Goal: Task Accomplishment & Management: Use online tool/utility

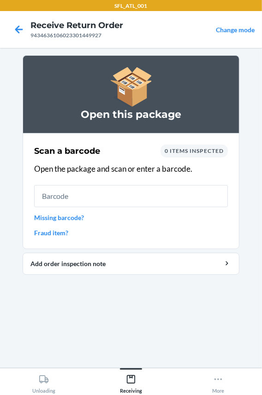
click at [93, 195] on input "text" at bounding box center [130, 196] width 193 height 22
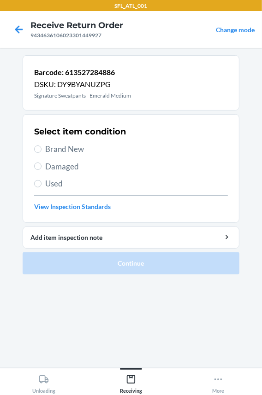
click at [53, 150] on span "Brand New" at bounding box center [136, 149] width 182 height 12
click at [41, 150] on input "Brand New" at bounding box center [37, 148] width 7 height 7
radio input "true"
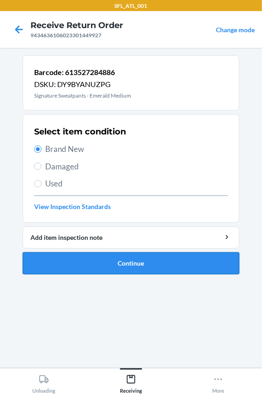
click at [46, 264] on button "Continue" at bounding box center [131, 263] width 216 height 22
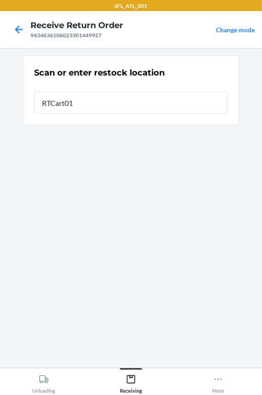
type input "RTCart010"
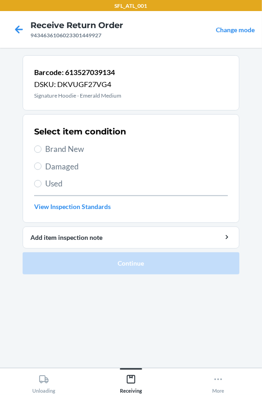
click at [71, 144] on span "Brand New" at bounding box center [136, 149] width 182 height 12
click at [41, 145] on input "Brand New" at bounding box center [37, 148] width 7 height 7
radio input "true"
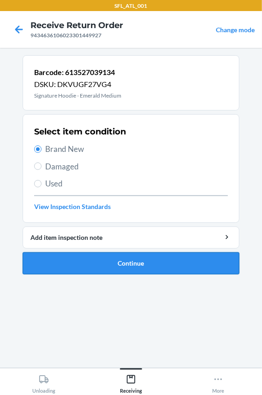
click at [89, 262] on button "Continue" at bounding box center [131, 263] width 216 height 22
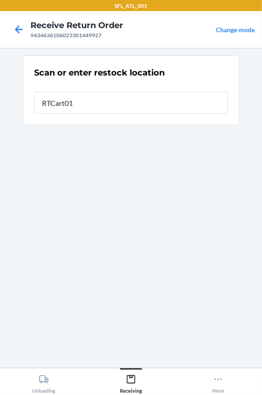
type input "RTCart010"
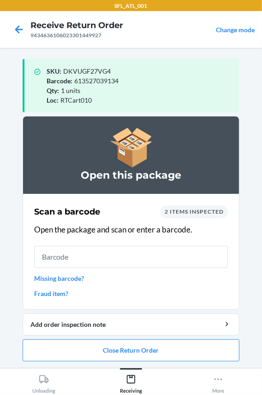
click at [132, 269] on div "Scan a barcode 2 items inspected Open the package and scan or enter a barcode. …" at bounding box center [130, 252] width 193 height 99
click at [113, 346] on button "Close Return Order" at bounding box center [131, 350] width 216 height 22
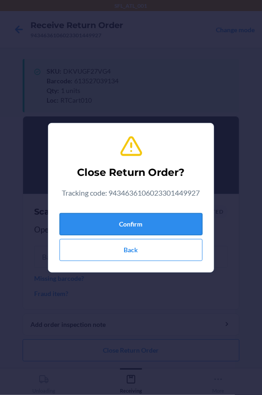
click at [105, 217] on button "Confirm" at bounding box center [130, 224] width 143 height 22
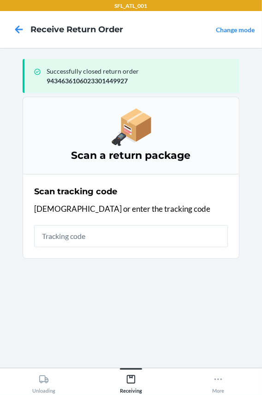
click at [64, 239] on input "text" at bounding box center [130, 236] width 193 height 22
click at [95, 243] on input "text" at bounding box center [130, 236] width 193 height 22
type input "42030259943463610602330064"
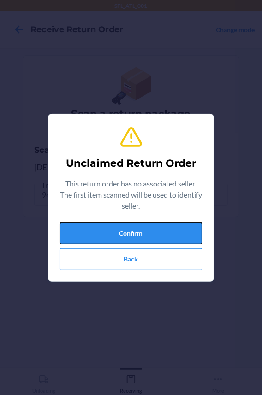
click at [95, 239] on button "Confirm" at bounding box center [130, 233] width 143 height 22
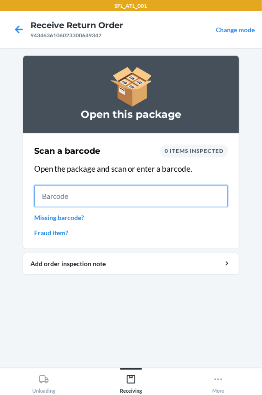
click at [101, 191] on input "text" at bounding box center [130, 196] width 193 height 22
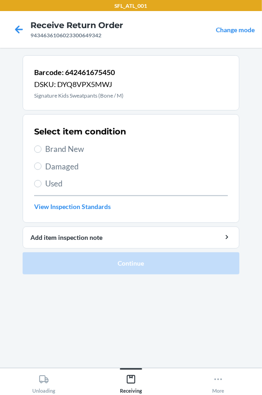
click at [56, 148] on span "Brand New" at bounding box center [136, 149] width 182 height 12
click at [41, 148] on input "Brand New" at bounding box center [37, 148] width 7 height 7
radio input "true"
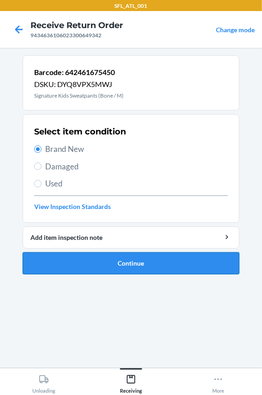
click at [82, 259] on button "Continue" at bounding box center [131, 263] width 216 height 22
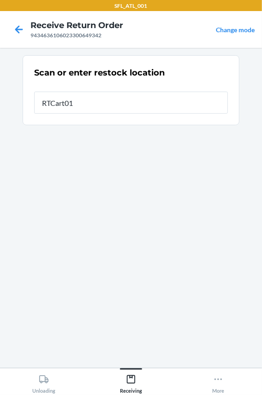
type input "RTCart010"
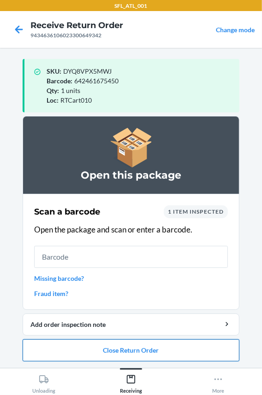
click at [78, 355] on button "Close Return Order" at bounding box center [131, 350] width 216 height 22
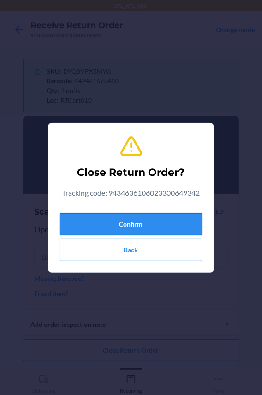
click at [129, 227] on button "Confirm" at bounding box center [130, 224] width 143 height 22
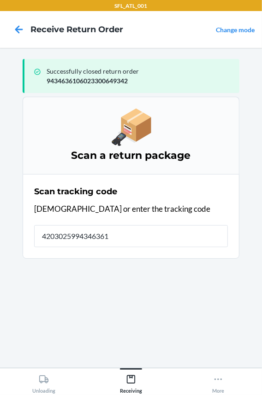
type input "42030259943463610"
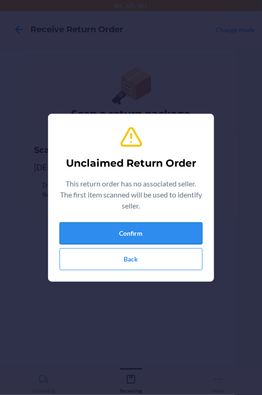
click at [86, 236] on button "Confirm" at bounding box center [130, 233] width 143 height 22
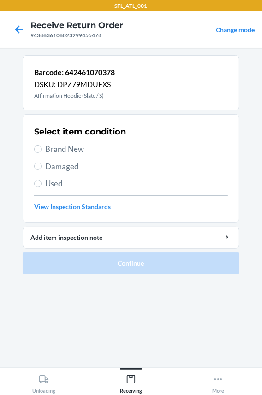
click at [70, 149] on span "Brand New" at bounding box center [136, 149] width 182 height 12
click at [41, 149] on input "Brand New" at bounding box center [37, 148] width 7 height 7
radio input "true"
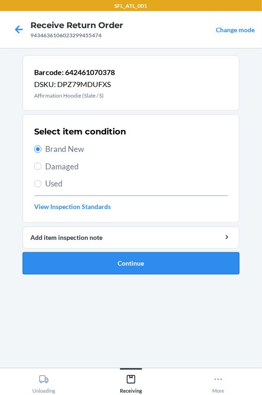
click at [81, 261] on button "Continue" at bounding box center [131, 263] width 216 height 22
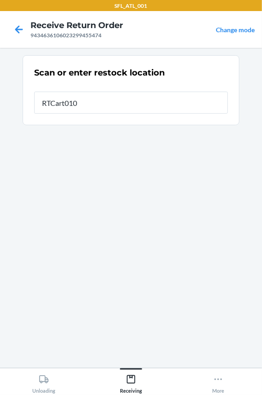
type input "RTCart010"
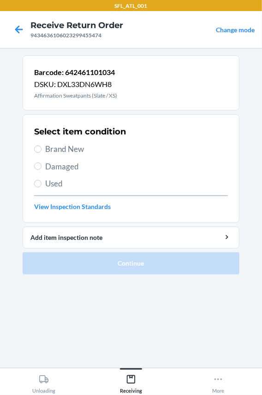
click at [64, 146] on span "Brand New" at bounding box center [136, 149] width 182 height 12
click at [41, 146] on input "Brand New" at bounding box center [37, 148] width 7 height 7
radio input "true"
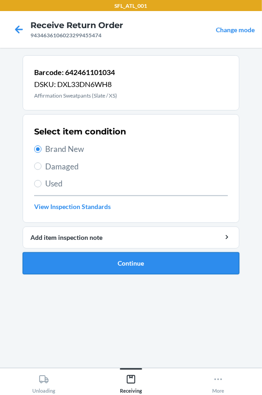
click at [76, 255] on button "Continue" at bounding box center [131, 263] width 216 height 22
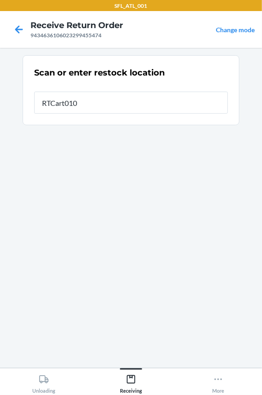
type input "RTCart010"
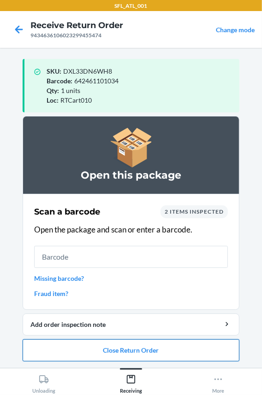
click at [61, 340] on button "Close Return Order" at bounding box center [131, 350] width 216 height 22
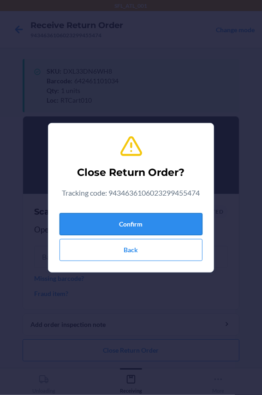
click at [73, 234] on button "Confirm" at bounding box center [130, 224] width 143 height 22
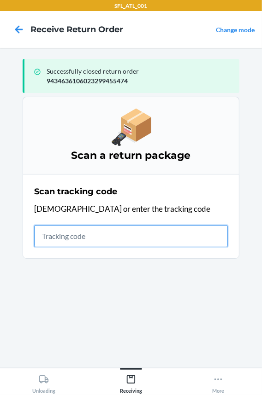
drag, startPoint x: 69, startPoint y: 235, endPoint x: 71, endPoint y: 230, distance: 5.1
click at [71, 230] on input "text" at bounding box center [130, 236] width 193 height 22
type input "420302599434636106023"
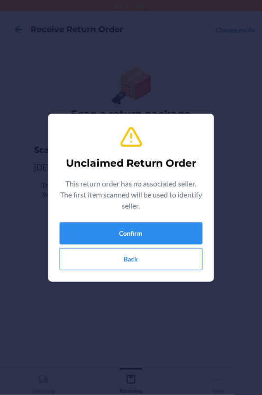
type input "642461357561"
click at [79, 229] on button "Confirm" at bounding box center [130, 233] width 143 height 22
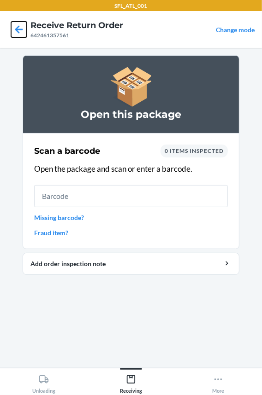
click at [11, 26] on icon at bounding box center [19, 30] width 16 height 16
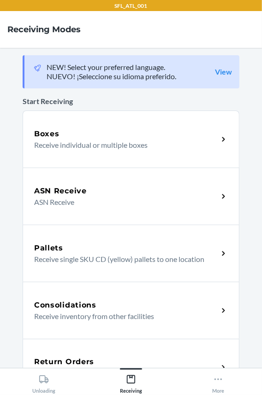
click at [70, 353] on div "Return Orders Receive return order package items" at bounding box center [131, 367] width 216 height 57
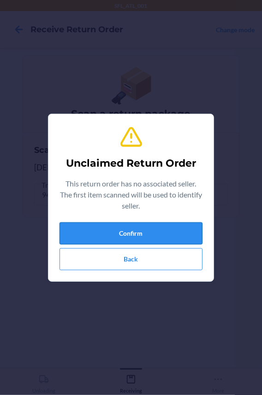
click at [83, 240] on button "Confirm" at bounding box center [130, 233] width 143 height 22
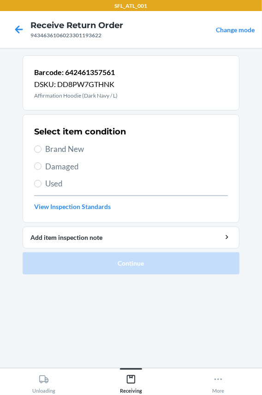
click at [66, 154] on span "Brand New" at bounding box center [136, 149] width 182 height 12
click at [41, 153] on input "Brand New" at bounding box center [37, 148] width 7 height 7
radio input "true"
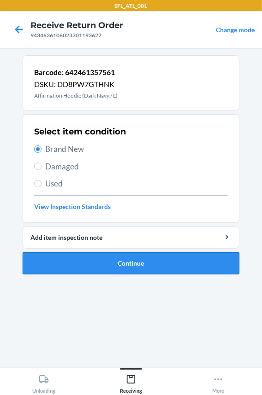
click at [77, 263] on button "Continue" at bounding box center [131, 263] width 216 height 22
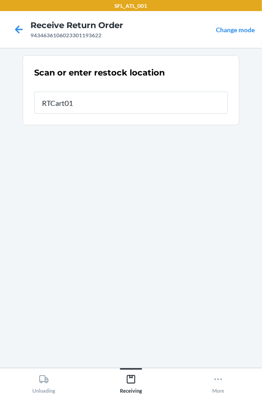
type input "RTCart010"
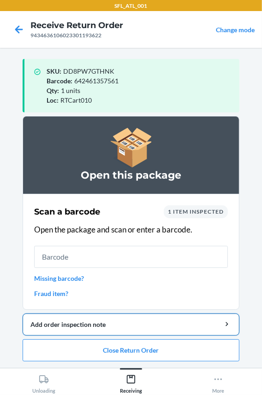
drag, startPoint x: 88, startPoint y: 253, endPoint x: 82, endPoint y: 313, distance: 59.7
click at [88, 253] on input "text" at bounding box center [130, 257] width 193 height 22
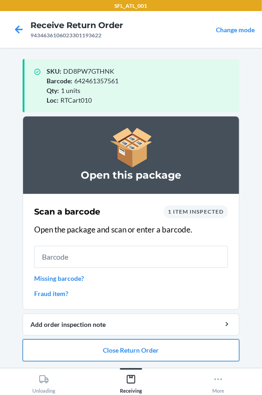
click at [87, 351] on button "Close Return Order" at bounding box center [131, 350] width 216 height 22
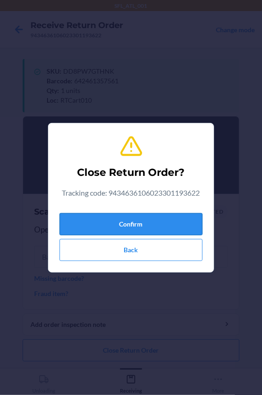
click at [97, 228] on button "Confirm" at bounding box center [130, 224] width 143 height 22
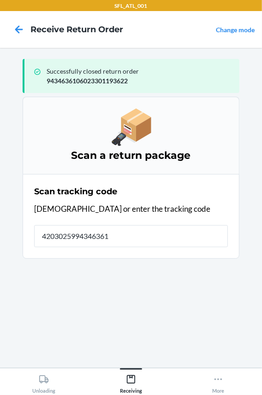
type input "42030259943463610"
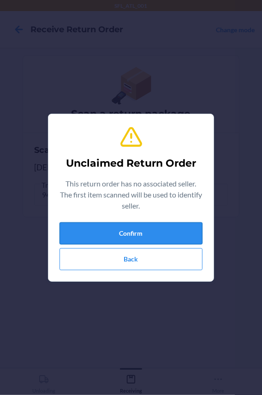
click at [105, 227] on button "Confirm" at bounding box center [130, 233] width 143 height 22
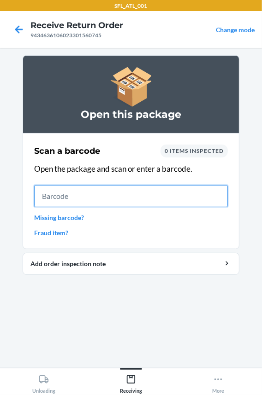
click at [91, 188] on input "text" at bounding box center [130, 196] width 193 height 22
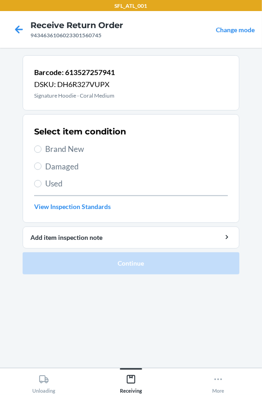
click at [58, 147] on span "Brand New" at bounding box center [136, 149] width 182 height 12
click at [41, 147] on input "Brand New" at bounding box center [37, 148] width 7 height 7
radio input "true"
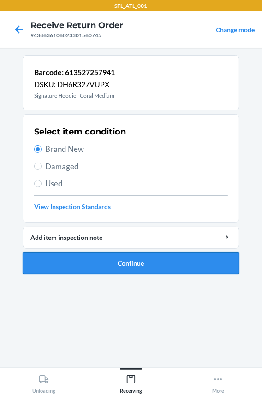
click at [76, 266] on button "Continue" at bounding box center [131, 263] width 216 height 22
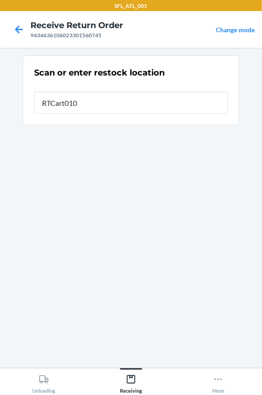
type input "RTCart010"
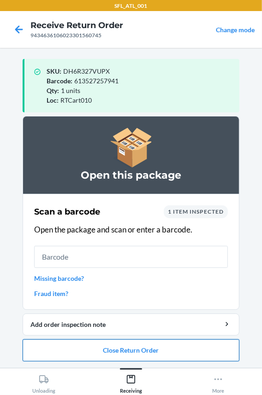
click at [145, 349] on button "Close Return Order" at bounding box center [131, 350] width 216 height 22
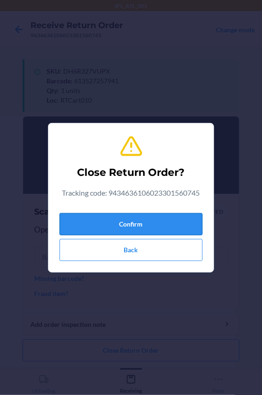
drag, startPoint x: 77, startPoint y: 226, endPoint x: 83, endPoint y: 223, distance: 7.2
click at [81, 225] on button "Confirm" at bounding box center [130, 224] width 143 height 22
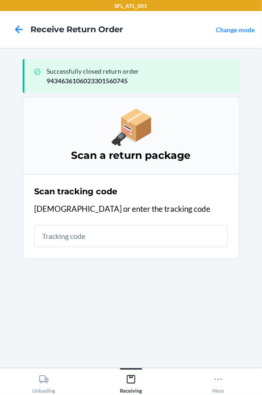
click at [93, 237] on input "text" at bounding box center [130, 236] width 193 height 22
type input "4203025994346361"
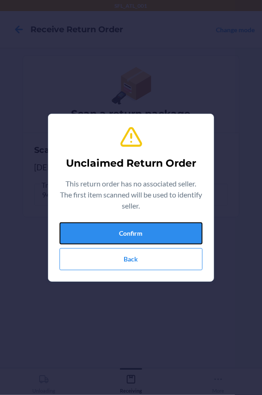
click at [93, 237] on button "Confirm" at bounding box center [130, 233] width 143 height 22
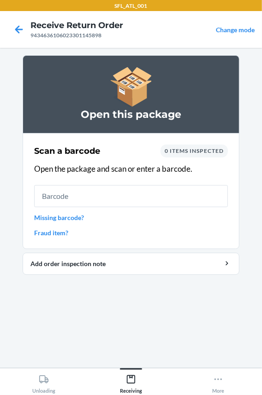
click at [95, 202] on input "text" at bounding box center [130, 196] width 193 height 22
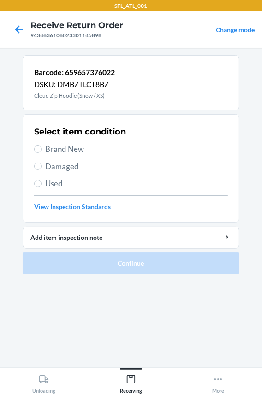
click at [52, 152] on span "Brand New" at bounding box center [136, 149] width 182 height 12
click at [41, 152] on input "Brand New" at bounding box center [37, 148] width 7 height 7
radio input "true"
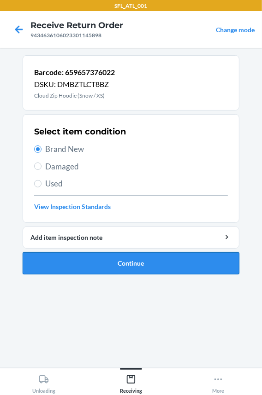
click at [46, 257] on button "Continue" at bounding box center [131, 263] width 216 height 22
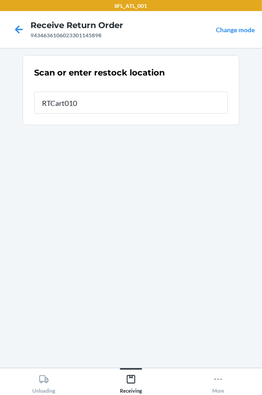
type input "RTCart010"
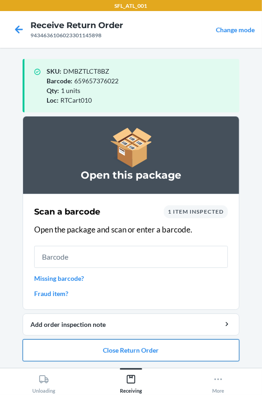
click at [73, 349] on button "Close Return Order" at bounding box center [131, 350] width 216 height 22
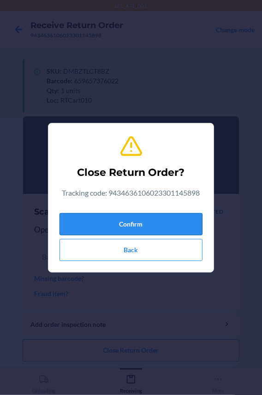
click at [96, 221] on button "Confirm" at bounding box center [130, 224] width 143 height 22
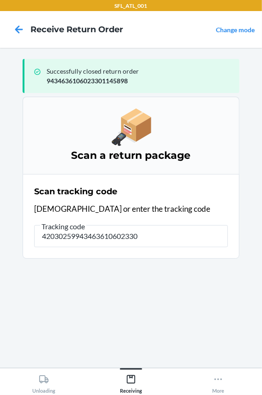
type input "420302599434636106023301"
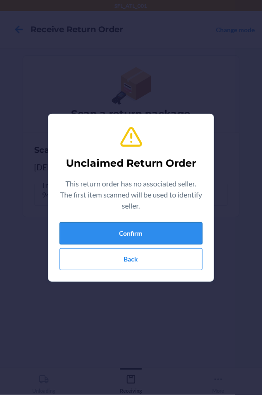
click at [97, 231] on button "Confirm" at bounding box center [130, 233] width 143 height 22
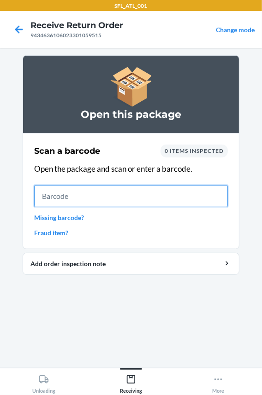
click at [110, 196] on input "text" at bounding box center [130, 196] width 193 height 22
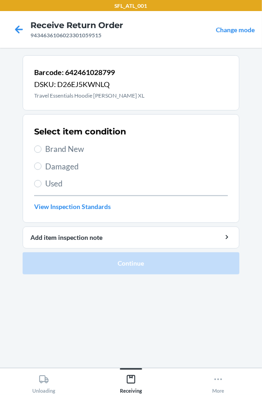
drag, startPoint x: 77, startPoint y: 149, endPoint x: 88, endPoint y: 170, distance: 24.3
click at [78, 147] on span "Brand New" at bounding box center [136, 149] width 182 height 12
click at [41, 147] on input "Brand New" at bounding box center [37, 148] width 7 height 7
radio input "true"
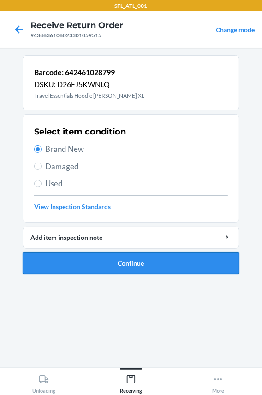
click at [116, 269] on button "Continue" at bounding box center [131, 263] width 216 height 22
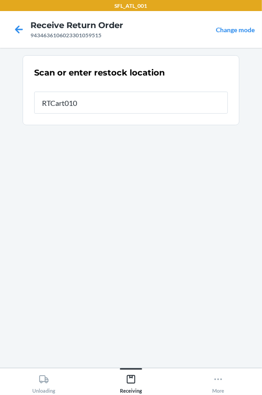
type input "RTCart010"
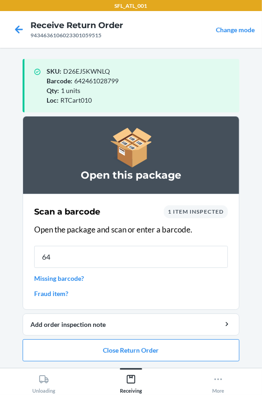
type input "642"
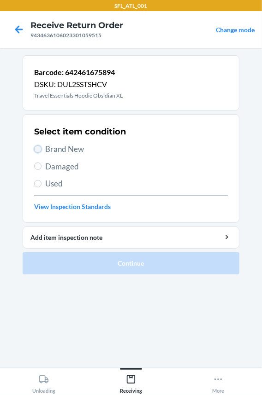
click at [41, 149] on input "Brand New" at bounding box center [37, 148] width 7 height 7
radio input "true"
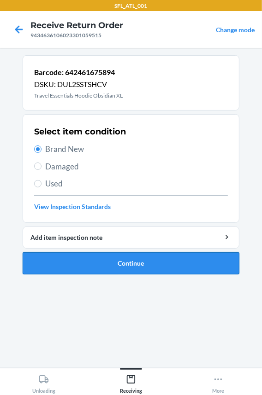
click at [54, 258] on button "Continue" at bounding box center [131, 263] width 216 height 22
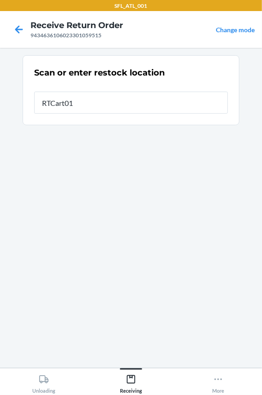
type input "RTCart010"
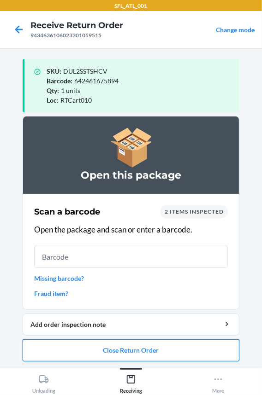
click at [85, 354] on button "Close Return Order" at bounding box center [131, 350] width 216 height 22
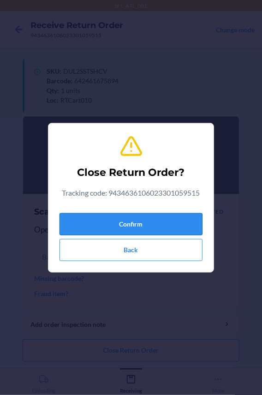
click at [92, 222] on button "Confirm" at bounding box center [130, 224] width 143 height 22
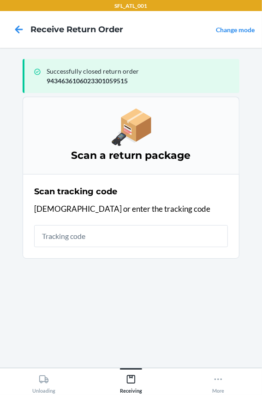
click at [86, 236] on input "text" at bounding box center [130, 236] width 193 height 22
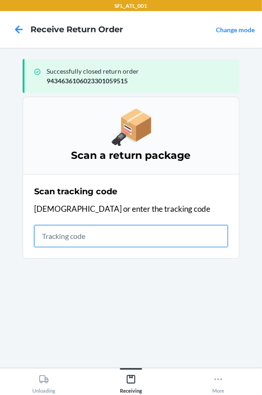
click at [93, 239] on input "text" at bounding box center [130, 236] width 193 height 22
click at [97, 234] on input "text" at bounding box center [130, 236] width 193 height 22
type input "4203025994346"
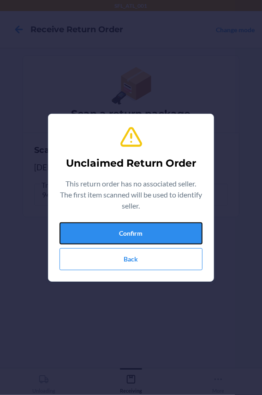
click at [97, 234] on button "Confirm" at bounding box center [130, 233] width 143 height 22
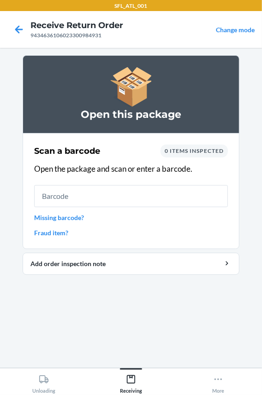
click at [146, 195] on input "text" at bounding box center [130, 196] width 193 height 22
click at [97, 196] on input "text" at bounding box center [130, 196] width 193 height 22
click at [83, 202] on input "text" at bounding box center [130, 196] width 193 height 22
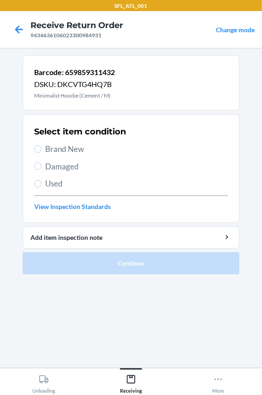
click at [62, 149] on span "Brand New" at bounding box center [136, 149] width 182 height 12
click at [41, 149] on input "Brand New" at bounding box center [37, 148] width 7 height 7
radio input "true"
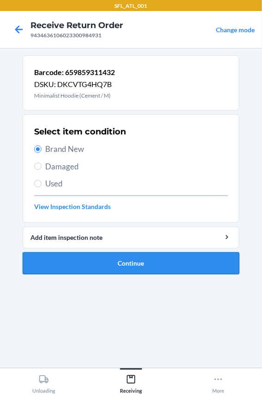
click at [67, 262] on button "Continue" at bounding box center [131, 263] width 216 height 22
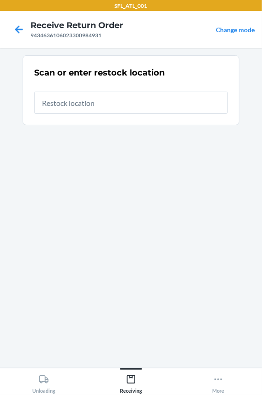
click at [92, 105] on input "text" at bounding box center [130, 103] width 193 height 22
type input "RTCart010"
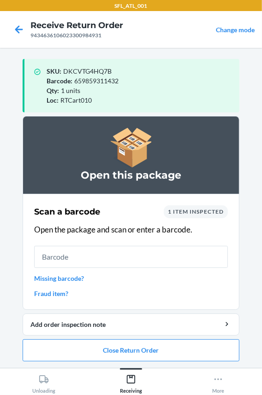
click at [127, 260] on input "text" at bounding box center [130, 257] width 193 height 22
click at [129, 344] on button "Close Return Order" at bounding box center [131, 350] width 216 height 22
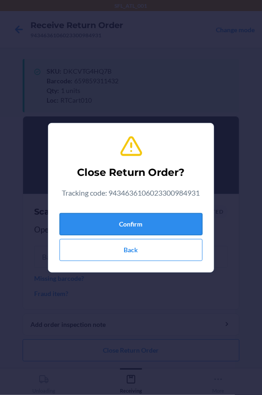
click at [125, 222] on button "Confirm" at bounding box center [130, 224] width 143 height 22
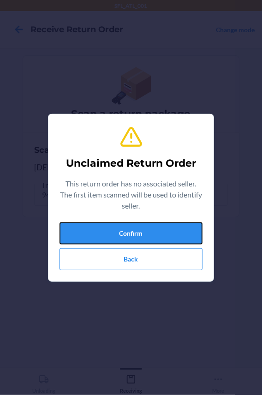
click at [125, 222] on button "Confirm" at bounding box center [130, 233] width 143 height 22
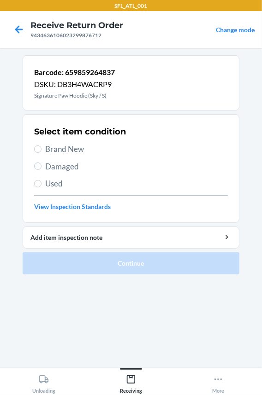
click at [49, 144] on span "Brand New" at bounding box center [136, 149] width 182 height 12
click at [41, 145] on input "Brand New" at bounding box center [37, 148] width 7 height 7
radio input "true"
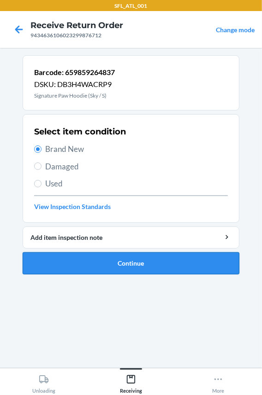
click at [65, 264] on button "Continue" at bounding box center [131, 263] width 216 height 22
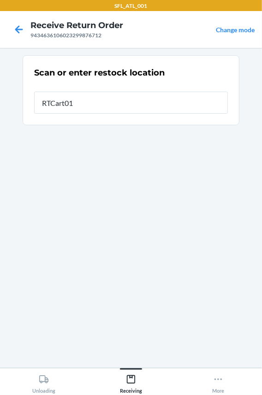
type input "RTCart010"
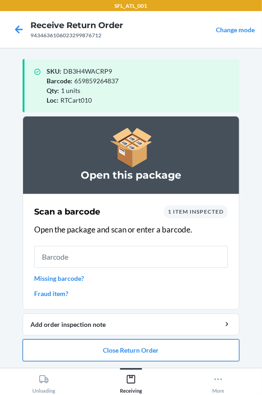
click at [107, 352] on button "Close Return Order" at bounding box center [131, 350] width 216 height 22
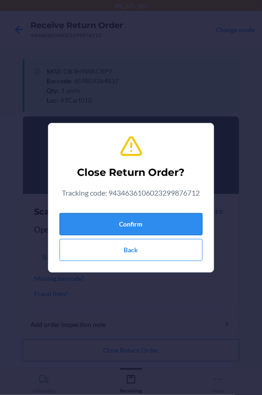
click at [121, 220] on button "Confirm" at bounding box center [130, 224] width 143 height 22
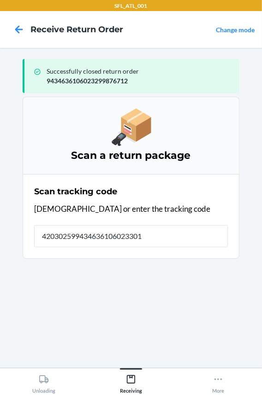
type input "4203025994346361060233012"
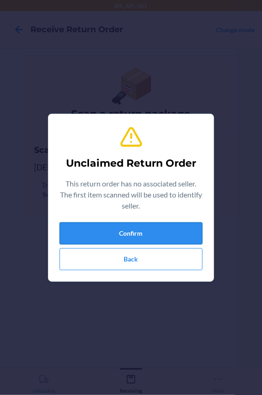
click at [122, 229] on button "Confirm" at bounding box center [130, 233] width 143 height 22
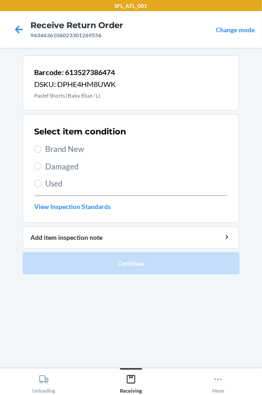
click at [74, 142] on div "Select item condition Brand New Damaged Used View Inspection Standards" at bounding box center [130, 168] width 193 height 91
click at [67, 147] on span "Brand New" at bounding box center [136, 149] width 182 height 12
click at [41, 147] on input "Brand New" at bounding box center [37, 148] width 7 height 7
radio input "true"
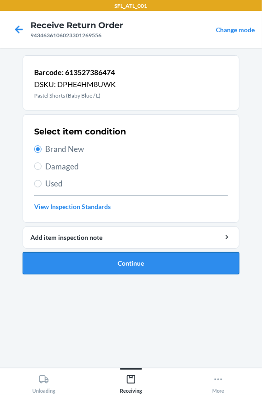
click at [92, 263] on button "Continue" at bounding box center [131, 263] width 216 height 22
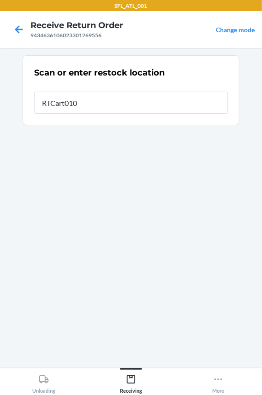
type input "RTCart010"
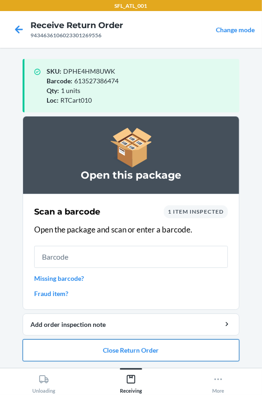
click at [86, 347] on button "Close Return Order" at bounding box center [131, 350] width 216 height 22
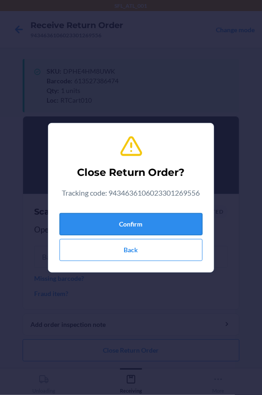
click at [109, 216] on button "Confirm" at bounding box center [130, 224] width 143 height 22
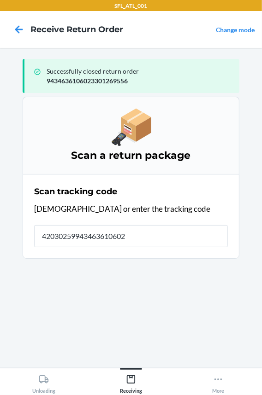
type input "420302599434636106023"
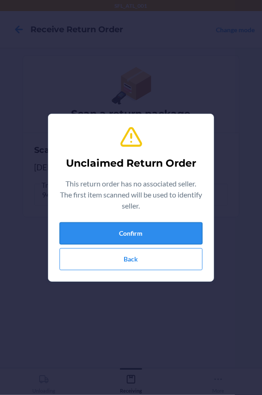
click at [124, 231] on button "Confirm" at bounding box center [130, 233] width 143 height 22
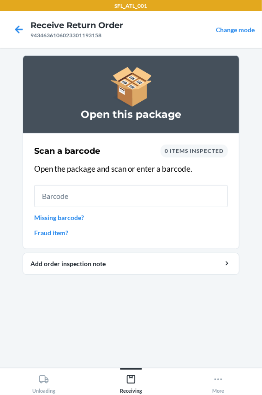
click at [115, 197] on input "text" at bounding box center [130, 196] width 193 height 22
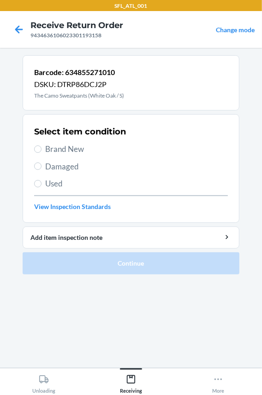
click at [70, 147] on span "Brand New" at bounding box center [136, 149] width 182 height 12
click at [41, 147] on input "Brand New" at bounding box center [37, 148] width 7 height 7
radio input "true"
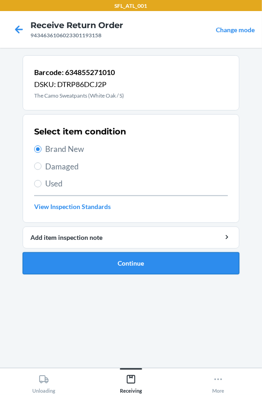
click at [78, 255] on button "Continue" at bounding box center [131, 263] width 216 height 22
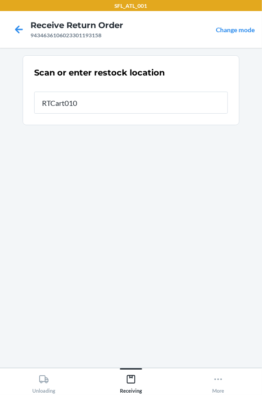
type input "RTCart010"
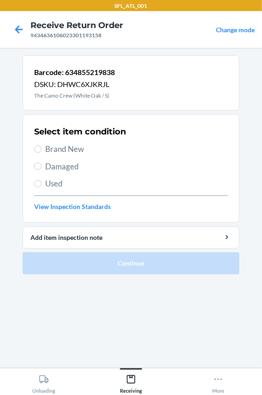
click at [65, 146] on span "Brand New" at bounding box center [136, 149] width 182 height 12
click at [41, 146] on input "Brand New" at bounding box center [37, 148] width 7 height 7
radio input "true"
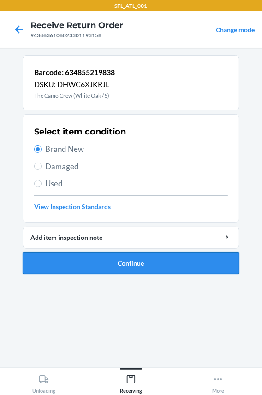
click at [71, 265] on button "Continue" at bounding box center [131, 263] width 216 height 22
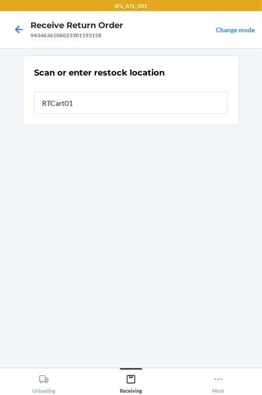
type input "RTCart010"
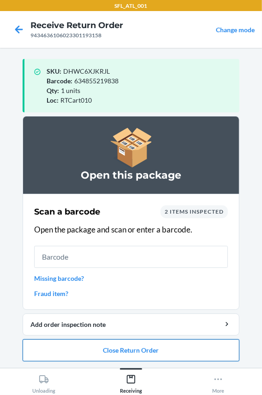
click at [79, 353] on button "Close Return Order" at bounding box center [131, 350] width 216 height 22
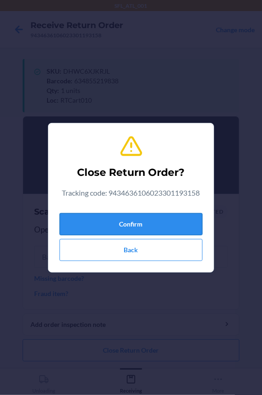
click at [114, 217] on button "Confirm" at bounding box center [130, 224] width 143 height 22
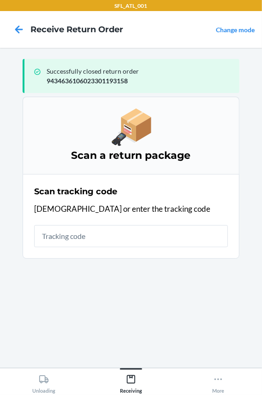
click at [99, 234] on input "text" at bounding box center [130, 236] width 193 height 22
type input "42030259943463620"
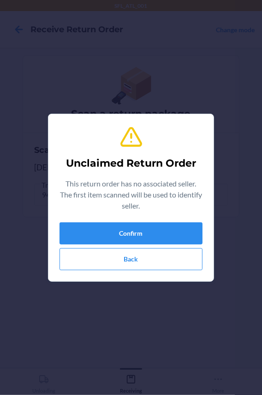
type input "[CREDIT_CARD_NUMBER]"
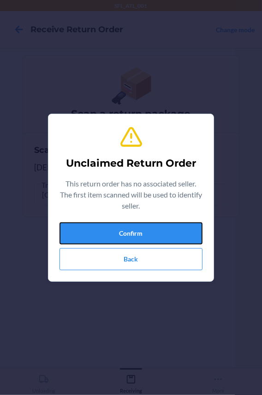
click at [99, 234] on button "Confirm" at bounding box center [130, 233] width 143 height 22
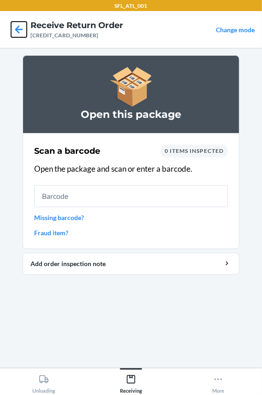
click at [23, 27] on icon at bounding box center [19, 30] width 16 height 16
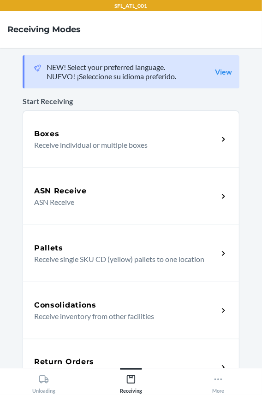
click at [89, 360] on h5 "Return Orders" at bounding box center [64, 361] width 60 height 11
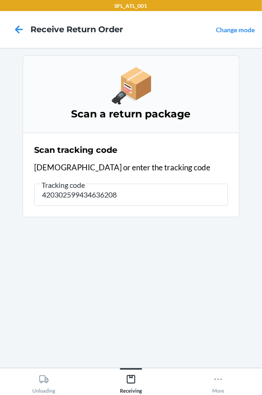
type input "4203025994346362083"
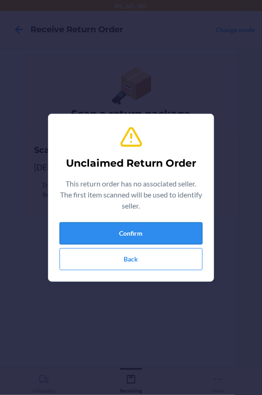
click at [114, 233] on button "Confirm" at bounding box center [130, 233] width 143 height 22
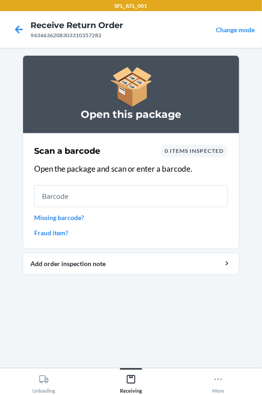
click at [47, 198] on input "text" at bounding box center [130, 196] width 193 height 22
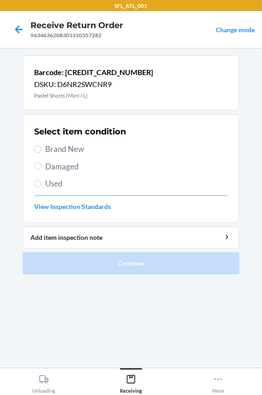
click at [71, 149] on span "Brand New" at bounding box center [136, 149] width 182 height 12
click at [41, 149] on input "Brand New" at bounding box center [37, 148] width 7 height 7
radio input "true"
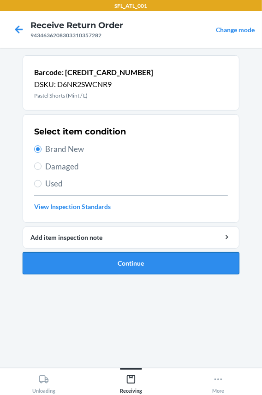
click at [86, 262] on button "Continue" at bounding box center [131, 263] width 216 height 22
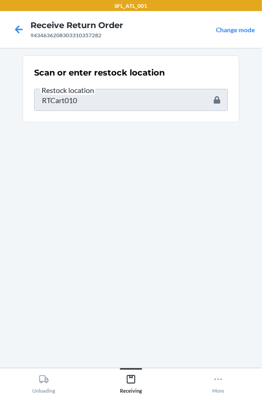
type input "642461066944"
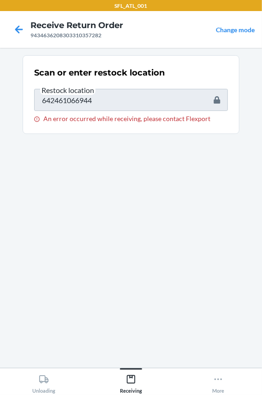
click at [0, 99] on html "SFL_ATL_001 Receive Return Order 9434636208303310357282 Change mode Scan or ent…" at bounding box center [131, 197] width 262 height 395
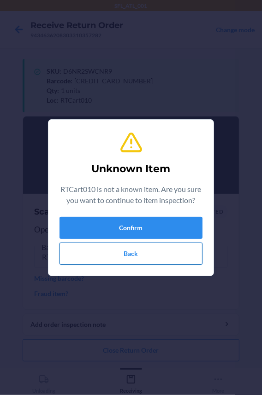
click at [107, 252] on button "Back" at bounding box center [130, 254] width 143 height 22
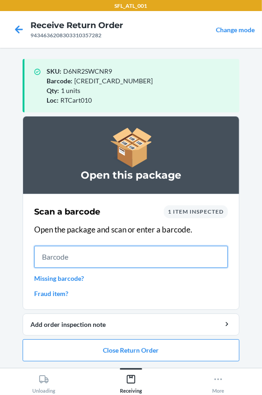
click at [69, 260] on input "text" at bounding box center [130, 257] width 193 height 22
click at [70, 253] on input "text" at bounding box center [130, 257] width 193 height 22
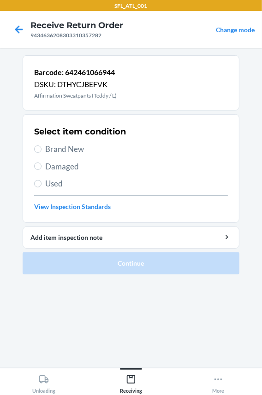
click at [68, 147] on span "Brand New" at bounding box center [136, 149] width 182 height 12
click at [41, 147] on input "Brand New" at bounding box center [37, 148] width 7 height 7
radio input "true"
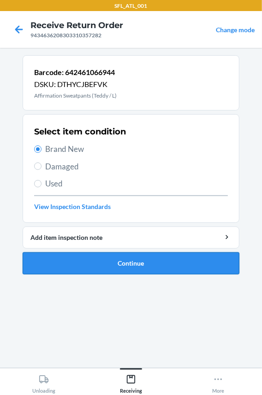
click at [76, 272] on button "Continue" at bounding box center [131, 263] width 216 height 22
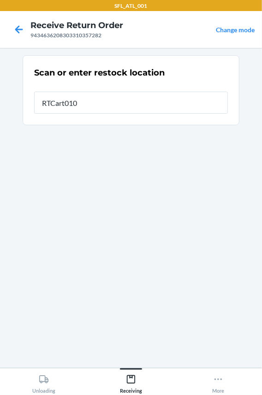
type input "RTCart010"
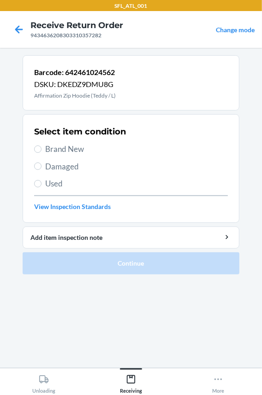
click at [60, 145] on span "Brand New" at bounding box center [136, 149] width 182 height 12
click at [41, 145] on input "Brand New" at bounding box center [37, 148] width 7 height 7
radio input "true"
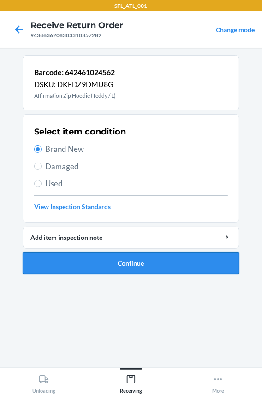
click at [75, 265] on button "Continue" at bounding box center [131, 263] width 216 height 22
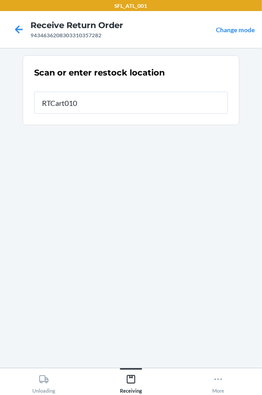
type input "RTCart010"
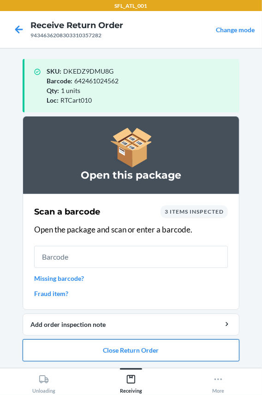
click at [98, 349] on button "Close Return Order" at bounding box center [131, 350] width 216 height 22
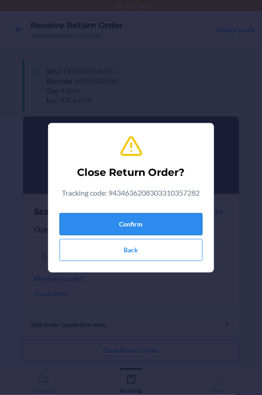
click at [91, 221] on button "Confirm" at bounding box center [130, 224] width 143 height 22
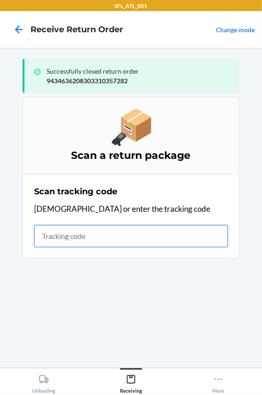
drag, startPoint x: 60, startPoint y: 232, endPoint x: 63, endPoint y: 223, distance: 9.2
click at [62, 225] on input "text" at bounding box center [130, 236] width 193 height 22
click at [62, 230] on input "text" at bounding box center [130, 236] width 193 height 22
type input "42030259943463610602330"
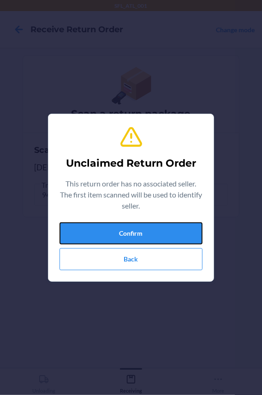
click at [62, 230] on button "Confirm" at bounding box center [130, 233] width 143 height 22
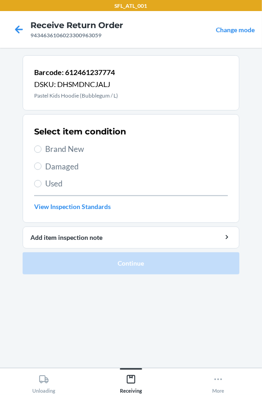
click at [57, 146] on span "Brand New" at bounding box center [136, 149] width 182 height 12
click at [41, 146] on input "Brand New" at bounding box center [37, 148] width 7 height 7
radio input "true"
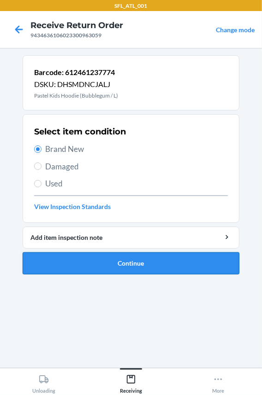
click at [70, 255] on button "Continue" at bounding box center [131, 263] width 216 height 22
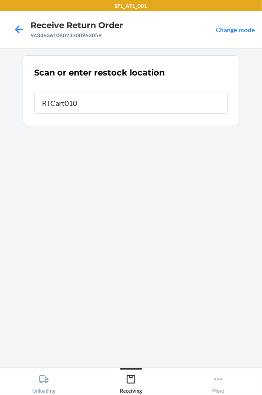
type input "RTCart010"
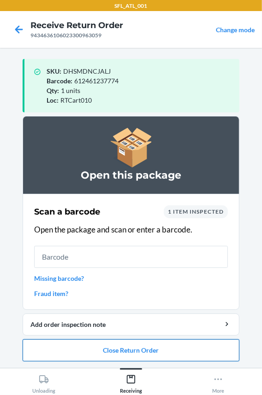
click at [97, 351] on button "Close Return Order" at bounding box center [131, 350] width 216 height 22
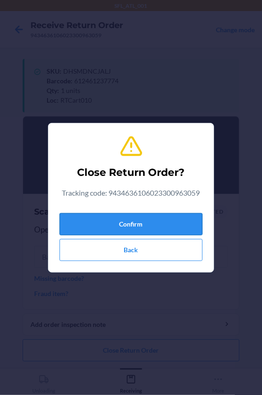
click at [91, 221] on button "Confirm" at bounding box center [130, 224] width 143 height 22
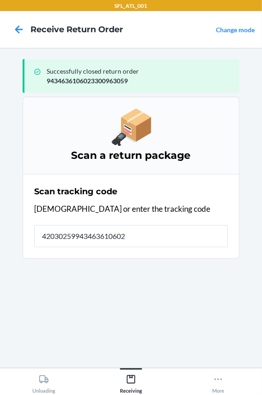
type input "420302599434636106023"
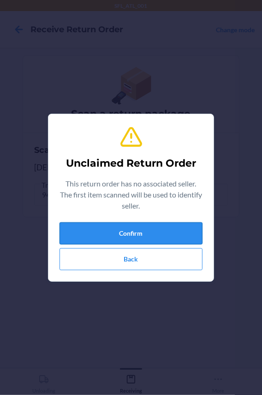
click at [94, 225] on button "Confirm" at bounding box center [130, 233] width 143 height 22
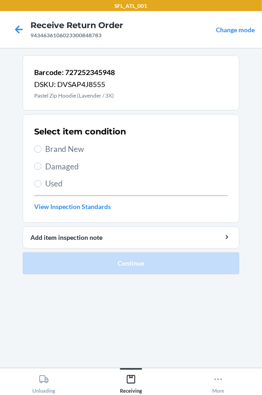
click at [58, 145] on span "Brand New" at bounding box center [136, 149] width 182 height 12
click at [41, 145] on input "Brand New" at bounding box center [37, 148] width 7 height 7
radio input "true"
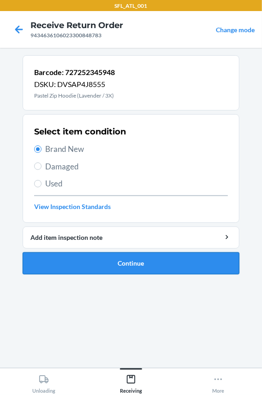
click at [68, 268] on button "Continue" at bounding box center [131, 263] width 216 height 22
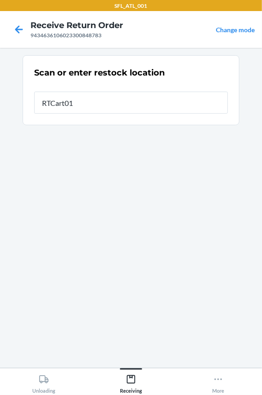
type input "RTCart010"
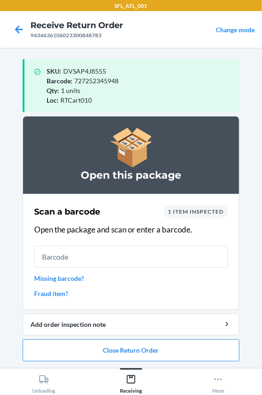
click at [78, 257] on input "text" at bounding box center [130, 257] width 193 height 22
click at [93, 351] on button "Close Return Order" at bounding box center [131, 350] width 216 height 22
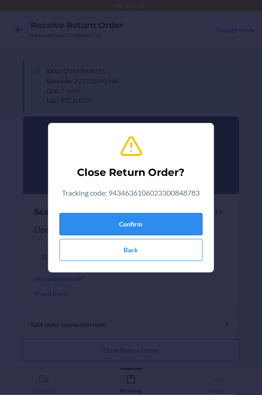
click at [118, 227] on button "Confirm" at bounding box center [130, 224] width 143 height 22
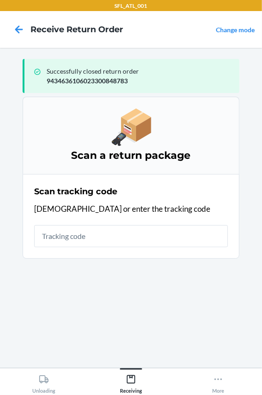
click at [107, 233] on input "text" at bounding box center [130, 236] width 193 height 22
type input "42030259943463610602"
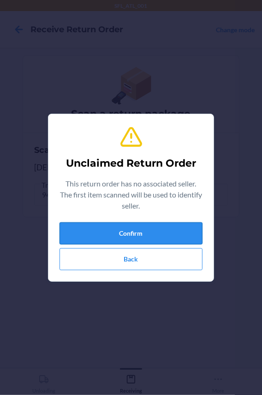
click at [110, 232] on button "Confirm" at bounding box center [130, 233] width 143 height 22
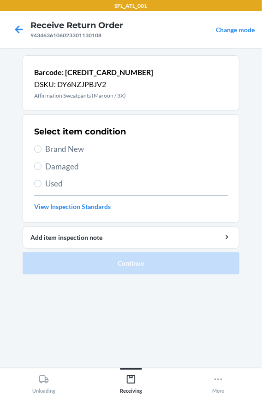
click at [64, 149] on span "Brand New" at bounding box center [136, 149] width 182 height 12
click at [41, 149] on input "Brand New" at bounding box center [37, 148] width 7 height 7
radio input "true"
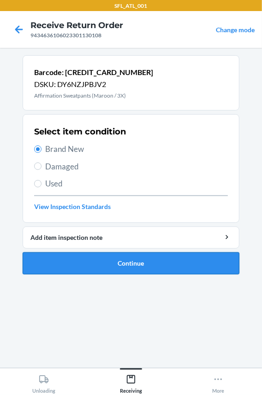
click at [90, 253] on button "Continue" at bounding box center [131, 263] width 216 height 22
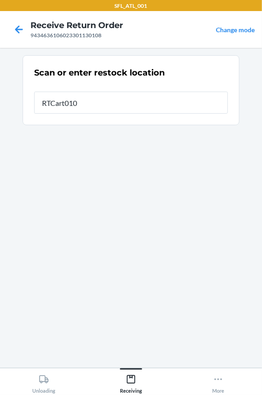
type input "RTCart010"
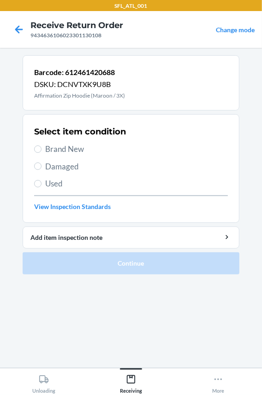
click at [72, 148] on span "Brand New" at bounding box center [136, 149] width 182 height 12
click at [41, 148] on input "Brand New" at bounding box center [37, 148] width 7 height 7
radio input "true"
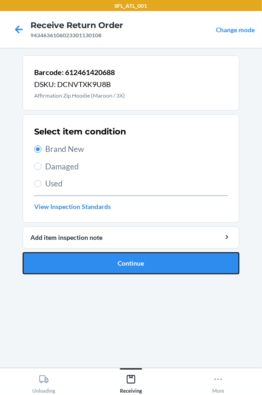
click at [72, 256] on button "Continue" at bounding box center [131, 263] width 216 height 22
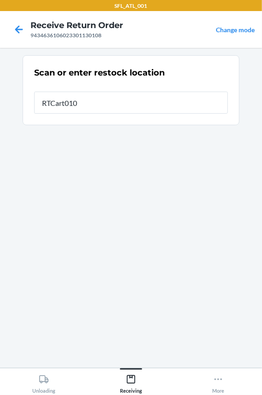
type input "RTCart010"
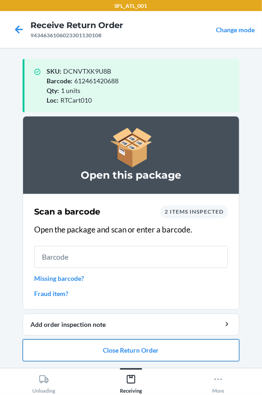
click at [80, 345] on button "Close Return Order" at bounding box center [131, 350] width 216 height 22
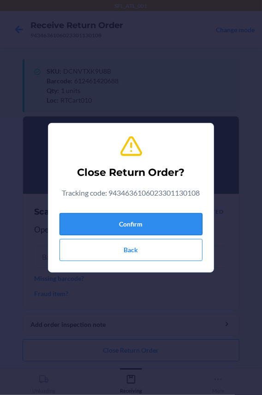
click at [89, 228] on button "Confirm" at bounding box center [130, 224] width 143 height 22
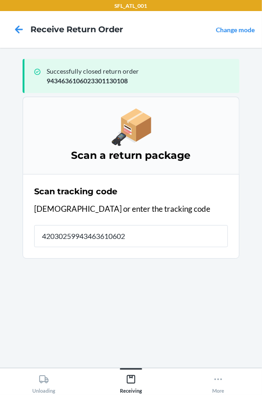
type input "420302599434636106023"
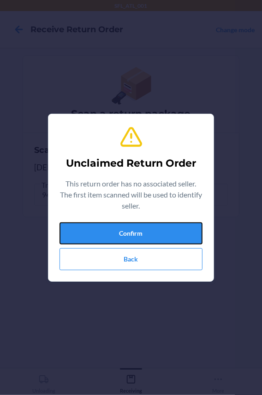
click at [89, 227] on button "Confirm" at bounding box center [130, 233] width 143 height 22
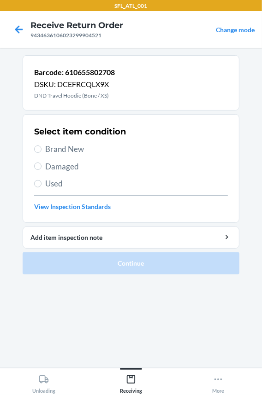
click at [72, 149] on span "Brand New" at bounding box center [136, 149] width 182 height 12
click at [41, 149] on input "Brand New" at bounding box center [37, 148] width 7 height 7
radio input "true"
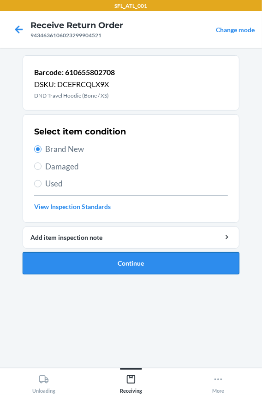
click at [80, 260] on button "Continue" at bounding box center [131, 263] width 216 height 22
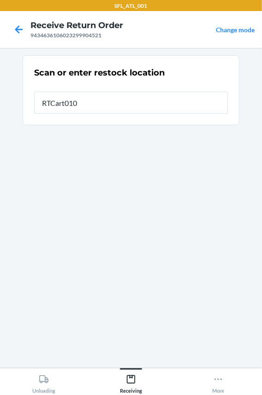
type input "RTCart010"
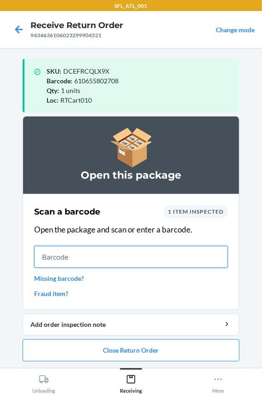
click at [79, 258] on input "text" at bounding box center [130, 257] width 193 height 22
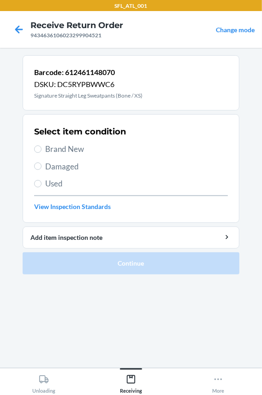
click at [67, 147] on span "Brand New" at bounding box center [136, 149] width 182 height 12
click at [41, 147] on input "Brand New" at bounding box center [37, 148] width 7 height 7
radio input "true"
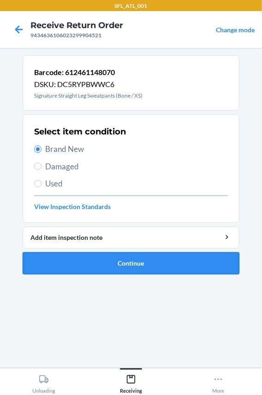
click at [79, 267] on button "Continue" at bounding box center [131, 263] width 216 height 22
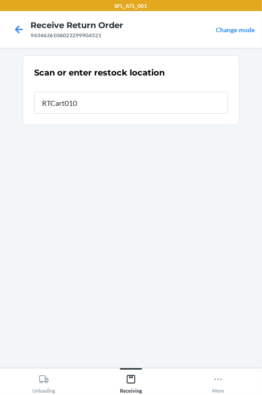
type input "RTCart010"
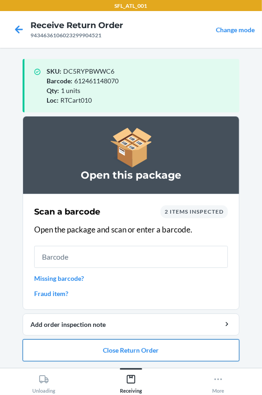
click at [109, 349] on button "Close Return Order" at bounding box center [131, 350] width 216 height 22
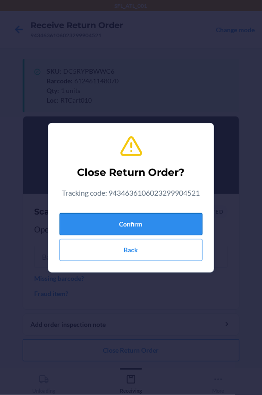
click at [128, 226] on button "Confirm" at bounding box center [130, 224] width 143 height 22
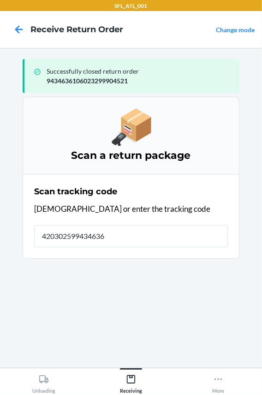
type input "4203025994346361"
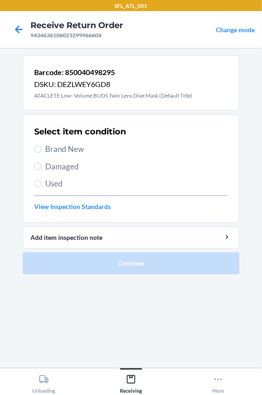
click at [64, 145] on span "Brand New" at bounding box center [136, 149] width 182 height 12
click at [41, 145] on input "Brand New" at bounding box center [37, 148] width 7 height 7
radio input "true"
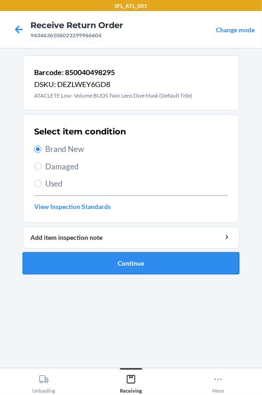
click at [76, 257] on button "Continue" at bounding box center [131, 263] width 216 height 22
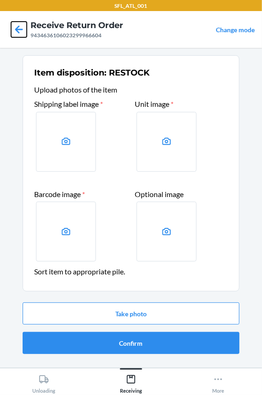
click at [20, 28] on icon at bounding box center [19, 30] width 16 height 16
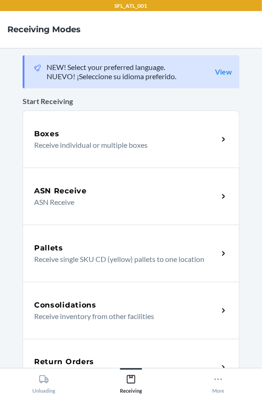
click at [89, 359] on h5 "Return Orders" at bounding box center [64, 361] width 60 height 11
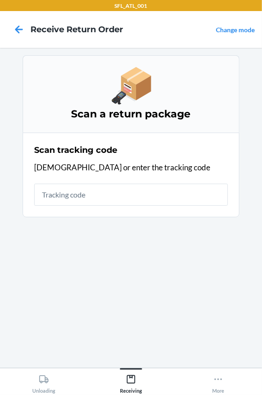
click at [80, 194] on input "text" at bounding box center [130, 195] width 193 height 22
type input "4203025994346"
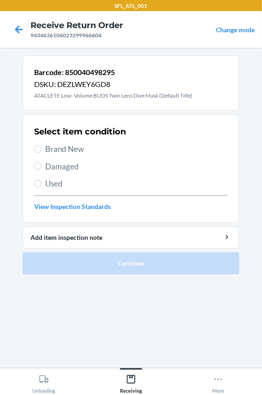
click at [60, 147] on span "Brand New" at bounding box center [136, 149] width 182 height 12
click at [41, 147] on input "Brand New" at bounding box center [37, 148] width 7 height 7
radio input "true"
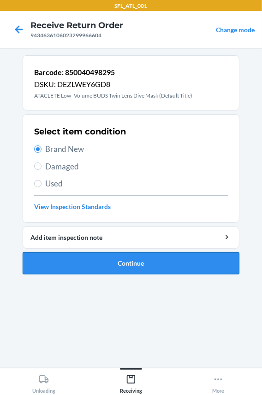
click at [69, 264] on button "Continue" at bounding box center [131, 263] width 216 height 22
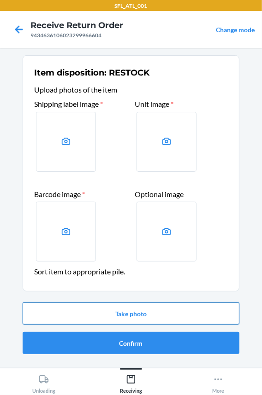
click at [92, 313] on button "Take photo" at bounding box center [131, 314] width 216 height 22
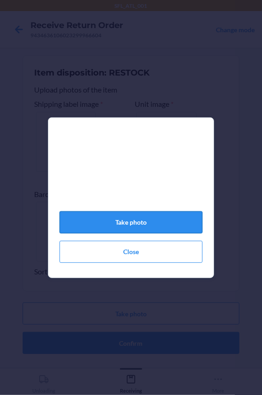
click at [133, 230] on button "Take photo" at bounding box center [130, 222] width 143 height 22
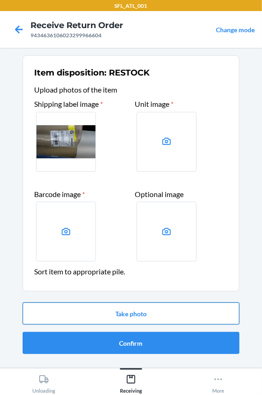
click at [107, 314] on button "Take photo" at bounding box center [131, 314] width 216 height 22
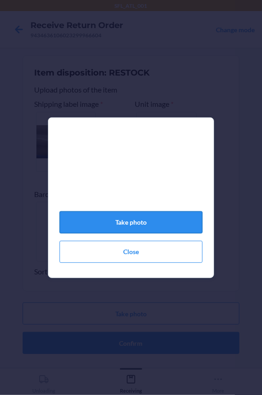
click at [131, 227] on button "Take photo" at bounding box center [130, 222] width 143 height 22
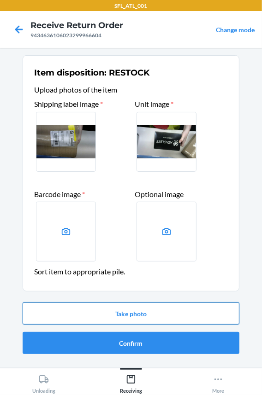
click at [77, 311] on button "Take photo" at bounding box center [131, 314] width 216 height 22
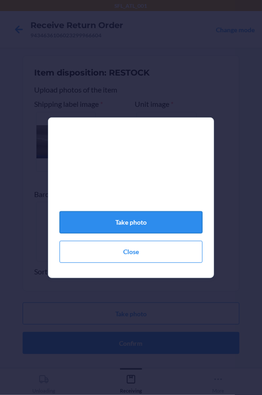
click at [96, 228] on button "Take photo" at bounding box center [130, 222] width 143 height 22
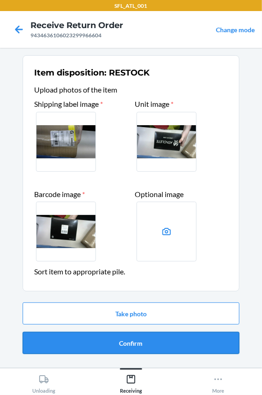
click at [92, 343] on button "Confirm" at bounding box center [131, 343] width 216 height 22
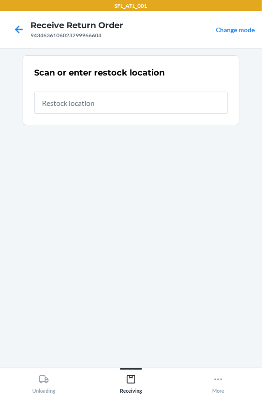
click at [97, 110] on input "text" at bounding box center [130, 103] width 193 height 22
type input "RTCart010"
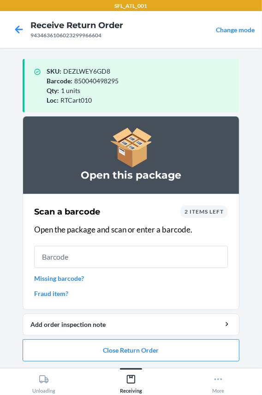
click at [50, 258] on input "text" at bounding box center [130, 257] width 193 height 22
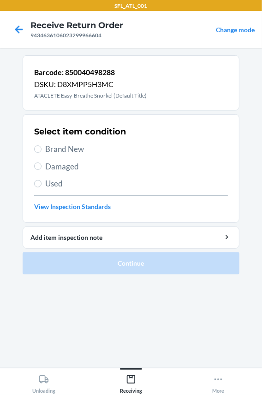
click at [64, 150] on span "Brand New" at bounding box center [136, 149] width 182 height 12
click at [41, 150] on input "Brand New" at bounding box center [37, 148] width 7 height 7
radio input "true"
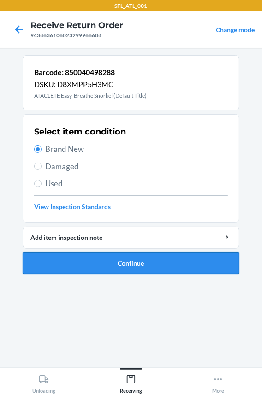
click at [87, 271] on button "Continue" at bounding box center [131, 263] width 216 height 22
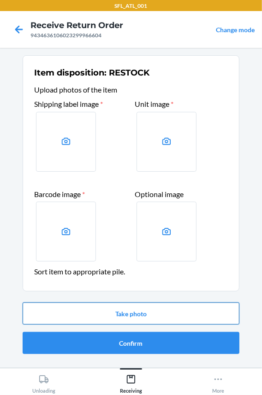
click at [144, 317] on button "Take photo" at bounding box center [131, 314] width 216 height 22
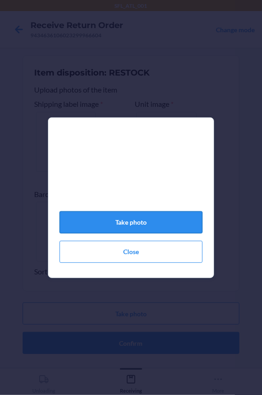
click at [127, 227] on button "Take photo" at bounding box center [130, 222] width 143 height 22
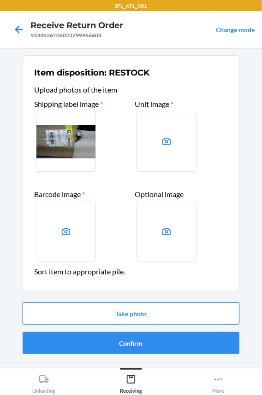
click at [111, 315] on button "Take photo" at bounding box center [131, 314] width 216 height 22
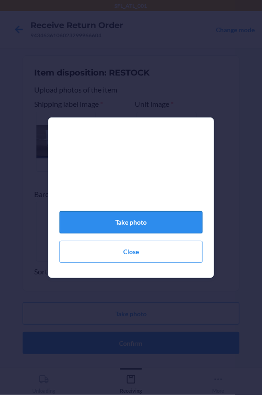
click at [121, 229] on button "Take photo" at bounding box center [130, 222] width 143 height 22
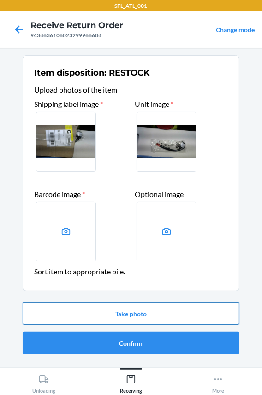
click at [83, 316] on button "Take photo" at bounding box center [131, 314] width 216 height 22
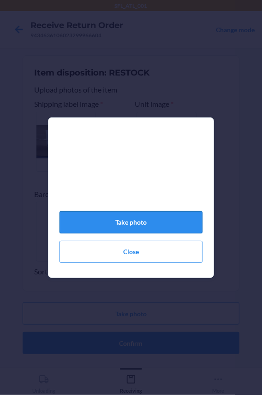
click at [105, 230] on button "Take photo" at bounding box center [130, 222] width 143 height 22
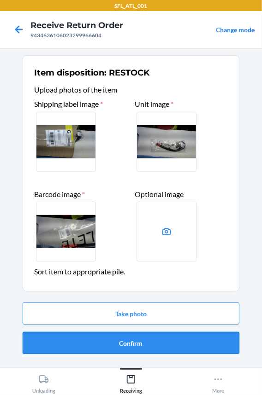
click at [101, 334] on button "Confirm" at bounding box center [131, 343] width 216 height 22
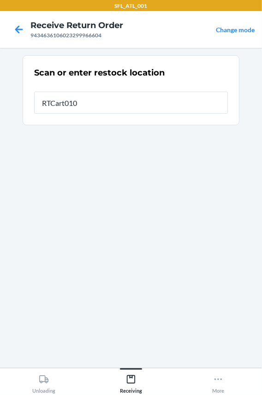
type input "RTCart010"
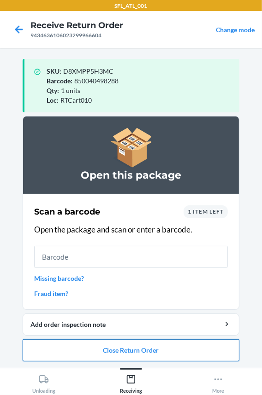
click at [132, 354] on button "Close Return Order" at bounding box center [131, 350] width 216 height 22
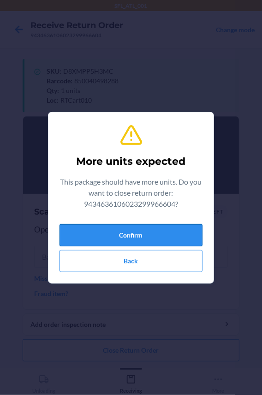
click at [129, 234] on button "Confirm" at bounding box center [130, 235] width 143 height 22
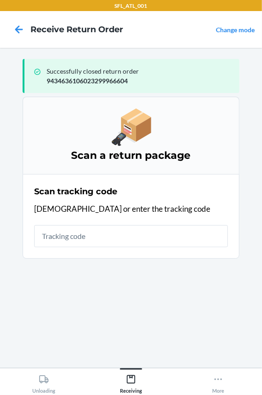
click at [61, 240] on input "text" at bounding box center [130, 236] width 193 height 22
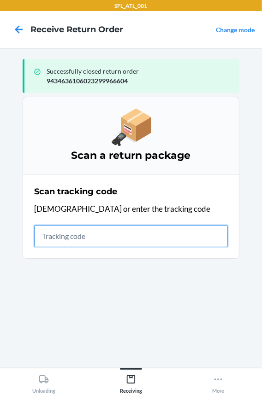
click at [87, 234] on input "text" at bounding box center [130, 236] width 193 height 22
type input "4203025994346361060233009"
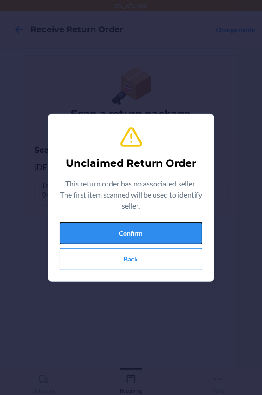
click at [87, 234] on button "Confirm" at bounding box center [130, 233] width 143 height 22
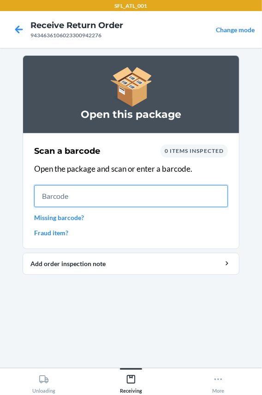
click at [62, 192] on input "text" at bounding box center [130, 196] width 193 height 22
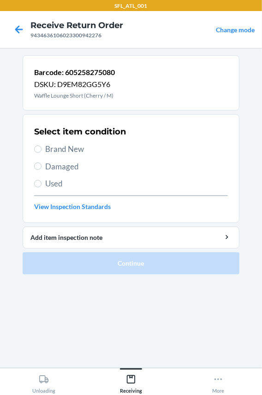
click at [57, 147] on span "Brand New" at bounding box center [136, 149] width 182 height 12
click at [41, 147] on input "Brand New" at bounding box center [37, 148] width 7 height 7
radio input "true"
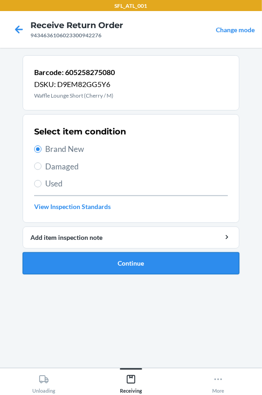
click at [104, 263] on button "Continue" at bounding box center [131, 263] width 216 height 22
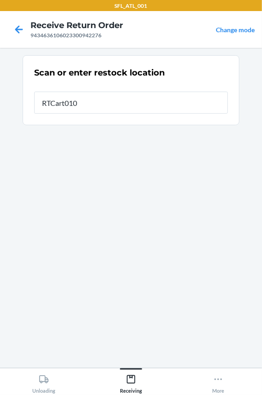
type input "RTCart010"
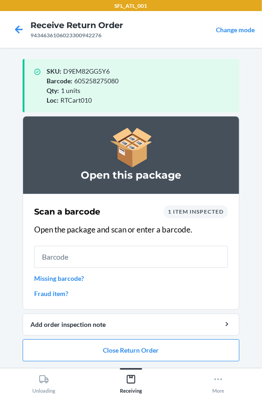
click at [72, 256] on input "text" at bounding box center [130, 257] width 193 height 22
click at [89, 351] on button "Close Return Order" at bounding box center [131, 350] width 216 height 22
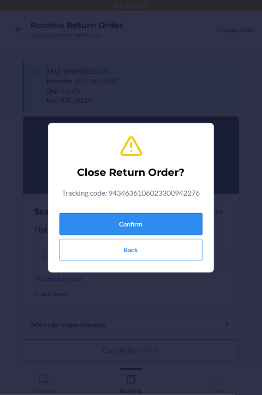
click at [103, 224] on button "Confirm" at bounding box center [130, 224] width 143 height 22
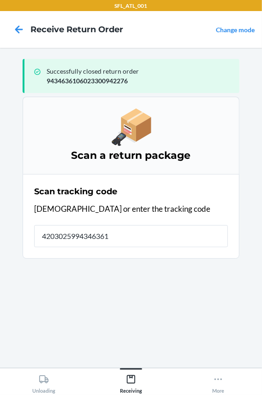
type input "42030259943463610"
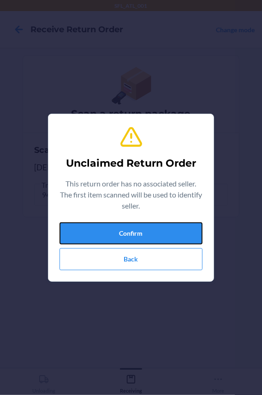
click at [103, 224] on button "Confirm" at bounding box center [130, 233] width 143 height 22
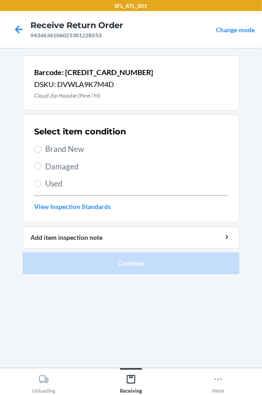
click at [78, 153] on span "Brand New" at bounding box center [136, 149] width 182 height 12
click at [41, 153] on input "Brand New" at bounding box center [37, 148] width 7 height 7
radio input "true"
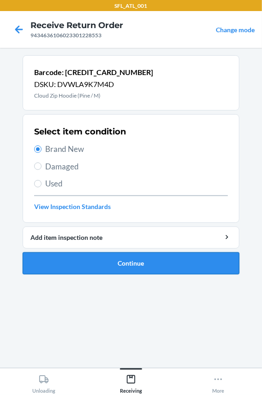
click at [83, 264] on button "Continue" at bounding box center [131, 263] width 216 height 22
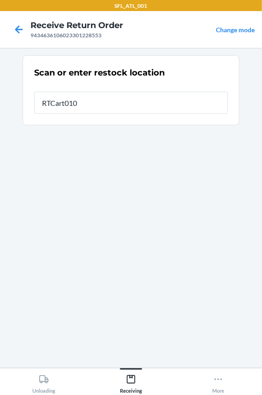
type input "RTCart010"
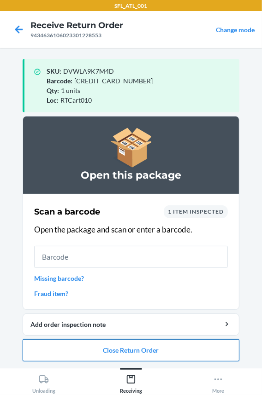
click at [129, 351] on button "Close Return Order" at bounding box center [131, 350] width 216 height 22
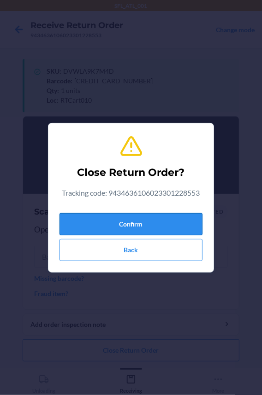
click at [129, 229] on button "Confirm" at bounding box center [130, 224] width 143 height 22
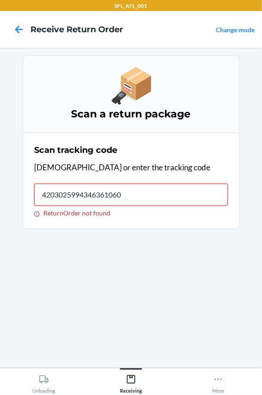
type input "42030259943463610602"
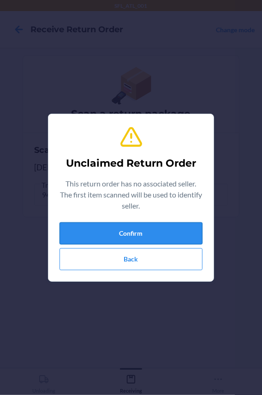
click at [87, 236] on button "Confirm" at bounding box center [130, 233] width 143 height 22
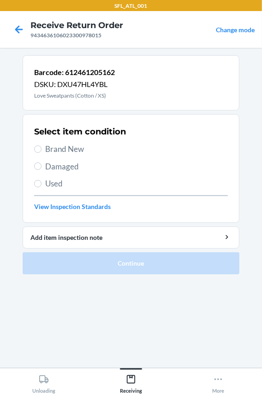
click at [83, 147] on span "Brand New" at bounding box center [136, 149] width 182 height 12
click at [41, 147] on input "Brand New" at bounding box center [37, 148] width 7 height 7
radio input "true"
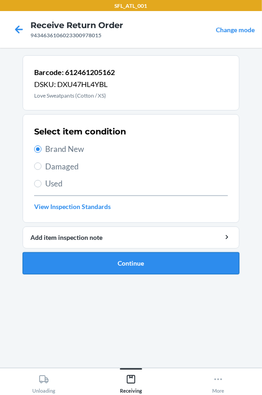
click at [86, 262] on button "Continue" at bounding box center [131, 263] width 216 height 22
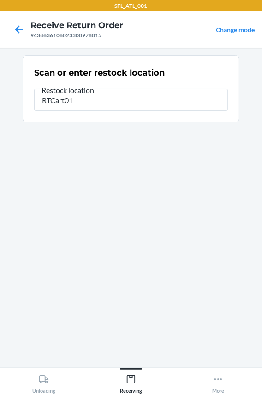
type input "RTCart010"
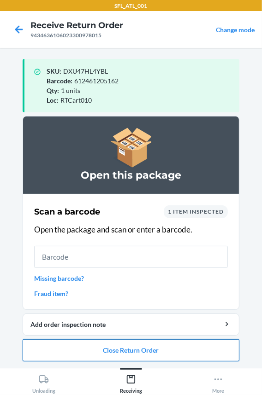
click at [85, 357] on button "Close Return Order" at bounding box center [131, 350] width 216 height 22
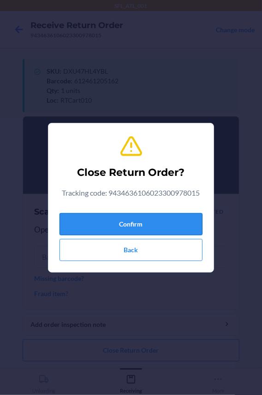
click at [92, 227] on button "Confirm" at bounding box center [130, 224] width 143 height 22
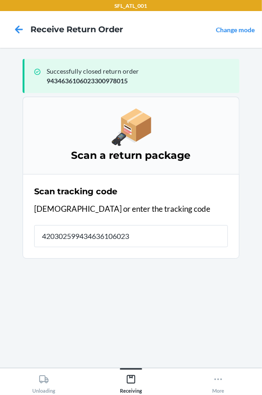
type input "4203025994346361060233"
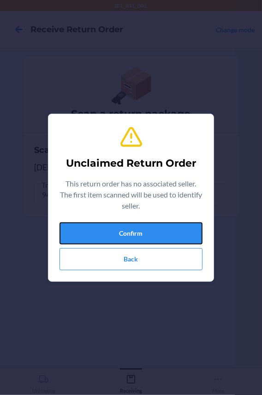
click at [92, 227] on button "Confirm" at bounding box center [130, 233] width 143 height 22
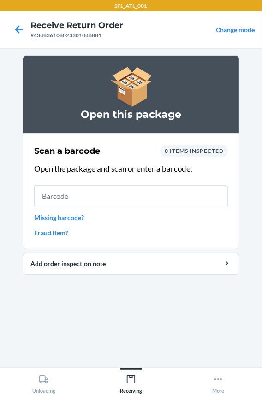
click at [83, 195] on input "text" at bounding box center [130, 196] width 193 height 22
click at [80, 195] on input "text" at bounding box center [130, 196] width 193 height 22
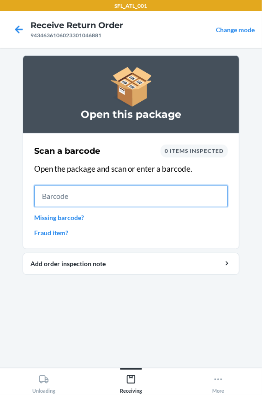
click at [71, 192] on input "text" at bounding box center [130, 196] width 193 height 22
type input "420302599434636106023"
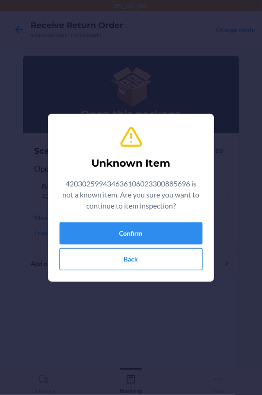
click at [113, 264] on button "Back" at bounding box center [130, 259] width 143 height 22
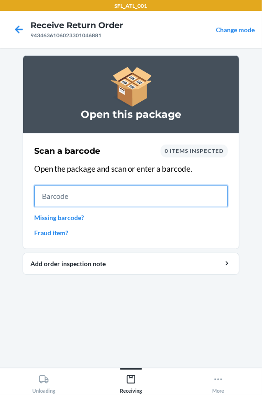
click at [88, 193] on input "text" at bounding box center [130, 196] width 193 height 22
click at [92, 194] on input "text" at bounding box center [130, 196] width 193 height 22
click at [64, 194] on input "text" at bounding box center [130, 196] width 193 height 22
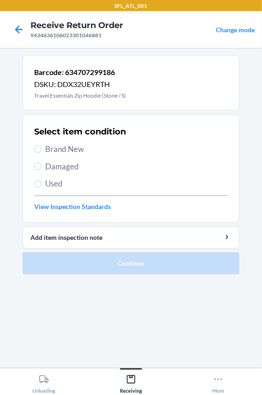
click at [47, 142] on div "Select item condition Brand New Damaged Used View Inspection Standards" at bounding box center [130, 168] width 193 height 91
click at [47, 147] on span "Brand New" at bounding box center [136, 149] width 182 height 12
click at [41, 147] on input "Brand New" at bounding box center [37, 148] width 7 height 7
radio input "true"
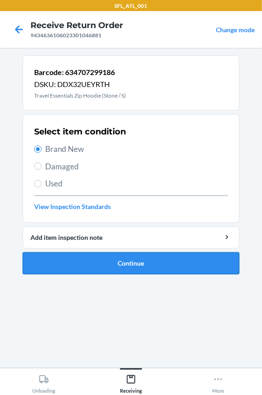
click at [56, 261] on button "Continue" at bounding box center [131, 263] width 216 height 22
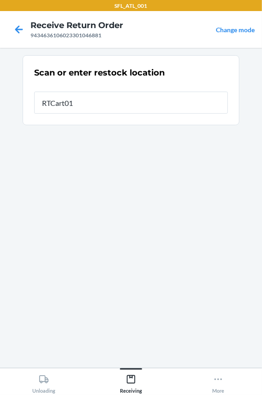
type input "RTCart010"
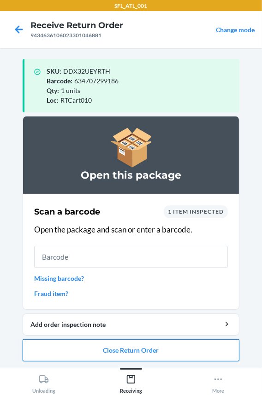
click at [87, 350] on button "Close Return Order" at bounding box center [131, 350] width 216 height 22
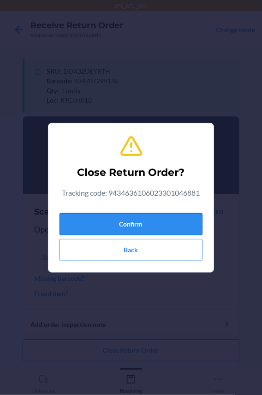
click at [86, 229] on button "Confirm" at bounding box center [130, 224] width 143 height 22
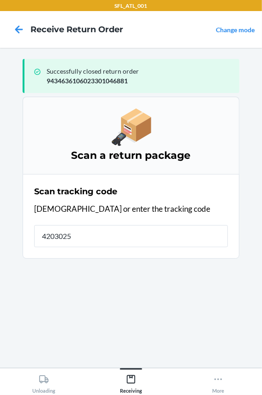
type input "42030259"
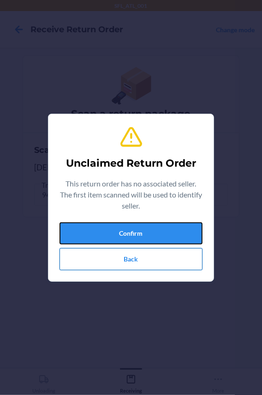
drag, startPoint x: 76, startPoint y: 227, endPoint x: 82, endPoint y: 248, distance: 21.3
click at [81, 244] on button "Confirm" at bounding box center [130, 233] width 143 height 22
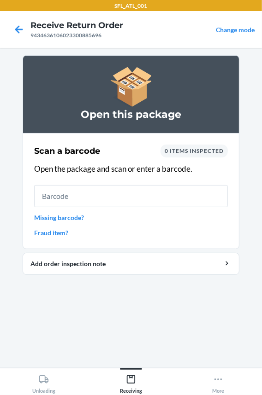
click at [70, 197] on input "text" at bounding box center [130, 196] width 193 height 22
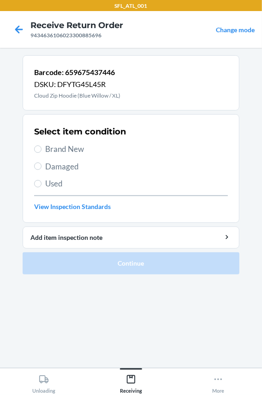
click at [74, 140] on div "Select item condition Brand New Damaged Used View Inspection Standards" at bounding box center [130, 168] width 193 height 91
click at [72, 152] on span "Brand New" at bounding box center [136, 149] width 182 height 12
click at [41, 152] on input "Brand New" at bounding box center [37, 148] width 7 height 7
radio input "true"
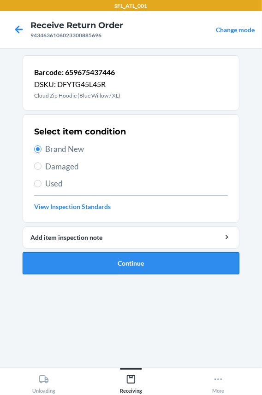
click at [81, 255] on button "Continue" at bounding box center [131, 263] width 216 height 22
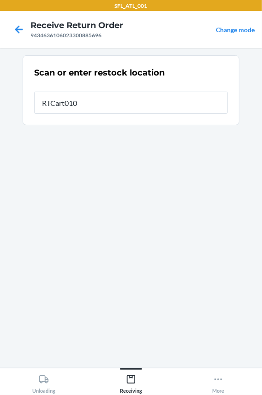
type input "RTCart010"
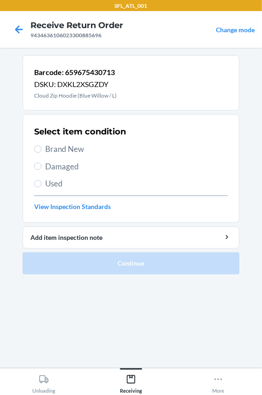
click at [83, 144] on span "Brand New" at bounding box center [136, 149] width 182 height 12
click at [41, 145] on input "Brand New" at bounding box center [37, 148] width 7 height 7
radio input "true"
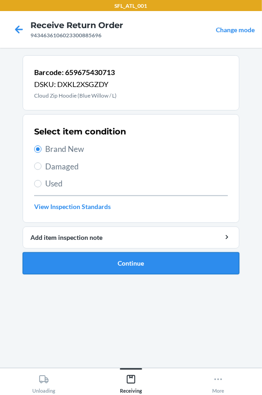
click at [97, 257] on button "Continue" at bounding box center [131, 263] width 216 height 22
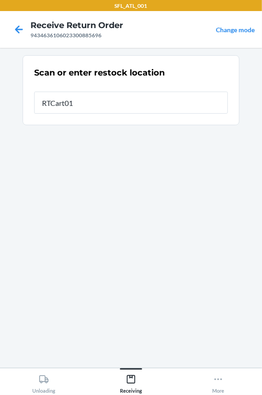
type input "RTCart010"
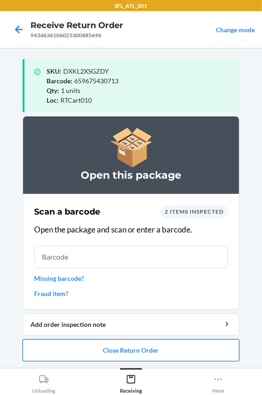
click at [81, 354] on button "Close Return Order" at bounding box center [131, 350] width 216 height 22
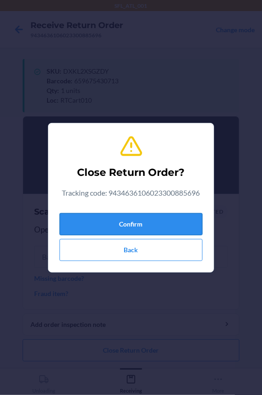
click at [106, 223] on button "Confirm" at bounding box center [130, 224] width 143 height 22
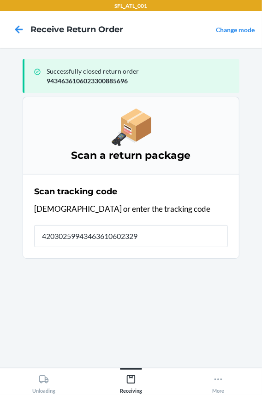
type input "420302599434636106023299"
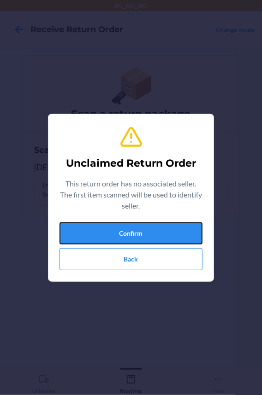
click at [106, 223] on button "Confirm" at bounding box center [130, 233] width 143 height 22
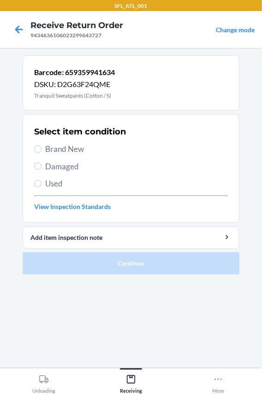
click at [64, 152] on span "Brand New" at bounding box center [136, 149] width 182 height 12
click at [41, 152] on input "Brand New" at bounding box center [37, 148] width 7 height 7
radio input "true"
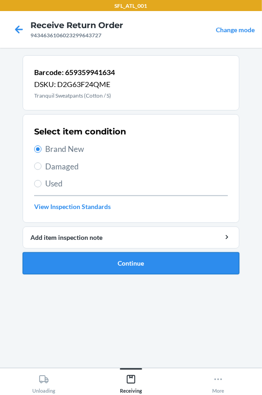
click at [60, 259] on button "Continue" at bounding box center [131, 263] width 216 height 22
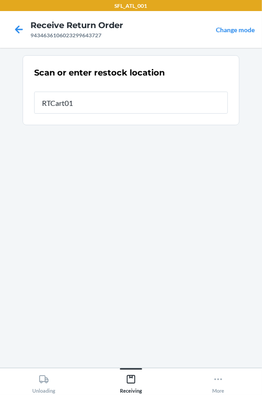
type input "RTCart010"
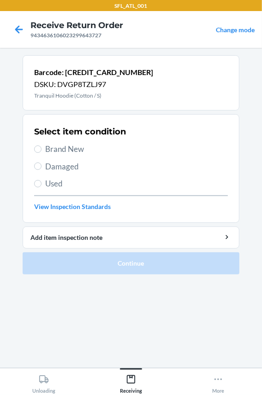
click at [45, 151] on span "Brand New" at bounding box center [136, 149] width 182 height 12
click at [41, 151] on input "Brand New" at bounding box center [37, 148] width 7 height 7
radio input "true"
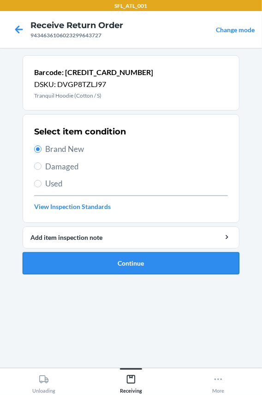
click at [51, 261] on button "Continue" at bounding box center [131, 263] width 216 height 22
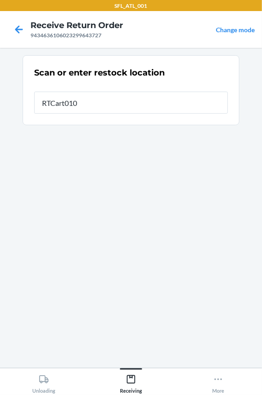
type input "RTCart010"
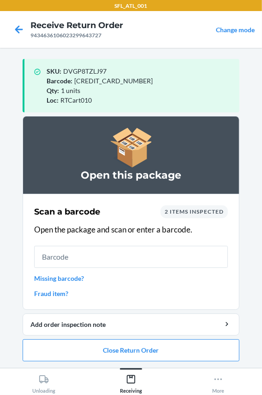
click at [51, 253] on input "text" at bounding box center [130, 257] width 193 height 22
click at [116, 355] on button "Close Return Order" at bounding box center [131, 350] width 216 height 22
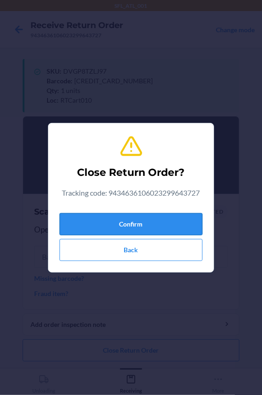
click at [93, 226] on button "Confirm" at bounding box center [130, 224] width 143 height 22
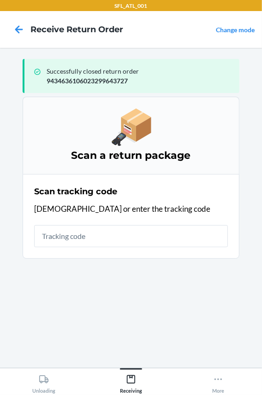
drag, startPoint x: 88, startPoint y: 237, endPoint x: 98, endPoint y: 230, distance: 11.6
click at [87, 237] on input "text" at bounding box center [130, 236] width 193 height 22
click at [112, 241] on input "text" at bounding box center [130, 236] width 193 height 22
type input "4203025994346361060233013"
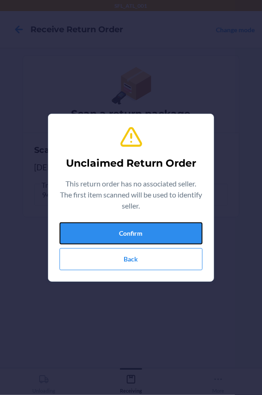
click at [118, 237] on button "Confirm" at bounding box center [130, 233] width 143 height 22
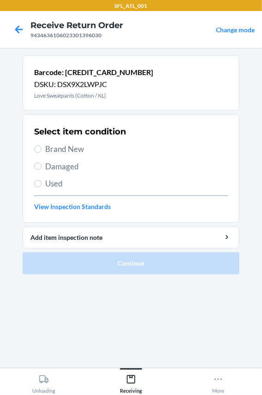
click at [72, 150] on span "Brand New" at bounding box center [136, 149] width 182 height 12
click at [41, 150] on input "Brand New" at bounding box center [37, 148] width 7 height 7
radio input "true"
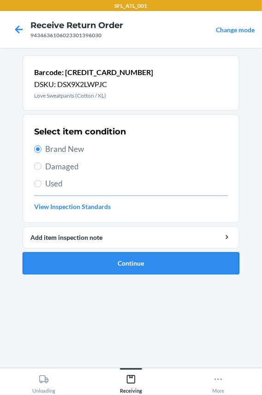
click at [73, 262] on button "Continue" at bounding box center [131, 263] width 216 height 22
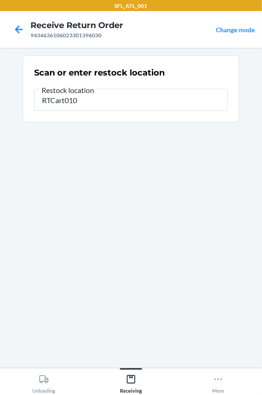
type input "RTCart010"
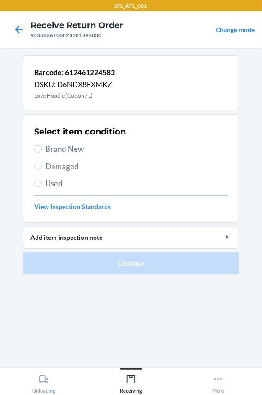
click at [77, 145] on span "Brand New" at bounding box center [136, 149] width 182 height 12
click at [41, 145] on input "Brand New" at bounding box center [37, 148] width 7 height 7
radio input "true"
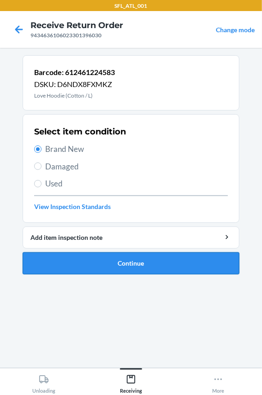
click at [85, 265] on button "Continue" at bounding box center [131, 263] width 216 height 22
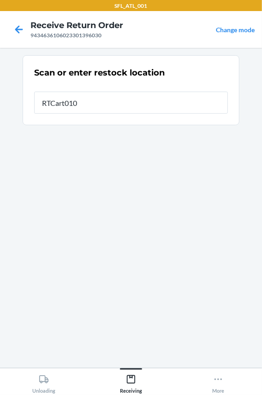
type input "RTCart010"
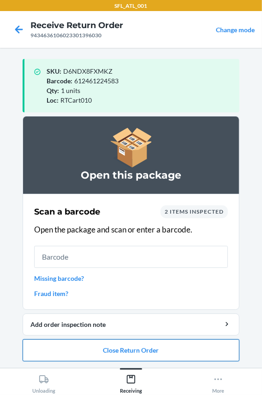
click at [85, 343] on button "Close Return Order" at bounding box center [131, 350] width 216 height 22
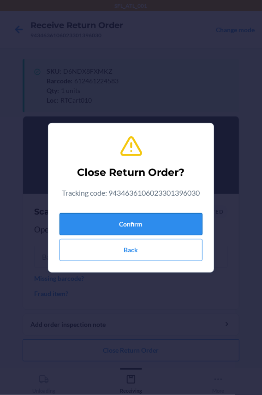
click at [107, 233] on button "Confirm" at bounding box center [130, 224] width 143 height 22
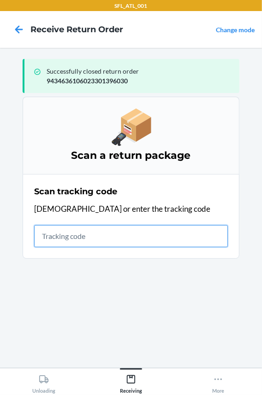
click at [90, 230] on input "text" at bounding box center [130, 236] width 193 height 22
type input "42030259943463610602329"
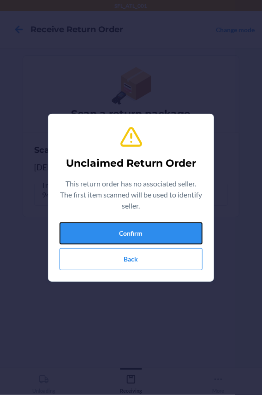
click at [90, 230] on button "Confirm" at bounding box center [130, 233] width 143 height 22
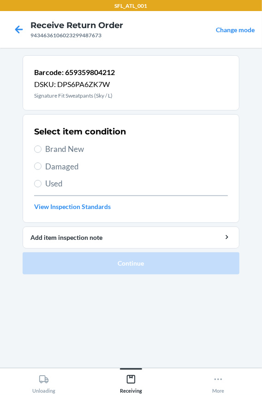
click at [58, 155] on div "Select item condition Brand New Damaged Used View Inspection Standards" at bounding box center [130, 168] width 193 height 91
click at [52, 145] on span "Brand New" at bounding box center [136, 149] width 182 height 12
click at [41, 145] on input "Brand New" at bounding box center [37, 148] width 7 height 7
radio input "true"
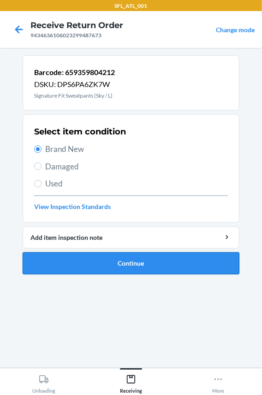
click at [86, 264] on button "Continue" at bounding box center [131, 263] width 216 height 22
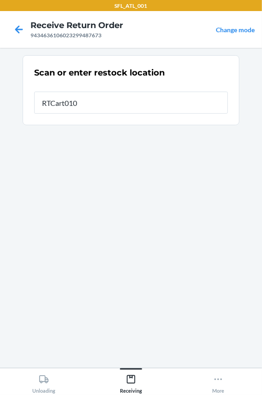
type input "RTCart010"
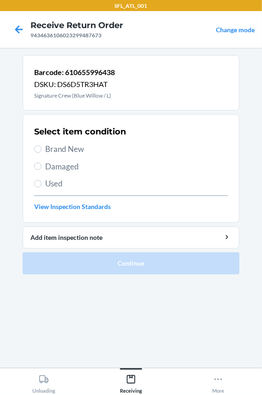
drag, startPoint x: 64, startPoint y: 144, endPoint x: 70, endPoint y: 143, distance: 5.1
click at [67, 143] on span "Brand New" at bounding box center [136, 149] width 182 height 12
click at [55, 145] on span "Brand New" at bounding box center [136, 149] width 182 height 12
click at [41, 145] on input "Brand New" at bounding box center [37, 148] width 7 height 7
radio input "true"
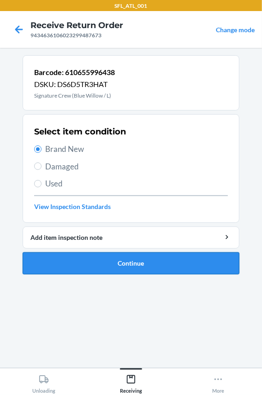
click at [58, 264] on button "Continue" at bounding box center [131, 263] width 216 height 22
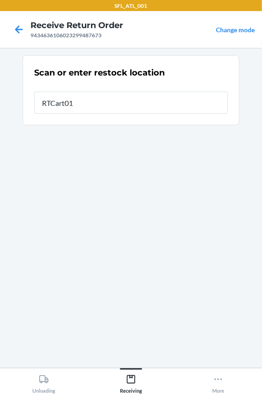
type input "RTCart010"
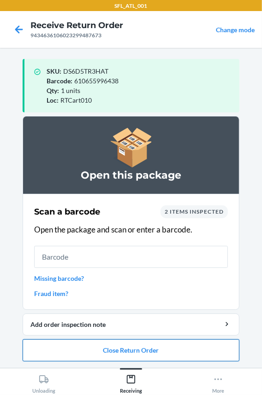
click at [83, 350] on button "Close Return Order" at bounding box center [131, 350] width 216 height 22
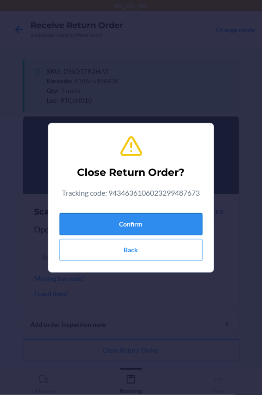
click at [115, 222] on button "Confirm" at bounding box center [130, 224] width 143 height 22
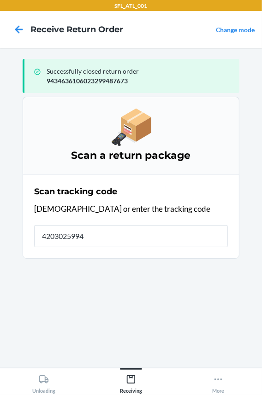
type input "42030259943"
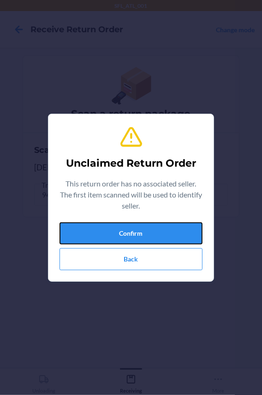
click at [115, 222] on button "Confirm" at bounding box center [130, 233] width 143 height 22
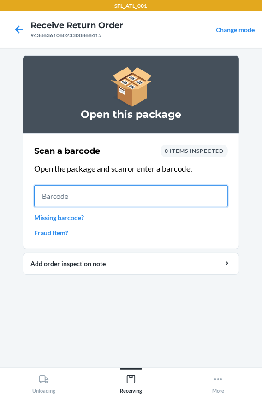
click at [69, 199] on input "text" at bounding box center [130, 196] width 193 height 22
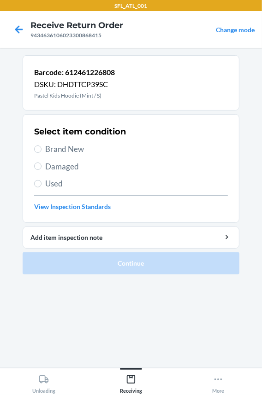
click at [69, 147] on span "Brand New" at bounding box center [136, 149] width 182 height 12
click at [41, 147] on input "Brand New" at bounding box center [37, 148] width 7 height 7
radio input "true"
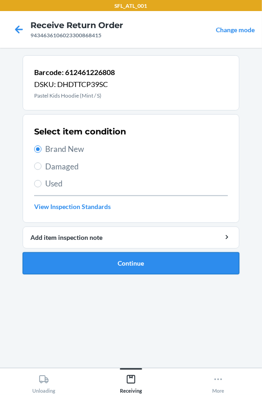
click at [94, 255] on button "Continue" at bounding box center [131, 263] width 216 height 22
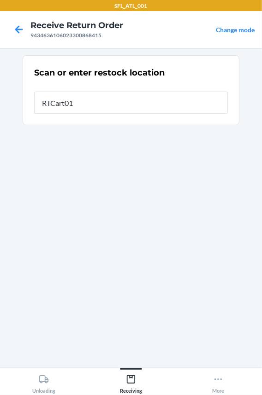
type input "RTCart010"
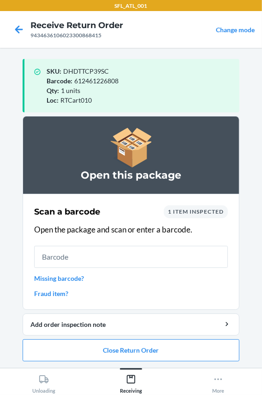
click at [93, 255] on input "text" at bounding box center [130, 257] width 193 height 22
click at [107, 351] on button "Close Return Order" at bounding box center [131, 350] width 216 height 22
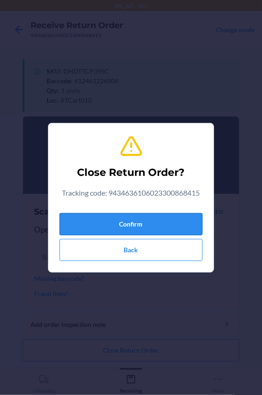
click at [87, 225] on button "Confirm" at bounding box center [130, 224] width 143 height 22
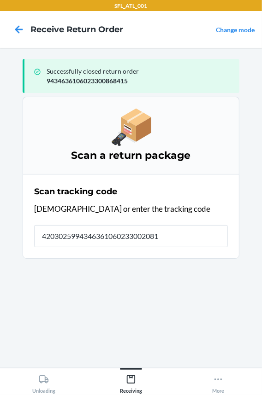
type input "42030259943463610602330020817"
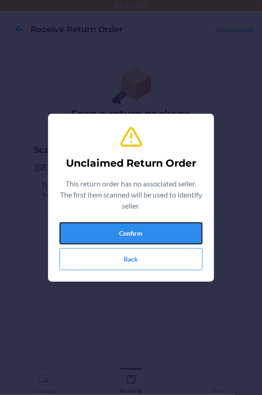
click at [87, 225] on button "Confirm" at bounding box center [130, 233] width 143 height 22
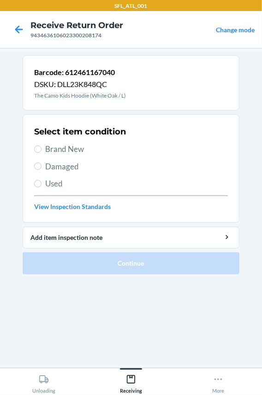
click at [58, 150] on span "Brand New" at bounding box center [136, 149] width 182 height 12
click at [41, 150] on input "Brand New" at bounding box center [37, 148] width 7 height 7
radio input "true"
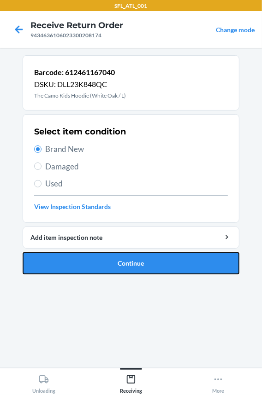
drag, startPoint x: 69, startPoint y: 261, endPoint x: 77, endPoint y: 258, distance: 8.3
click at [77, 258] on button "Continue" at bounding box center [131, 263] width 216 height 22
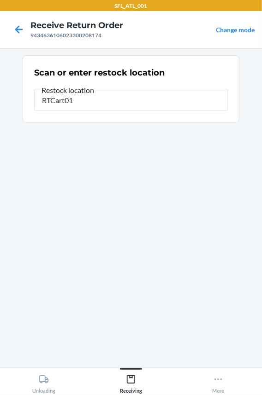
type input "RTCart010"
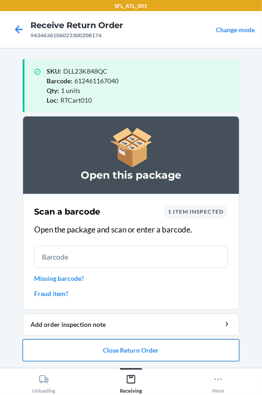
click at [69, 347] on button "Close Return Order" at bounding box center [131, 350] width 216 height 22
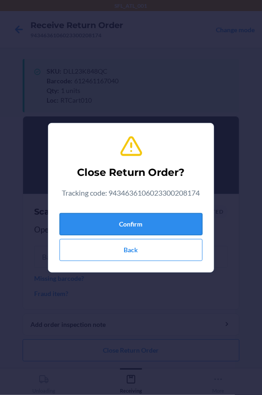
click at [101, 215] on button "Confirm" at bounding box center [130, 224] width 143 height 22
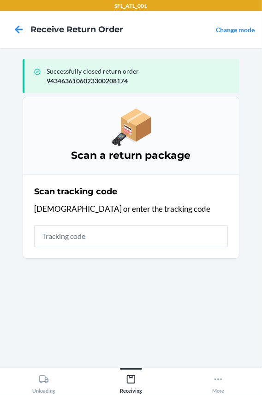
click at [89, 235] on input "text" at bounding box center [130, 236] width 193 height 22
type input "42030259943463"
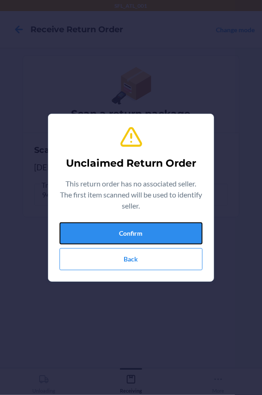
click at [89, 235] on button "Confirm" at bounding box center [130, 233] width 143 height 22
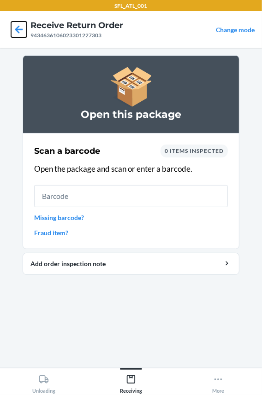
click at [15, 24] on icon at bounding box center [19, 30] width 16 height 16
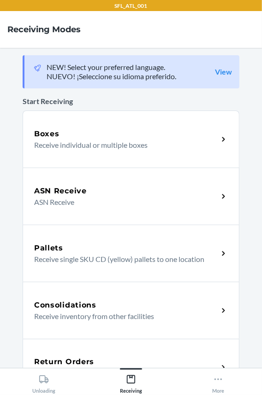
click at [58, 354] on div "Return Orders Receive return order package items" at bounding box center [131, 367] width 216 height 57
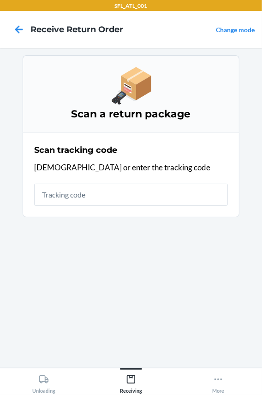
click at [77, 197] on input "text" at bounding box center [130, 195] width 193 height 22
type input "420302599434636106"
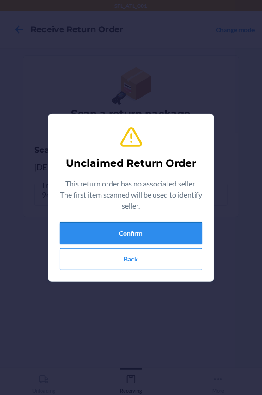
click at [101, 230] on button "Confirm" at bounding box center [130, 233] width 143 height 22
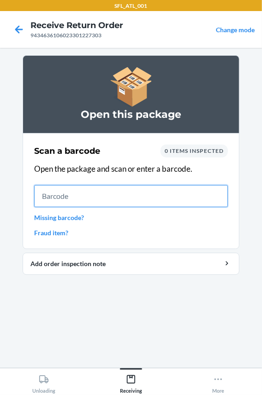
click at [50, 202] on input "text" at bounding box center [130, 196] width 193 height 22
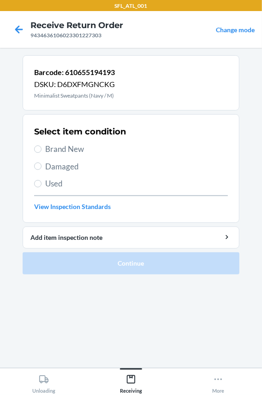
click at [48, 141] on div "Select item condition Brand New Damaged Used View Inspection Standards" at bounding box center [130, 168] width 193 height 91
click at [50, 147] on span "Brand New" at bounding box center [136, 149] width 182 height 12
click at [41, 147] on input "Brand New" at bounding box center [37, 148] width 7 height 7
radio input "true"
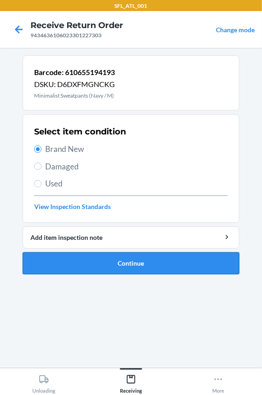
click at [39, 255] on button "Continue" at bounding box center [131, 263] width 216 height 22
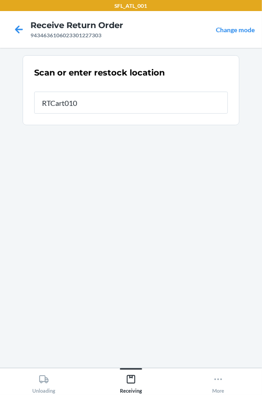
type input "RTCart010"
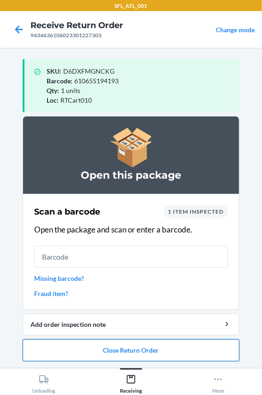
click at [45, 356] on button "Close Return Order" at bounding box center [131, 350] width 216 height 22
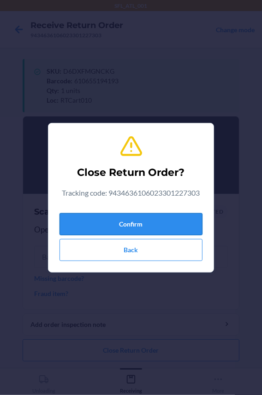
click at [73, 222] on button "Confirm" at bounding box center [130, 224] width 143 height 22
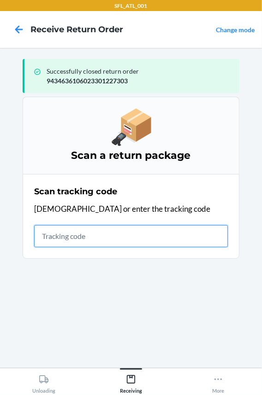
click at [117, 239] on input "text" at bounding box center [130, 236] width 193 height 22
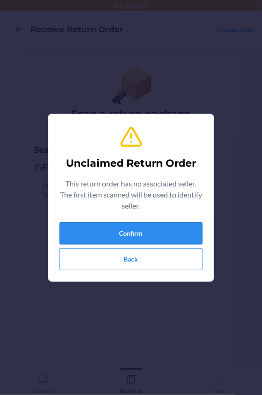
click at [99, 237] on button "Confirm" at bounding box center [130, 233] width 143 height 22
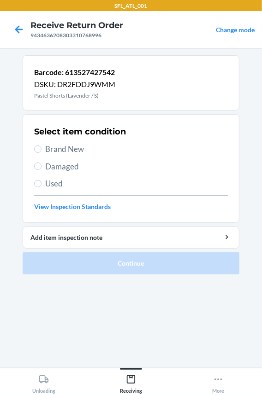
click at [60, 148] on span "Brand New" at bounding box center [136, 149] width 182 height 12
click at [41, 148] on input "Brand New" at bounding box center [37, 148] width 7 height 7
radio input "true"
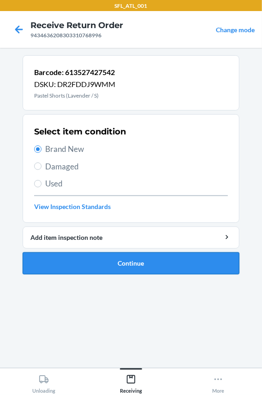
click at [53, 260] on button "Continue" at bounding box center [131, 263] width 216 height 22
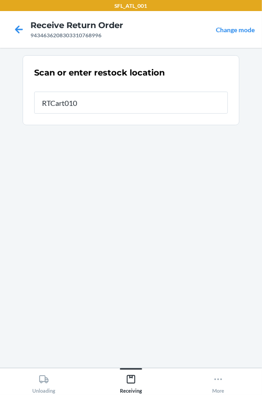
type input "RTCart010"
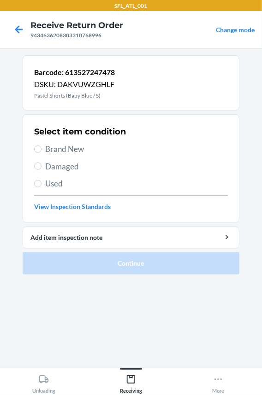
click at [58, 145] on span "Brand New" at bounding box center [136, 149] width 182 height 12
click at [41, 145] on input "Brand New" at bounding box center [37, 148] width 7 height 7
radio input "true"
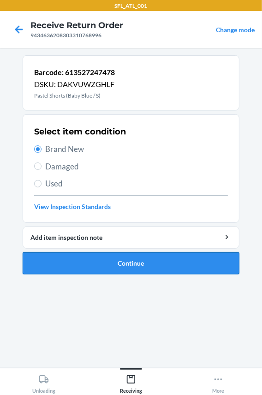
click at [87, 265] on button "Continue" at bounding box center [131, 263] width 216 height 22
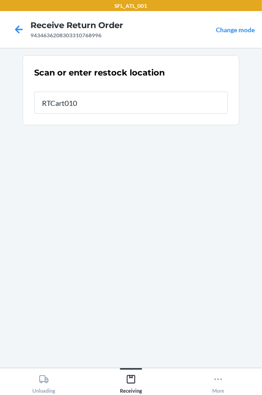
type input "RTCart010"
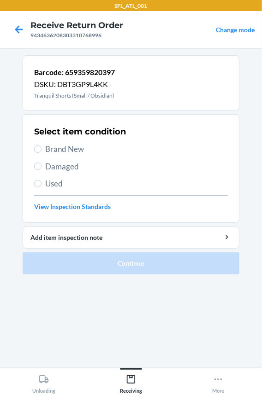
click at [76, 146] on span "Brand New" at bounding box center [136, 149] width 182 height 12
click at [41, 146] on input "Brand New" at bounding box center [37, 148] width 7 height 7
radio input "true"
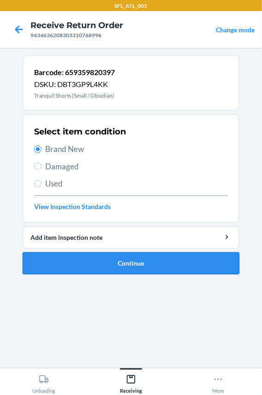
click at [83, 260] on button "Continue" at bounding box center [131, 263] width 216 height 22
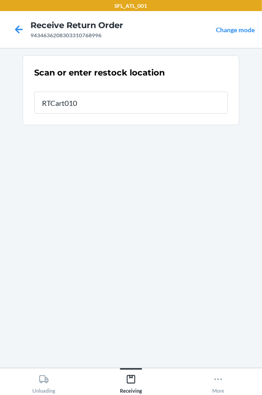
type input "RTCart010"
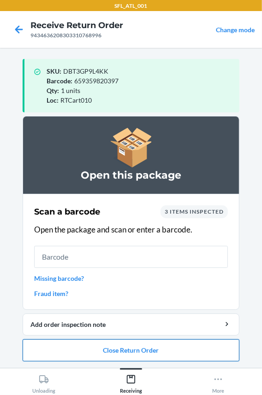
click at [121, 355] on button "Close Return Order" at bounding box center [131, 350] width 216 height 22
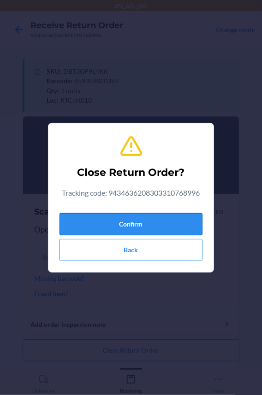
click at [117, 219] on button "Confirm" at bounding box center [130, 224] width 143 height 22
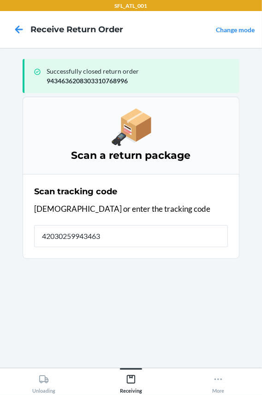
type input "420302599434636"
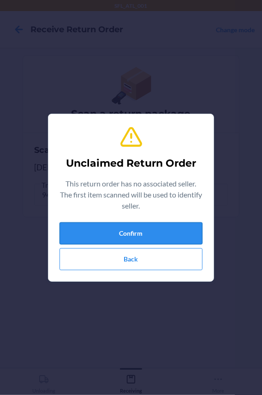
click at [132, 230] on button "Confirm" at bounding box center [130, 233] width 143 height 22
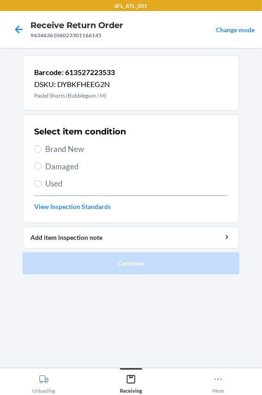
click at [71, 145] on span "Brand New" at bounding box center [136, 149] width 182 height 12
click at [41, 145] on input "Brand New" at bounding box center [37, 148] width 7 height 7
radio input "true"
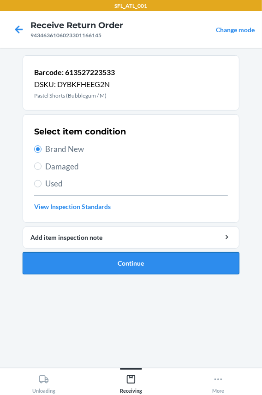
click at [80, 255] on button "Continue" at bounding box center [131, 263] width 216 height 22
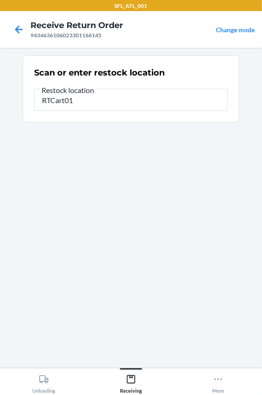
type input "RTCart010"
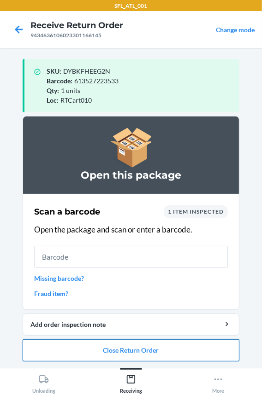
click at [82, 346] on button "Close Return Order" at bounding box center [131, 350] width 216 height 22
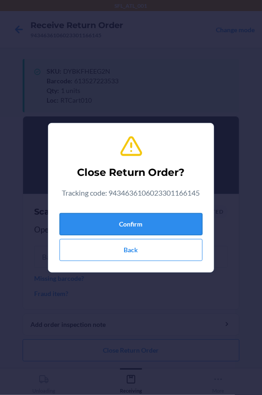
click at [100, 224] on button "Confirm" at bounding box center [130, 224] width 143 height 22
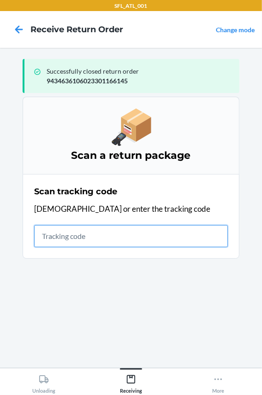
click at [51, 234] on input "text" at bounding box center [130, 236] width 193 height 22
type input "42030259943463610602330106"
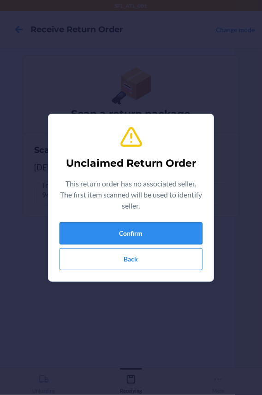
click at [59, 237] on button "Confirm" at bounding box center [130, 233] width 143 height 22
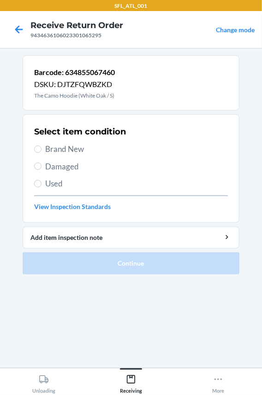
click at [50, 151] on span "Brand New" at bounding box center [136, 149] width 182 height 12
click at [41, 151] on input "Brand New" at bounding box center [37, 148] width 7 height 7
radio input "true"
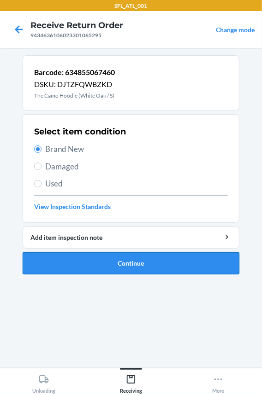
click at [48, 267] on button "Continue" at bounding box center [131, 263] width 216 height 22
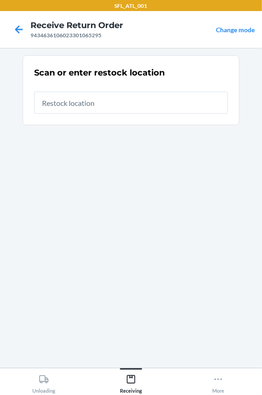
click at [61, 105] on input "text" at bounding box center [130, 103] width 193 height 22
type input "RTCart010"
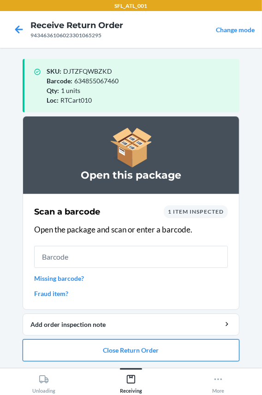
click at [92, 349] on button "Close Return Order" at bounding box center [131, 350] width 216 height 22
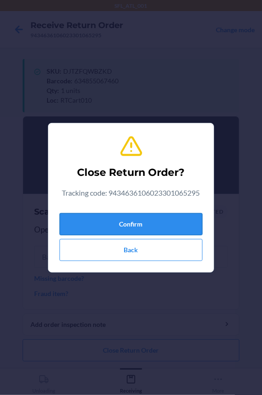
click at [105, 231] on button "Confirm" at bounding box center [130, 224] width 143 height 22
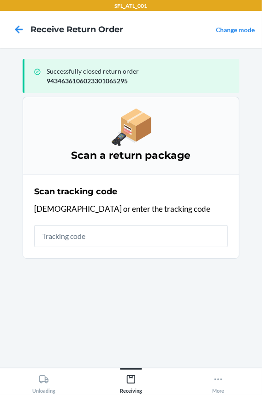
click at [87, 237] on input "text" at bounding box center [130, 236] width 193 height 22
type input "42030259943463610602"
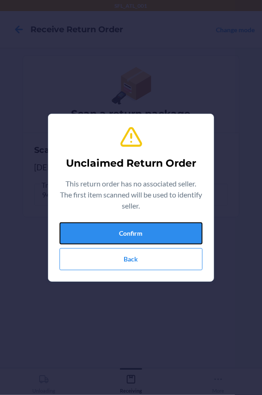
click at [87, 237] on button "Confirm" at bounding box center [130, 233] width 143 height 22
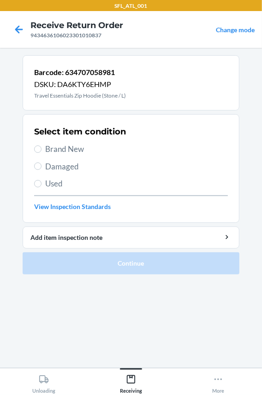
drag, startPoint x: 75, startPoint y: 138, endPoint x: 75, endPoint y: 145, distance: 7.4
click at [75, 138] on div "Select item condition Brand New Damaged Used View Inspection Standards" at bounding box center [130, 168] width 193 height 91
click at [73, 150] on span "Brand New" at bounding box center [136, 149] width 182 height 12
click at [41, 150] on input "Brand New" at bounding box center [37, 148] width 7 height 7
radio input "true"
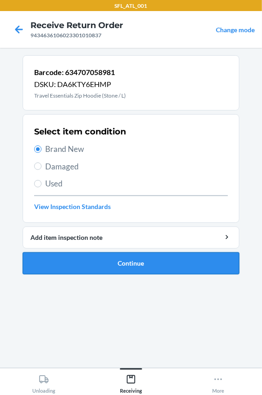
click at [107, 265] on button "Continue" at bounding box center [131, 263] width 216 height 22
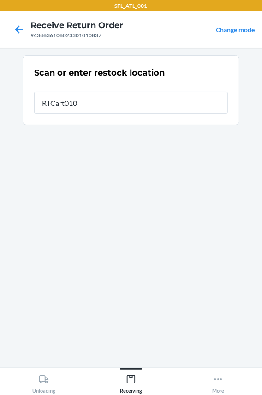
type input "RTCart010"
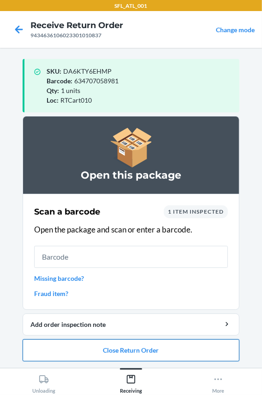
click at [92, 343] on button "Close Return Order" at bounding box center [131, 350] width 216 height 22
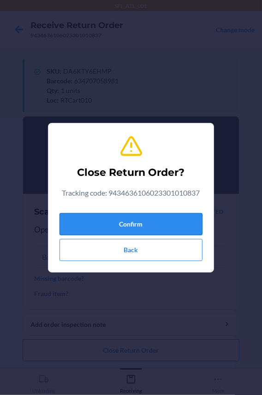
click at [106, 221] on button "Confirm" at bounding box center [130, 224] width 143 height 22
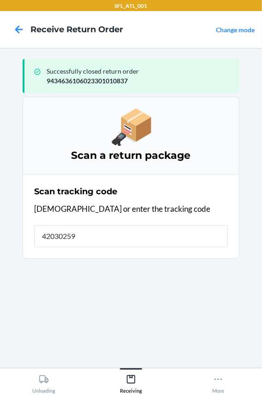
type input "420302599"
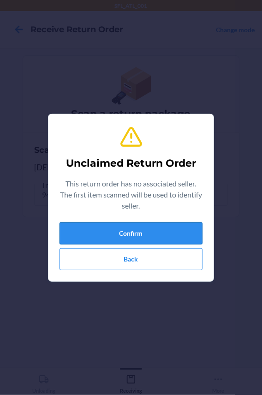
click at [105, 230] on button "Confirm" at bounding box center [130, 233] width 143 height 22
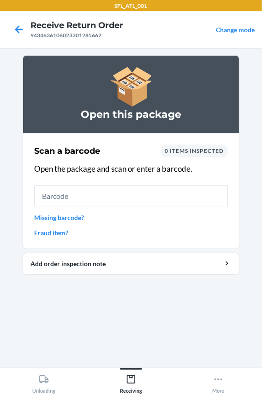
click at [105, 195] on input "text" at bounding box center [130, 196] width 193 height 22
click at [87, 198] on input "text" at bounding box center [130, 196] width 193 height 22
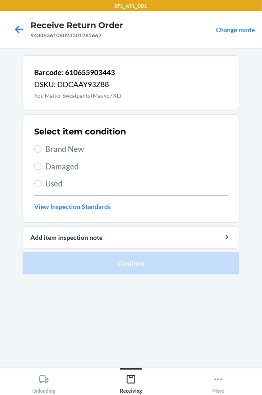
click at [50, 147] on span "Brand New" at bounding box center [136, 149] width 182 height 12
click at [41, 147] on input "Brand New" at bounding box center [37, 148] width 7 height 7
radio input "true"
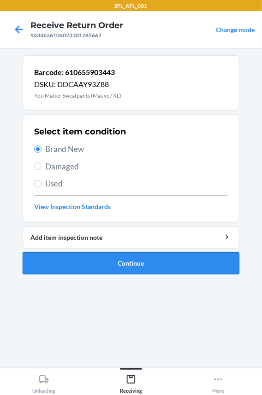
click at [77, 263] on button "Continue" at bounding box center [131, 263] width 216 height 22
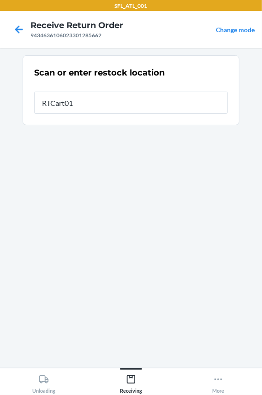
type input "RTCart010"
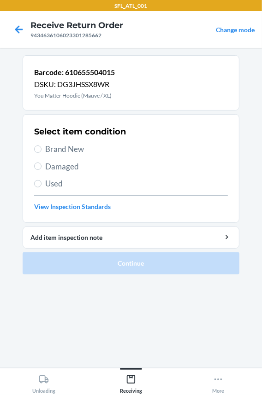
click at [87, 152] on span "Brand New" at bounding box center [136, 149] width 182 height 12
click at [41, 152] on input "Brand New" at bounding box center [37, 148] width 7 height 7
radio input "true"
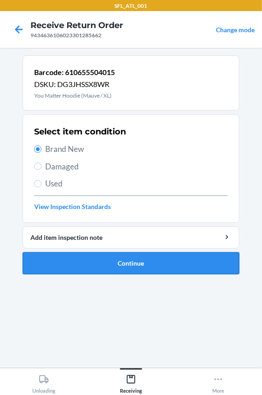
click at [96, 269] on button "Continue" at bounding box center [131, 263] width 216 height 22
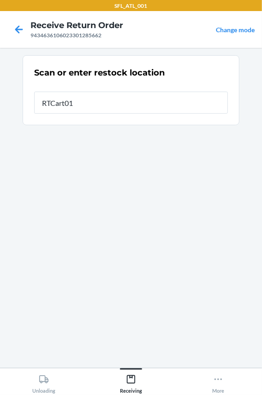
type input "RTCart010"
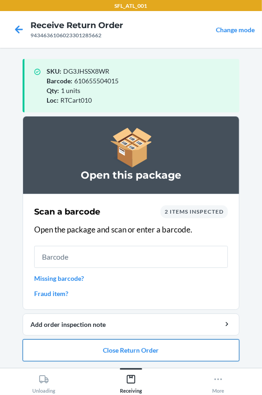
click at [63, 349] on button "Close Return Order" at bounding box center [131, 350] width 216 height 22
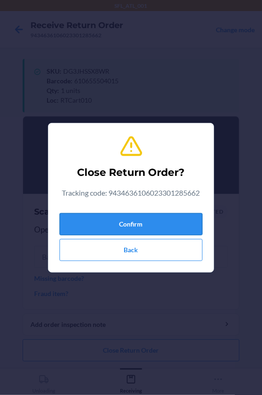
click at [87, 219] on button "Confirm" at bounding box center [130, 224] width 143 height 22
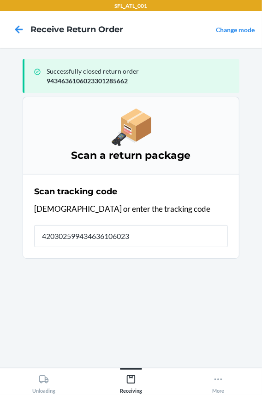
type input "4203025994346361060233"
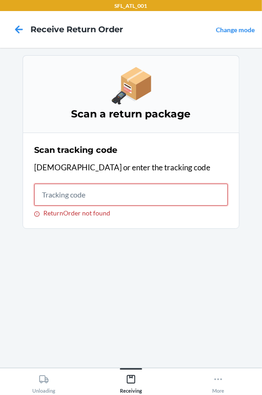
click at [47, 198] on input "ReturnOrder not found" at bounding box center [130, 195] width 193 height 22
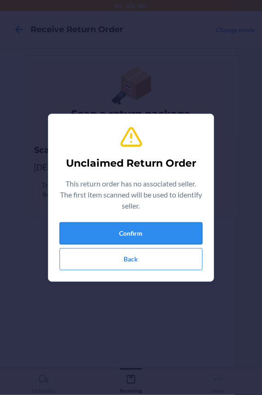
click at [125, 237] on button "Confirm" at bounding box center [130, 233] width 143 height 22
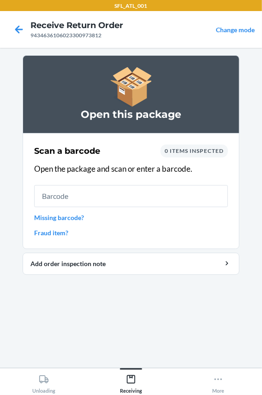
click at [87, 194] on input "text" at bounding box center [130, 196] width 193 height 22
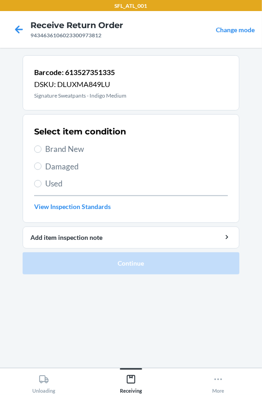
click at [58, 143] on span "Brand New" at bounding box center [136, 149] width 182 height 12
click at [41, 145] on input "Brand New" at bounding box center [37, 148] width 7 height 7
radio input "true"
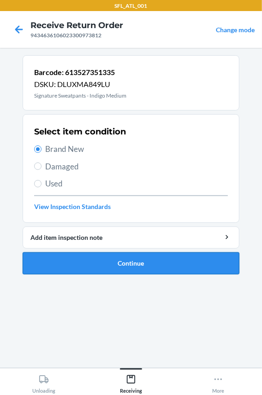
click at [78, 263] on button "Continue" at bounding box center [131, 263] width 216 height 22
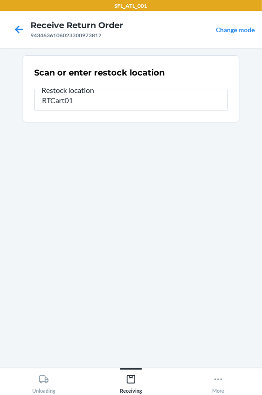
type input "RTCart010"
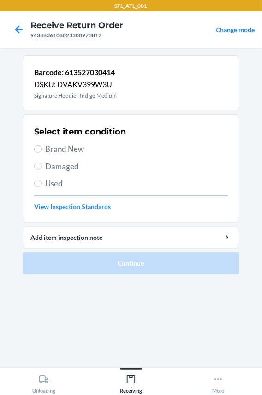
drag, startPoint x: 78, startPoint y: 150, endPoint x: 88, endPoint y: 220, distance: 70.7
click at [78, 149] on span "Brand New" at bounding box center [136, 149] width 182 height 12
click at [41, 149] on input "Brand New" at bounding box center [37, 148] width 7 height 7
radio input "true"
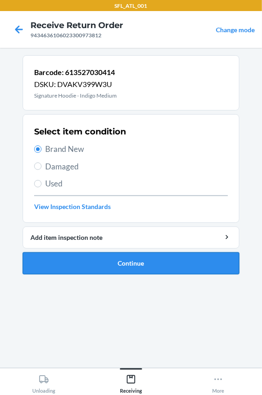
click at [90, 263] on button "Continue" at bounding box center [131, 263] width 216 height 22
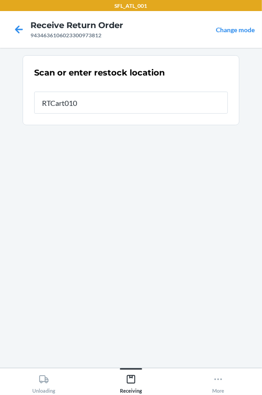
type input "RTCart010"
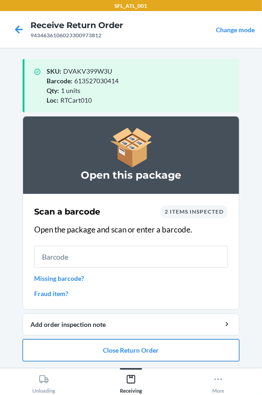
click at [70, 346] on button "Close Return Order" at bounding box center [131, 350] width 216 height 22
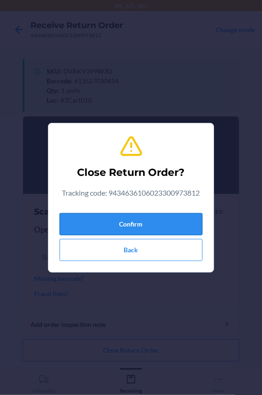
click at [87, 222] on button "Confirm" at bounding box center [130, 224] width 143 height 22
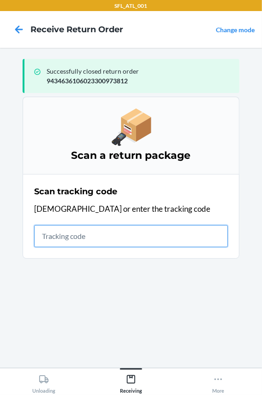
click at [60, 240] on input "text" at bounding box center [130, 236] width 193 height 22
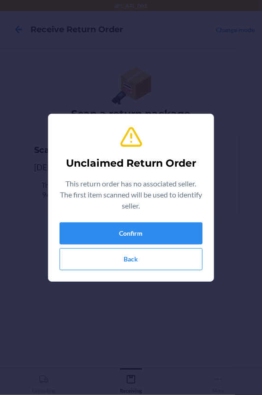
type input "659359820397"
click at [82, 239] on button "Confirm" at bounding box center [130, 233] width 143 height 22
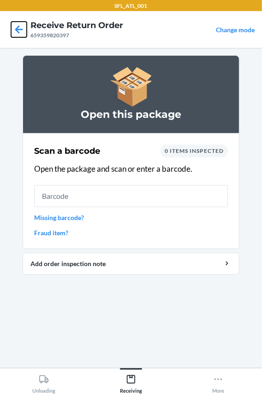
click at [19, 29] on icon at bounding box center [19, 29] width 8 height 8
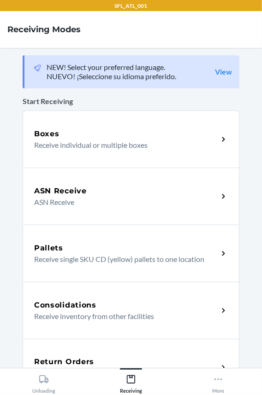
click at [65, 358] on h5 "Return Orders" at bounding box center [64, 361] width 60 height 11
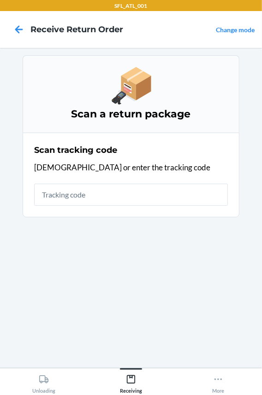
click at [75, 197] on input "text" at bounding box center [130, 195] width 193 height 22
type input "420302599434636"
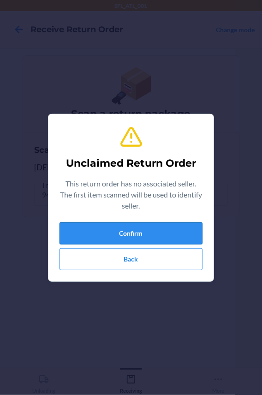
click at [93, 233] on button "Confirm" at bounding box center [130, 233] width 143 height 22
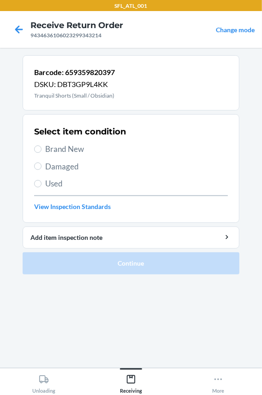
click at [81, 150] on span "Brand New" at bounding box center [136, 149] width 182 height 12
click at [41, 150] on input "Brand New" at bounding box center [37, 148] width 7 height 7
radio input "true"
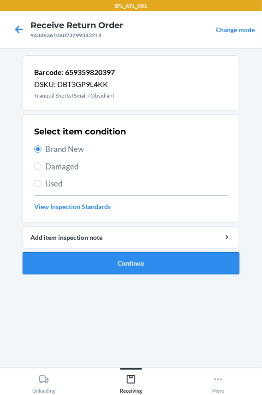
click at [95, 268] on button "Continue" at bounding box center [131, 263] width 216 height 22
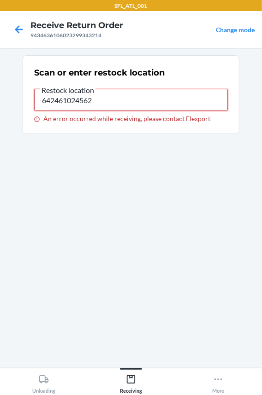
drag, startPoint x: 112, startPoint y: 105, endPoint x: -43, endPoint y: 107, distance: 155.2
click at [0, 107] on html "SFL_ATL_001 Receive Return Order 9434636106023299343214 Change mode Scan or ent…" at bounding box center [131, 197] width 262 height 395
type input "RTCart010"
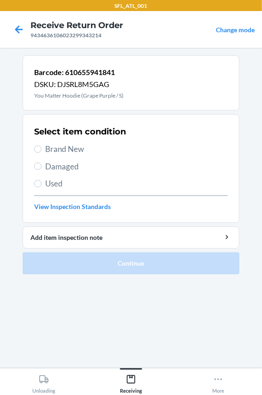
click at [55, 149] on span "Brand New" at bounding box center [136, 149] width 182 height 12
click at [41, 149] on input "Brand New" at bounding box center [37, 148] width 7 height 7
radio input "true"
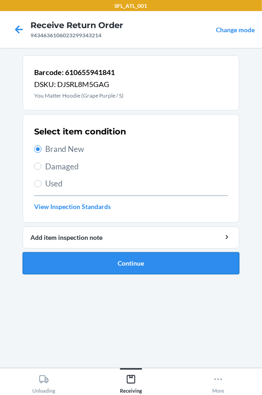
click at [70, 259] on button "Continue" at bounding box center [131, 263] width 216 height 22
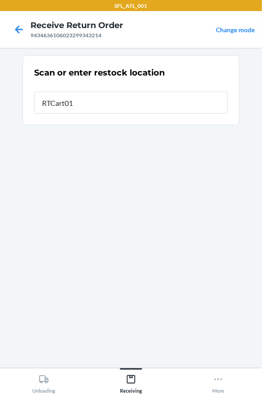
type input "RTCart010"
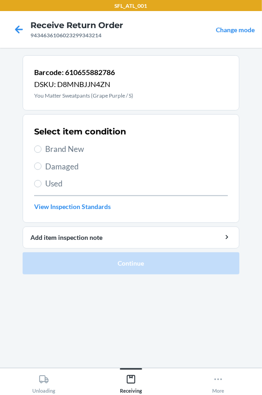
click at [54, 152] on span "Brand New" at bounding box center [136, 149] width 182 height 12
click at [41, 152] on input "Brand New" at bounding box center [37, 148] width 7 height 7
radio input "true"
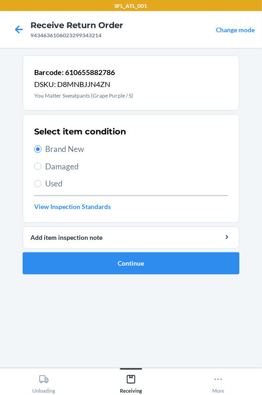
click at [111, 274] on ol "Barcode: 610655882786 DSKU: D8MNBJJN4ZN You Matter Sweatpants (Grape Purple / S…" at bounding box center [131, 168] width 216 height 227
click at [112, 268] on button "Continue" at bounding box center [131, 263] width 216 height 22
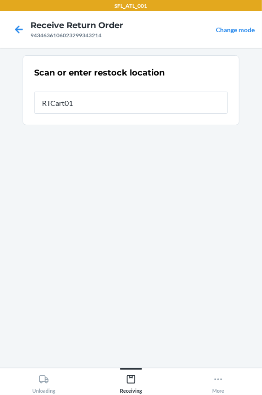
type input "RTCart010"
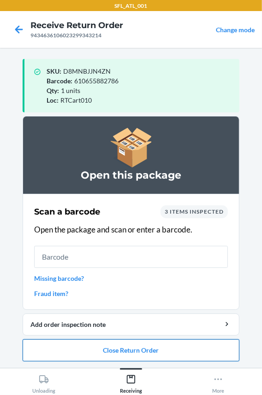
click at [110, 341] on button "Close Return Order" at bounding box center [131, 350] width 216 height 22
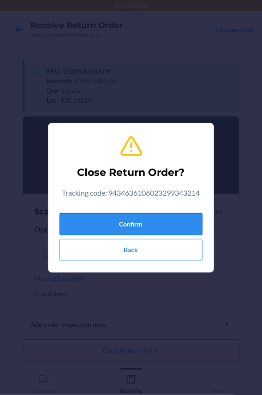
click at [124, 213] on button "Confirm" at bounding box center [130, 224] width 143 height 22
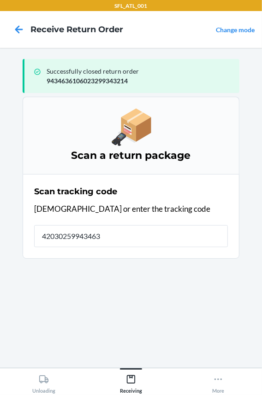
type input "420302599434636"
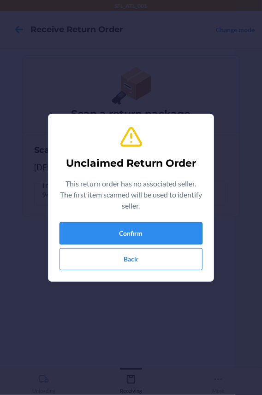
click at [131, 228] on button "Confirm" at bounding box center [130, 233] width 143 height 22
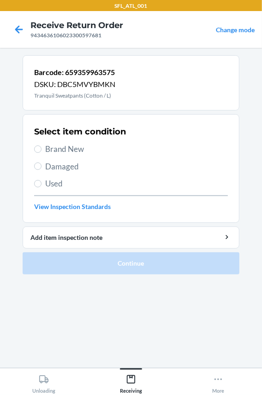
click at [56, 181] on span "Used" at bounding box center [136, 184] width 182 height 12
click at [41, 181] on input "Used" at bounding box center [37, 183] width 7 height 7
radio input "true"
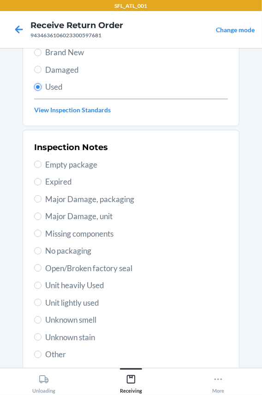
scroll to position [158, 0]
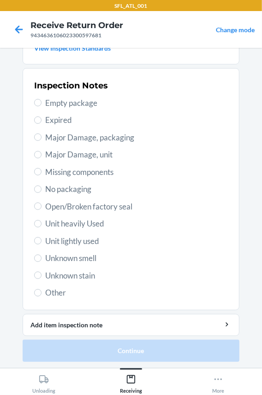
click at [86, 239] on span "Unit lightly used" at bounding box center [136, 241] width 182 height 12
click at [41, 239] on input "Unit lightly used" at bounding box center [37, 240] width 7 height 7
radio input "true"
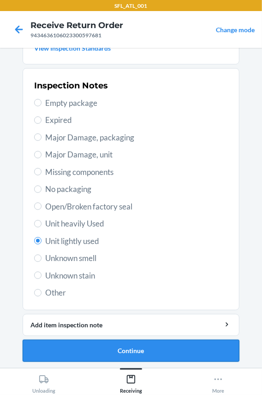
click at [130, 345] on button "Continue" at bounding box center [131, 351] width 216 height 22
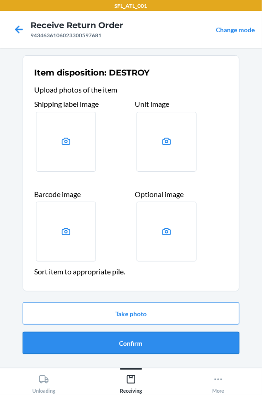
click at [130, 341] on button "Confirm" at bounding box center [131, 343] width 216 height 22
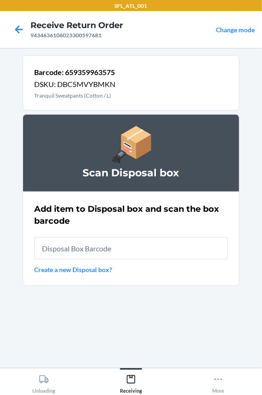
type input "RB0000018HZ"
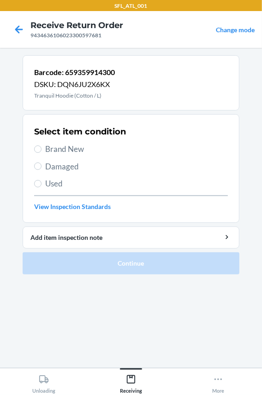
click at [63, 145] on span "Brand New" at bounding box center [136, 149] width 182 height 12
click at [41, 145] on input "Brand New" at bounding box center [37, 148] width 7 height 7
radio input "true"
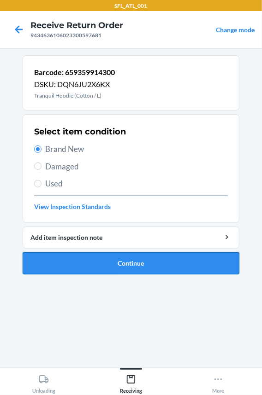
click at [85, 259] on button "Continue" at bounding box center [131, 263] width 216 height 22
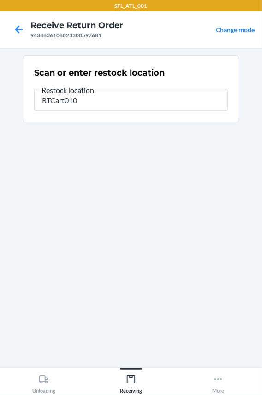
type input "RTCart010"
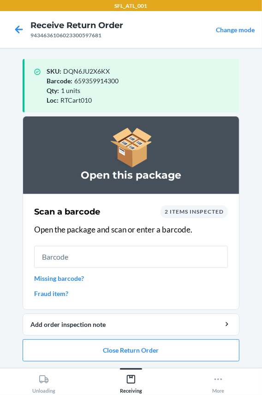
click at [85, 259] on input "text" at bounding box center [130, 257] width 193 height 22
click at [81, 349] on button "Close Return Order" at bounding box center [131, 350] width 216 height 22
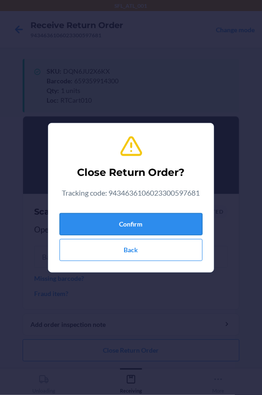
click at [109, 228] on button "Confirm" at bounding box center [130, 224] width 143 height 22
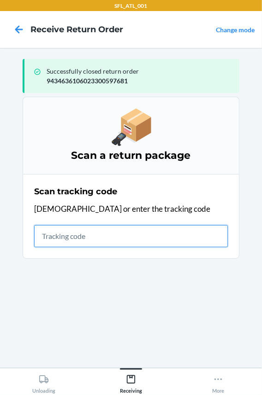
click at [58, 234] on input "text" at bounding box center [130, 236] width 193 height 22
type input "420302599434636106"
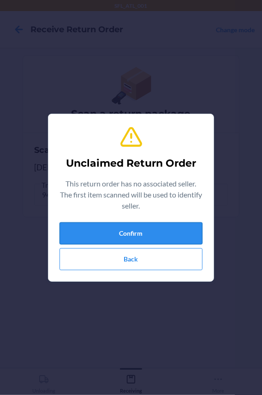
click at [76, 234] on button "Confirm" at bounding box center [130, 233] width 143 height 22
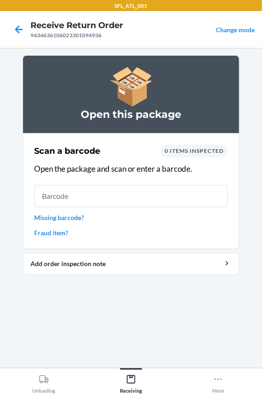
click at [59, 218] on link "Missing barcode?" at bounding box center [130, 218] width 193 height 10
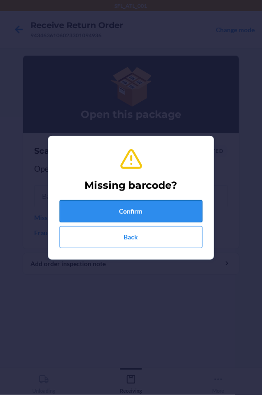
click at [90, 209] on button "Confirm" at bounding box center [130, 211] width 143 height 22
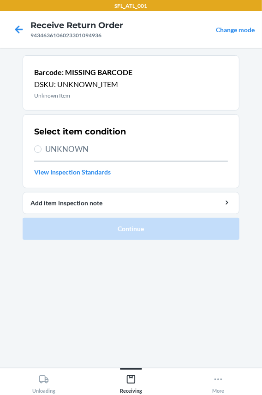
click at [63, 148] on span "UNKNOWN" at bounding box center [136, 149] width 182 height 12
click at [41, 148] on input "UNKNOWN" at bounding box center [37, 148] width 7 height 7
radio input "true"
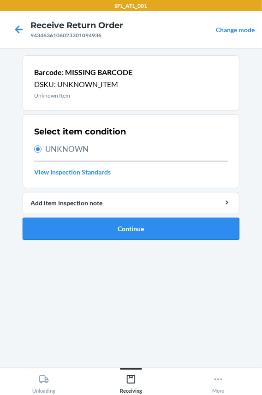
click at [76, 231] on button "Continue" at bounding box center [131, 229] width 216 height 22
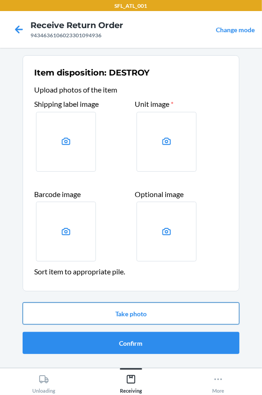
click at [132, 318] on button "Take photo" at bounding box center [131, 314] width 216 height 22
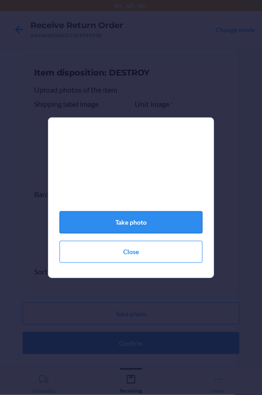
click at [169, 225] on button "Take photo" at bounding box center [130, 222] width 143 height 22
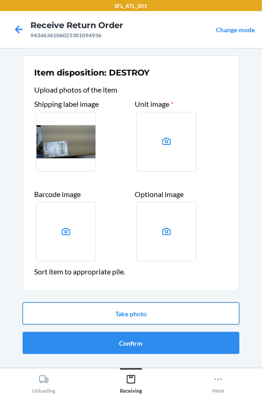
click at [111, 313] on button "Take photo" at bounding box center [131, 314] width 216 height 22
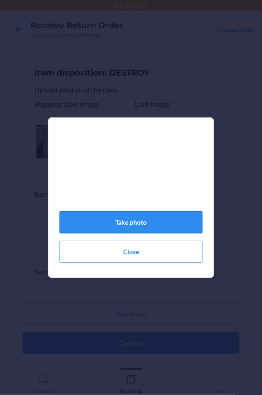
click at [128, 227] on button "Take photo" at bounding box center [130, 222] width 143 height 22
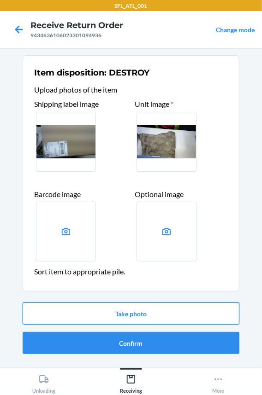
click at [115, 315] on button "Take photo" at bounding box center [131, 314] width 216 height 22
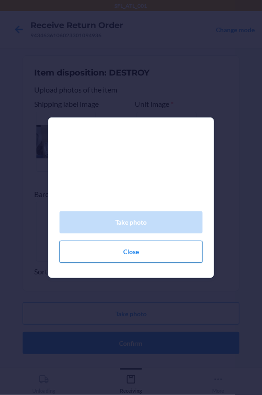
click at [129, 259] on button "Close" at bounding box center [130, 252] width 143 height 22
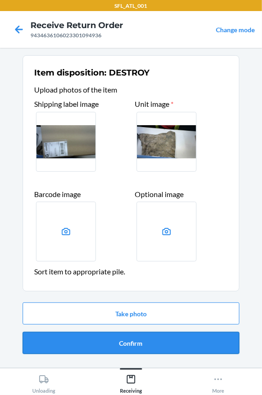
click at [118, 349] on button "Confirm" at bounding box center [131, 343] width 216 height 22
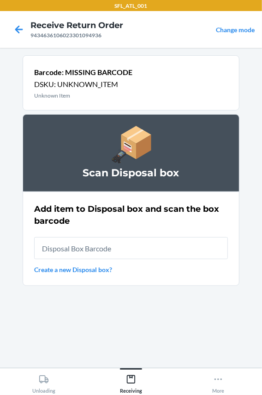
type input "RB0000018HZ"
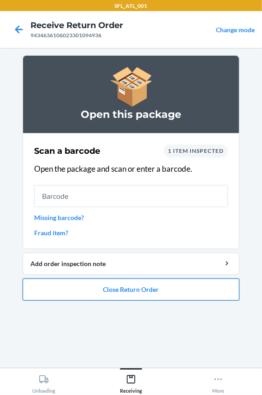
click at [109, 282] on button "Close Return Order" at bounding box center [131, 290] width 216 height 22
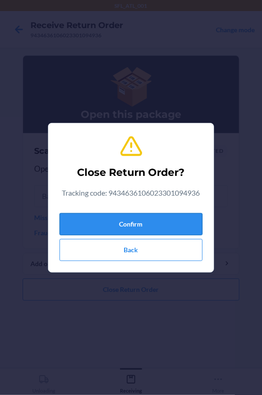
click at [105, 219] on button "Confirm" at bounding box center [130, 224] width 143 height 22
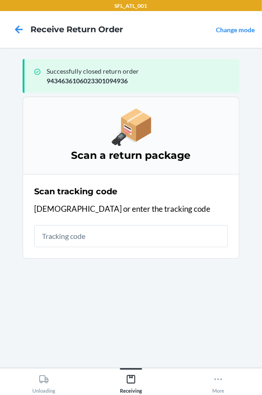
click at [99, 236] on input "text" at bounding box center [130, 236] width 193 height 22
type input "420302599434"
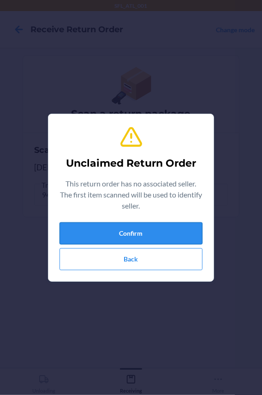
drag, startPoint x: 99, startPoint y: 236, endPoint x: 103, endPoint y: 234, distance: 5.0
click at [103, 234] on button "Confirm" at bounding box center [130, 233] width 143 height 22
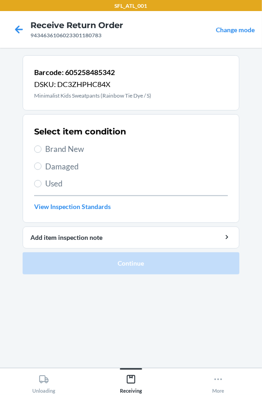
click at [69, 147] on span "Brand New" at bounding box center [136, 149] width 182 height 12
click at [41, 147] on input "Brand New" at bounding box center [37, 148] width 7 height 7
radio input "true"
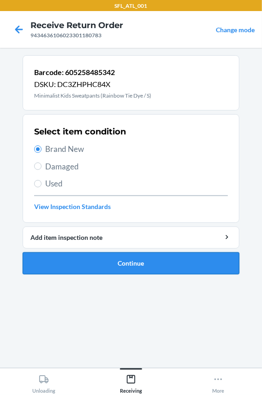
click at [69, 262] on button "Continue" at bounding box center [131, 263] width 216 height 22
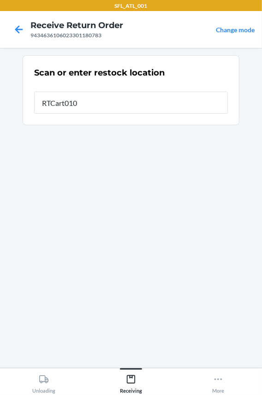
type input "RTCart010"
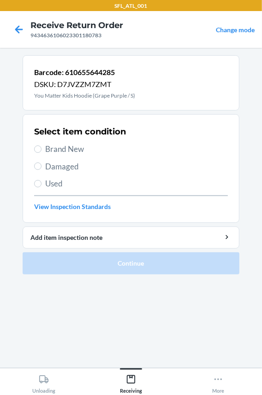
click at [75, 151] on span "Brand New" at bounding box center [136, 149] width 182 height 12
click at [41, 151] on input "Brand New" at bounding box center [37, 148] width 7 height 7
radio input "true"
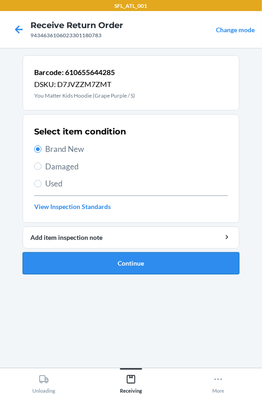
click at [91, 264] on button "Continue" at bounding box center [131, 263] width 216 height 22
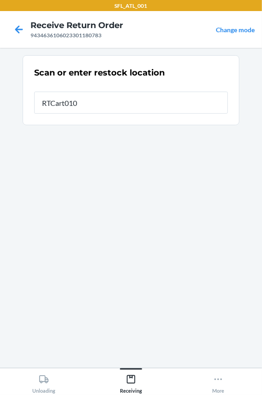
type input "RTCart010"
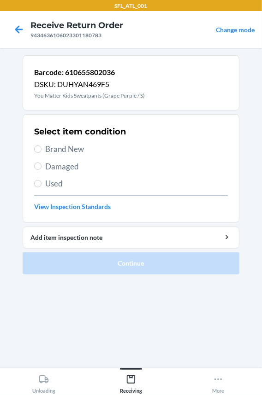
click at [79, 151] on span "Brand New" at bounding box center [136, 149] width 182 height 12
click at [41, 151] on input "Brand New" at bounding box center [37, 148] width 7 height 7
radio input "true"
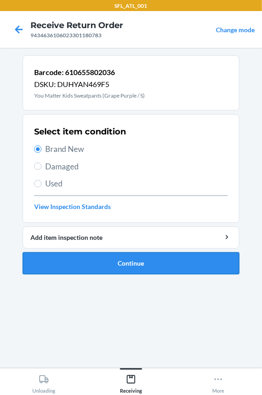
click at [94, 263] on button "Continue" at bounding box center [131, 263] width 216 height 22
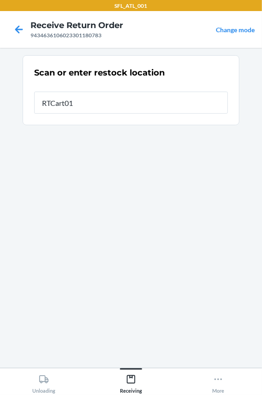
type input "RTCart010"
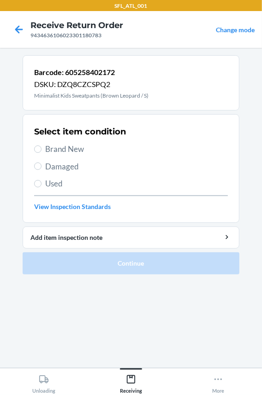
click at [74, 156] on div "Select item condition Brand New Damaged Used View Inspection Standards" at bounding box center [130, 168] width 193 height 91
click at [72, 149] on span "Brand New" at bounding box center [136, 149] width 182 height 12
click at [41, 149] on input "Brand New" at bounding box center [37, 148] width 7 height 7
radio input "true"
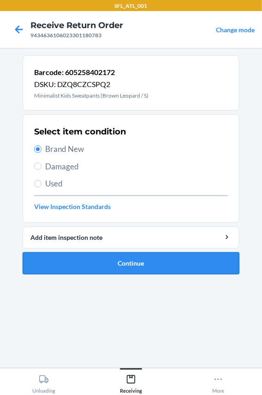
click at [123, 262] on button "Continue" at bounding box center [131, 263] width 216 height 22
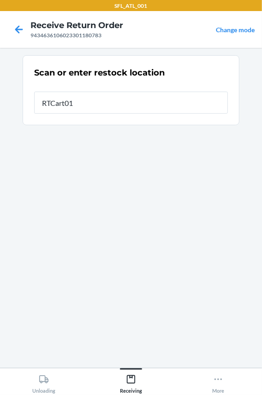
type input "RTCart010"
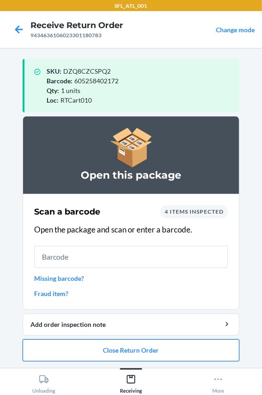
drag, startPoint x: 97, startPoint y: 350, endPoint x: 93, endPoint y: 346, distance: 4.9
click at [96, 349] on button "Close Return Order" at bounding box center [131, 350] width 216 height 22
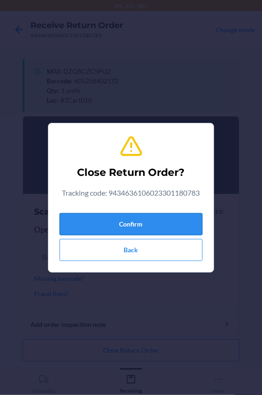
click at [114, 225] on button "Confirm" at bounding box center [130, 224] width 143 height 22
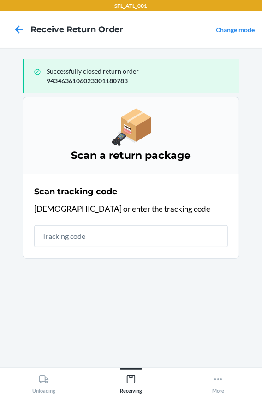
click at [99, 238] on input "text" at bounding box center [130, 236] width 193 height 22
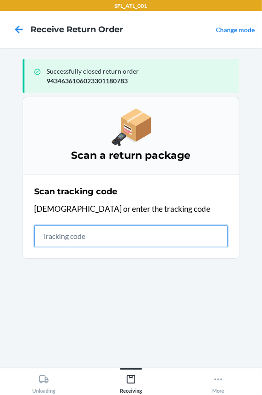
click at [55, 242] on input "text" at bounding box center [130, 236] width 193 height 22
type input "42030259943463610602329"
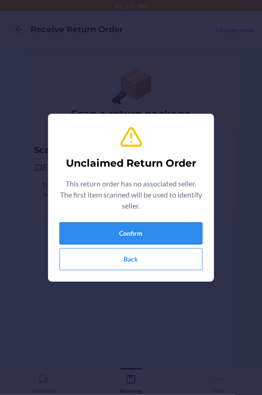
click at [87, 231] on button "Confirm" at bounding box center [130, 233] width 143 height 22
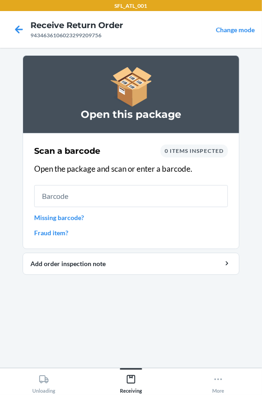
click at [78, 196] on input "text" at bounding box center [130, 196] width 193 height 22
click at [75, 196] on input "text" at bounding box center [130, 196] width 193 height 22
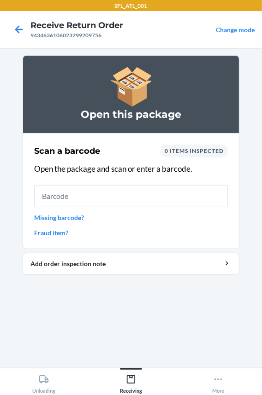
click at [75, 196] on input "text" at bounding box center [130, 196] width 193 height 22
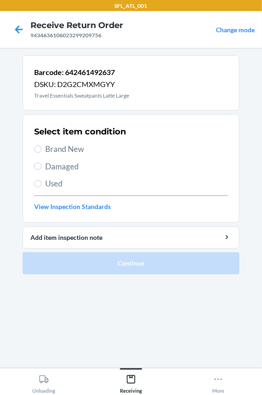
click at [54, 152] on span "Brand New" at bounding box center [136, 149] width 182 height 12
click at [41, 152] on input "Brand New" at bounding box center [37, 148] width 7 height 7
radio input "true"
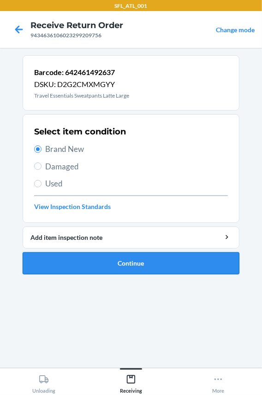
click at [88, 258] on button "Continue" at bounding box center [131, 263] width 216 height 22
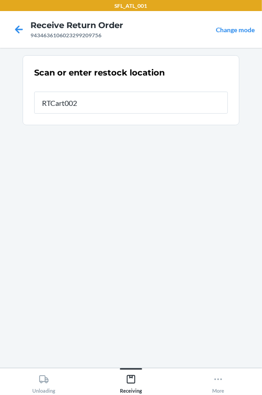
type input "RTCart002"
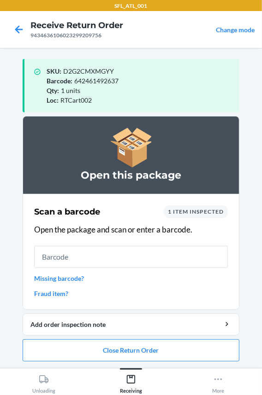
click at [95, 260] on input "text" at bounding box center [130, 257] width 193 height 22
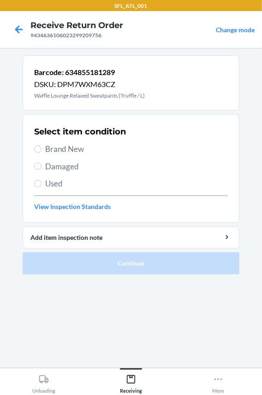
click at [68, 148] on span "Brand New" at bounding box center [136, 149] width 182 height 12
click at [41, 148] on input "Brand New" at bounding box center [37, 148] width 7 height 7
radio input "true"
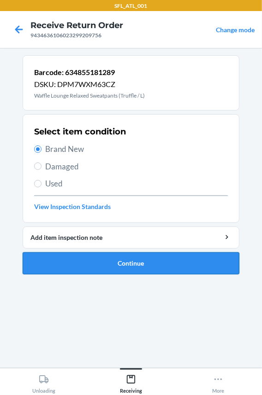
click at [81, 261] on button "Continue" at bounding box center [131, 263] width 216 height 22
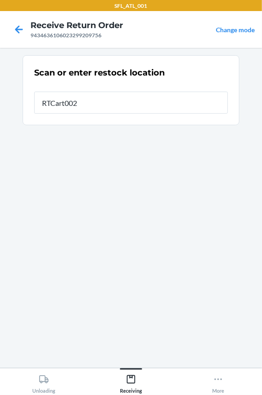
type input "RTCart002"
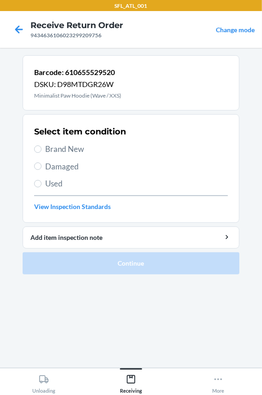
click at [65, 146] on span "Brand New" at bounding box center [136, 149] width 182 height 12
click at [41, 146] on input "Brand New" at bounding box center [37, 148] width 7 height 7
radio input "true"
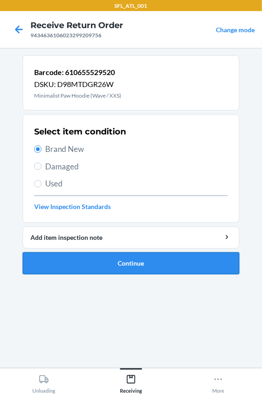
click at [76, 261] on button "Continue" at bounding box center [131, 263] width 216 height 22
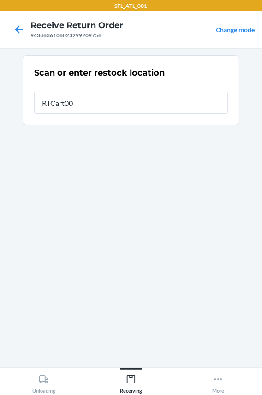
type input "RTCart002"
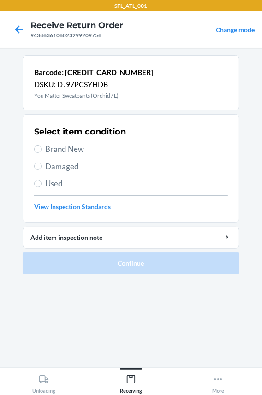
click at [64, 150] on span "Brand New" at bounding box center [136, 149] width 182 height 12
click at [41, 150] on input "Brand New" at bounding box center [37, 148] width 7 height 7
radio input "true"
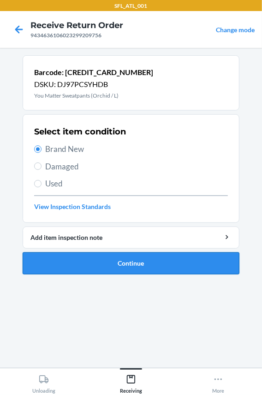
click at [69, 267] on button "Continue" at bounding box center [131, 263] width 216 height 22
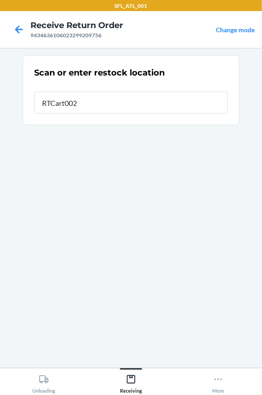
type input "RTCart002"
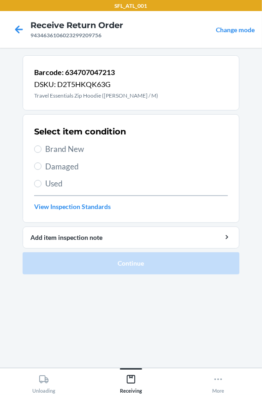
click at [75, 153] on span "Brand New" at bounding box center [136, 149] width 182 height 12
click at [41, 153] on input "Brand New" at bounding box center [37, 148] width 7 height 7
radio input "true"
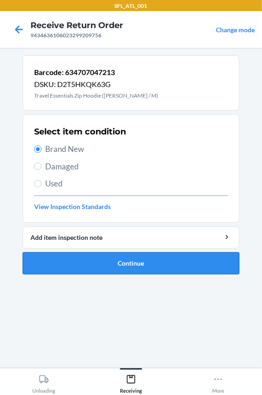
click at [74, 267] on button "Continue" at bounding box center [131, 263] width 216 height 22
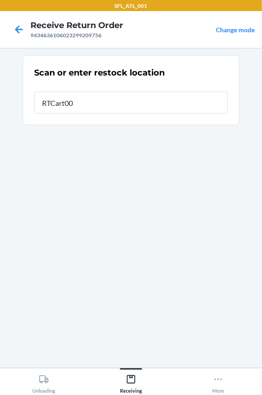
type input "RTCart002"
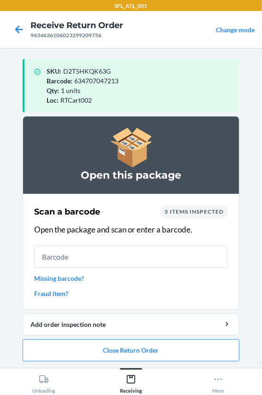
click at [50, 296] on link "Fraud item?" at bounding box center [130, 294] width 193 height 10
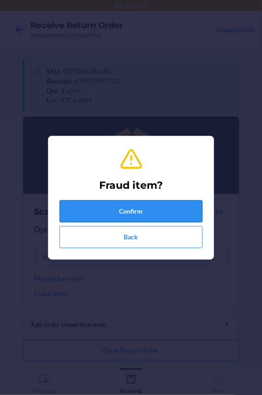
click at [83, 216] on button "Confirm" at bounding box center [130, 211] width 143 height 22
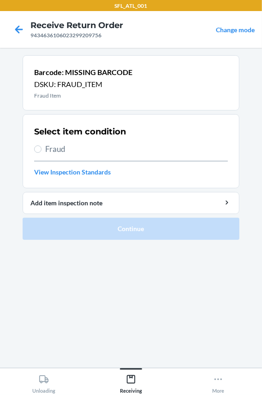
click at [59, 148] on span "Fraud" at bounding box center [136, 149] width 182 height 12
click at [41, 148] on input "Fraud" at bounding box center [37, 148] width 7 height 7
radio input "true"
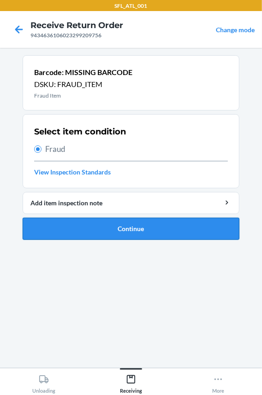
click at [60, 227] on button "Continue" at bounding box center [131, 229] width 216 height 22
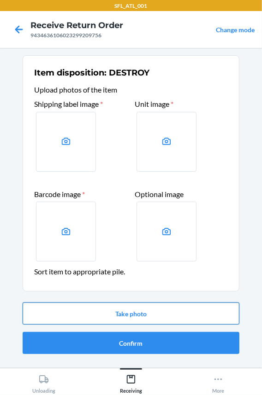
click at [80, 313] on button "Take photo" at bounding box center [131, 314] width 216 height 22
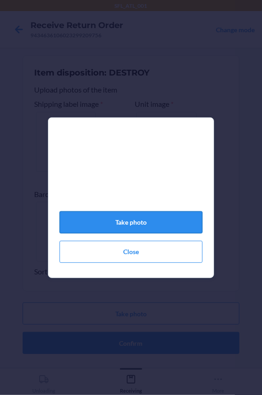
click at [143, 231] on button "Take photo" at bounding box center [130, 222] width 143 height 22
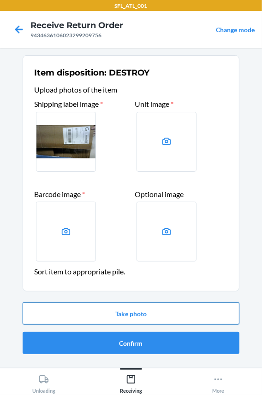
click at [100, 313] on button "Take photo" at bounding box center [131, 314] width 216 height 22
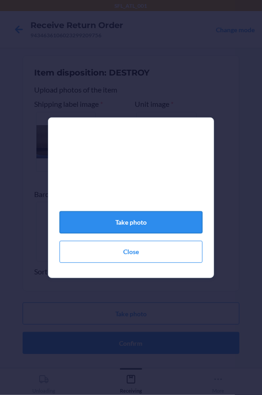
click at [110, 233] on button "Take photo" at bounding box center [130, 222] width 143 height 22
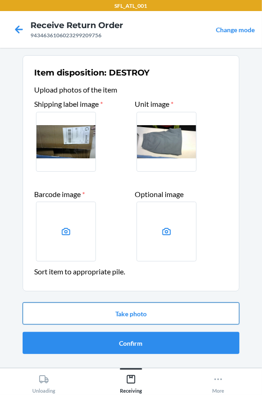
click at [100, 320] on button "Take photo" at bounding box center [131, 314] width 216 height 22
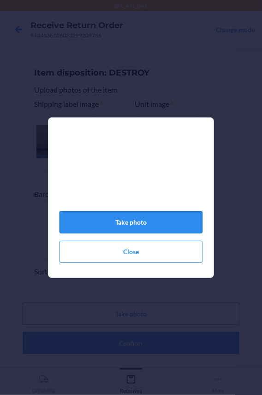
click at [106, 227] on button "Take photo" at bounding box center [130, 222] width 143 height 22
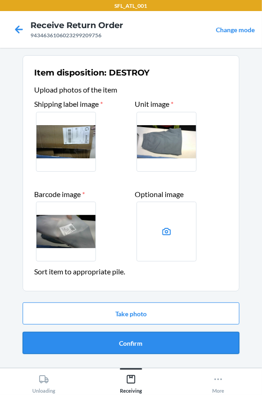
click at [115, 346] on button "Confirm" at bounding box center [131, 343] width 216 height 22
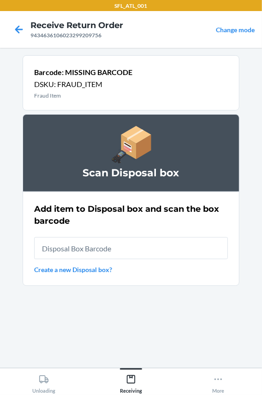
type input "RB0000018HZ"
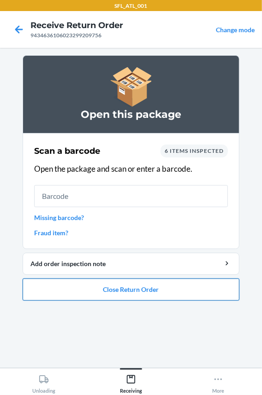
click at [122, 290] on button "Close Return Order" at bounding box center [131, 290] width 216 height 22
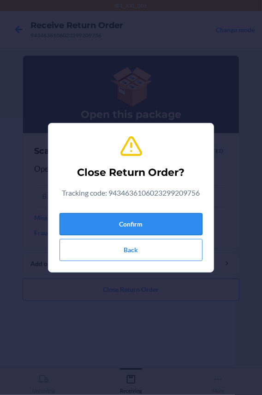
click at [128, 220] on button "Confirm" at bounding box center [130, 224] width 143 height 22
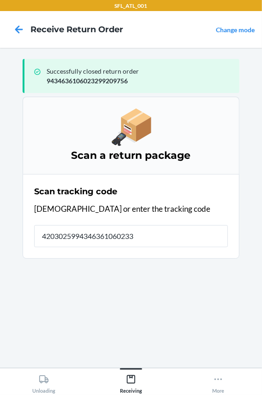
type input "42030259943463610602330"
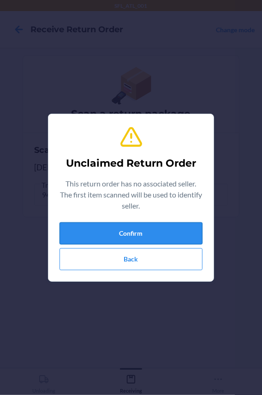
click at [125, 237] on button "Confirm" at bounding box center [130, 233] width 143 height 22
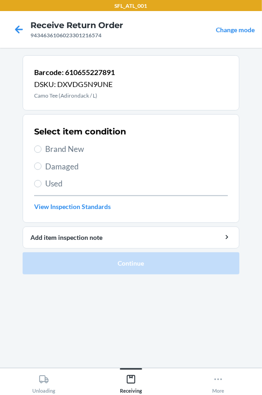
click at [52, 145] on span "Brand New" at bounding box center [136, 149] width 182 height 12
click at [41, 145] on input "Brand New" at bounding box center [37, 148] width 7 height 7
radio input "true"
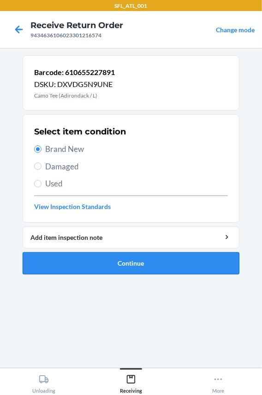
click at [76, 263] on button "Continue" at bounding box center [131, 263] width 216 height 22
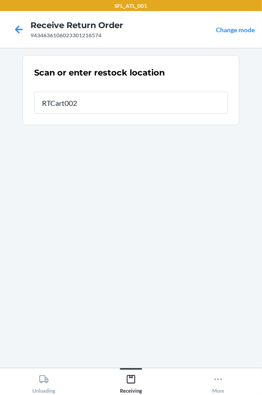
type input "RTCart002"
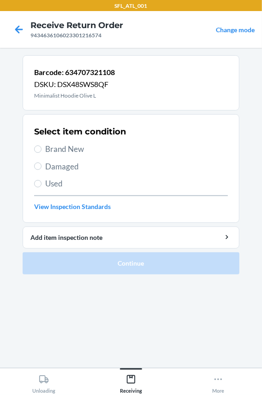
click at [56, 150] on span "Brand New" at bounding box center [136, 149] width 182 height 12
click at [41, 150] on input "Brand New" at bounding box center [37, 148] width 7 height 7
radio input "true"
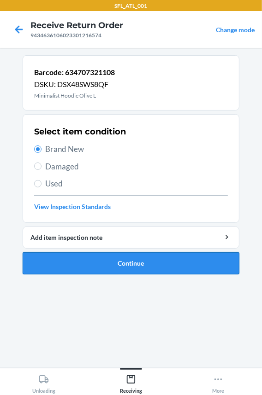
click at [75, 257] on button "Continue" at bounding box center [131, 263] width 216 height 22
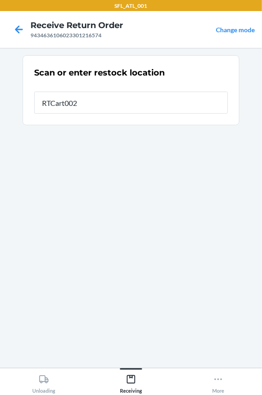
type input "RTCart002"
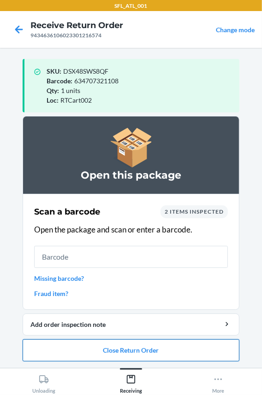
click at [105, 349] on button "Close Return Order" at bounding box center [131, 350] width 216 height 22
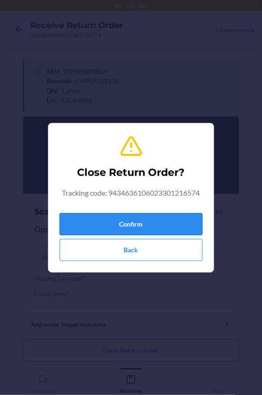
click at [120, 217] on button "Confirm" at bounding box center [130, 224] width 143 height 22
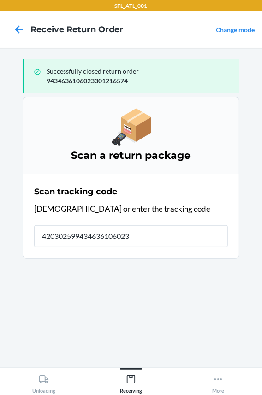
type input "4203025994346361060233"
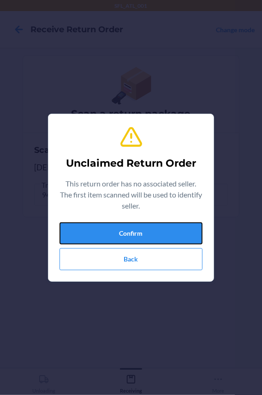
click at [129, 230] on button "Confirm" at bounding box center [130, 233] width 143 height 22
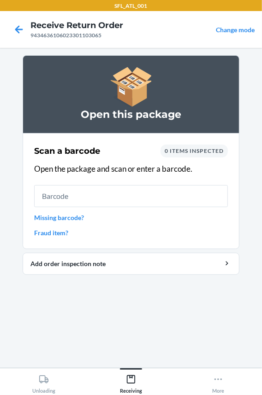
click at [91, 199] on input "text" at bounding box center [130, 196] width 193 height 22
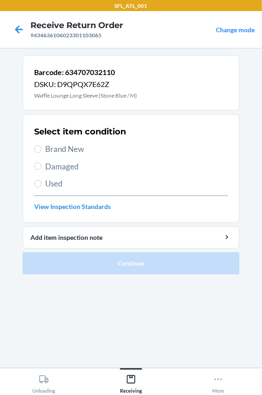
click at [77, 145] on span "Brand New" at bounding box center [136, 149] width 182 height 12
click at [41, 145] on input "Brand New" at bounding box center [37, 148] width 7 height 7
radio input "true"
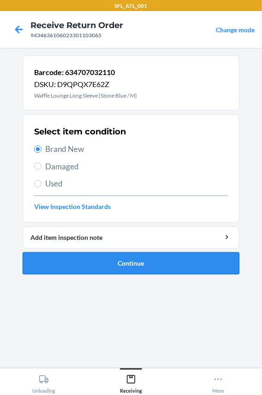
click at [75, 264] on button "Continue" at bounding box center [131, 263] width 216 height 22
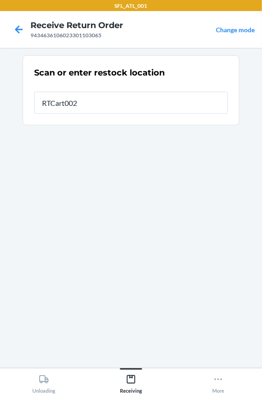
type input "RTCart002"
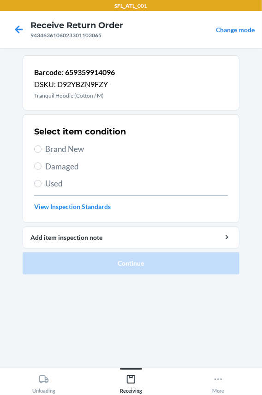
click at [66, 142] on div "Select item condition Brand New Damaged Used View Inspection Standards" at bounding box center [130, 168] width 193 height 91
click at [69, 148] on span "Brand New" at bounding box center [136, 149] width 182 height 12
click at [41, 148] on input "Brand New" at bounding box center [37, 148] width 7 height 7
radio input "true"
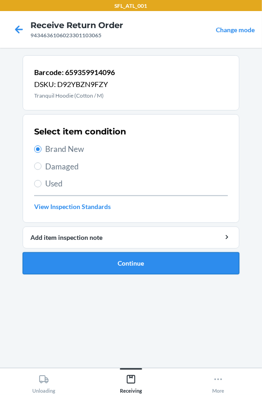
click at [78, 253] on button "Continue" at bounding box center [131, 263] width 216 height 22
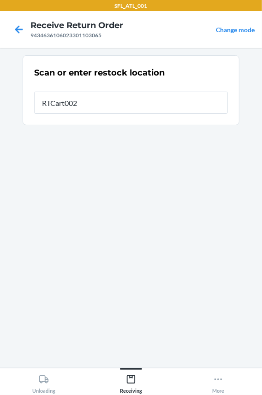
type input "RTCart002"
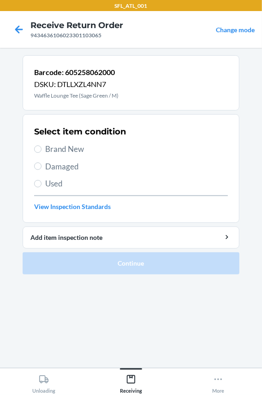
click at [78, 150] on span "Brand New" at bounding box center [136, 149] width 182 height 12
click at [41, 150] on input "Brand New" at bounding box center [37, 148] width 7 height 7
radio input "true"
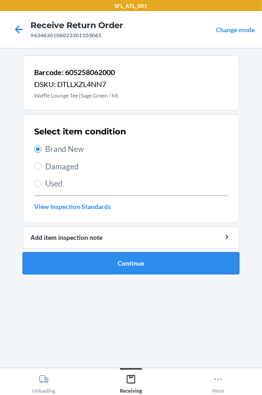
click at [78, 262] on button "Continue" at bounding box center [131, 263] width 216 height 22
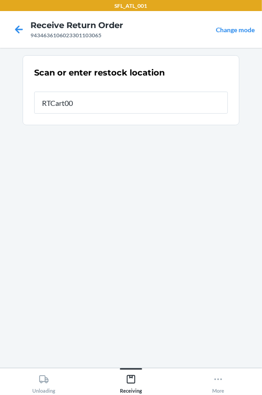
type input "RTCart002"
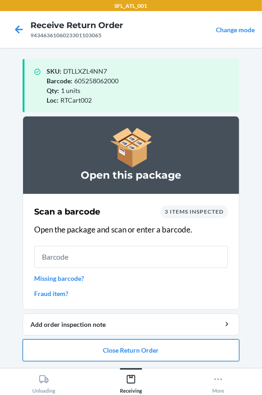
click at [81, 345] on button "Close Return Order" at bounding box center [131, 350] width 216 height 22
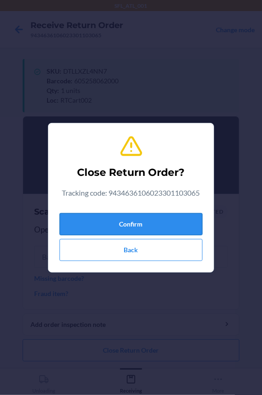
click at [101, 226] on button "Confirm" at bounding box center [130, 224] width 143 height 22
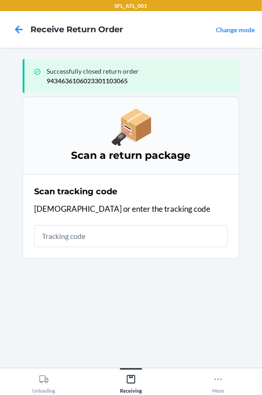
click at [92, 234] on input "text" at bounding box center [130, 236] width 193 height 22
type input "42030259943463610602329"
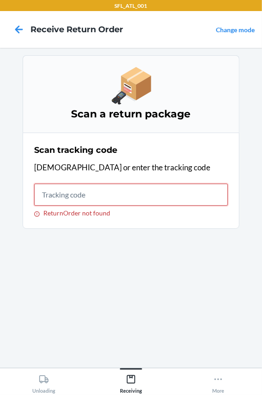
click at [63, 193] on input "ReturnOrder not found" at bounding box center [130, 195] width 193 height 22
click at [56, 193] on input "ReturnOrder not found" at bounding box center [130, 195] width 193 height 22
click at [93, 190] on input "ReturnOrder not found" at bounding box center [130, 195] width 193 height 22
click at [135, 197] on input "ReturnOrder not found" at bounding box center [130, 195] width 193 height 22
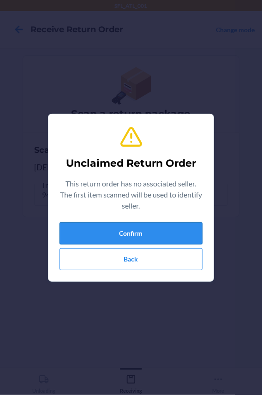
click at [118, 239] on button "Confirm" at bounding box center [130, 233] width 143 height 22
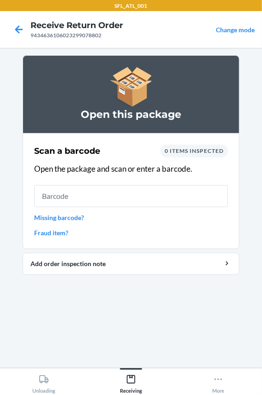
click at [78, 193] on input "text" at bounding box center [130, 196] width 193 height 22
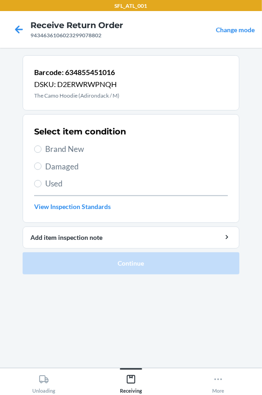
click at [60, 148] on span "Brand New" at bounding box center [136, 149] width 182 height 12
click at [41, 148] on input "Brand New" at bounding box center [37, 148] width 7 height 7
radio input "true"
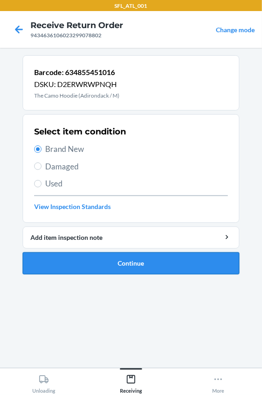
click at [83, 262] on button "Continue" at bounding box center [131, 263] width 216 height 22
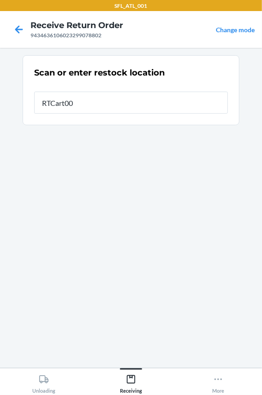
type input "RTCart002"
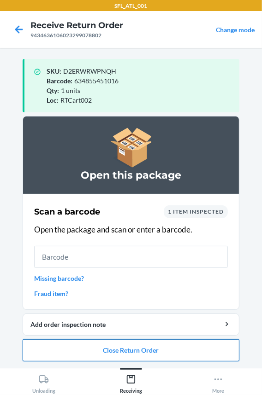
click at [51, 347] on button "Close Return Order" at bounding box center [131, 350] width 216 height 22
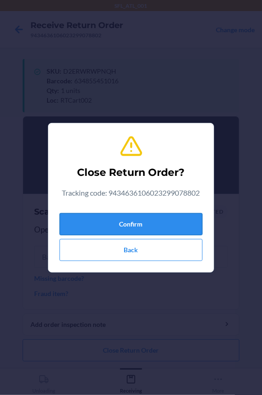
click at [75, 223] on button "Confirm" at bounding box center [130, 224] width 143 height 22
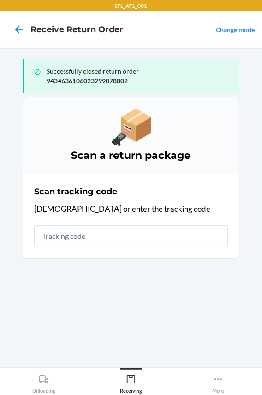
click at [73, 230] on input "text" at bounding box center [130, 236] width 193 height 22
type input "42030259943463610"
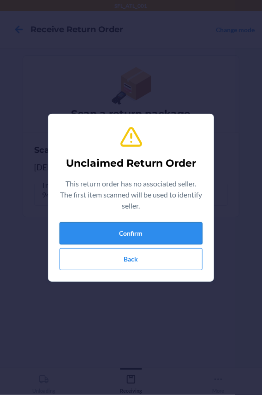
click at [89, 238] on button "Confirm" at bounding box center [130, 233] width 143 height 22
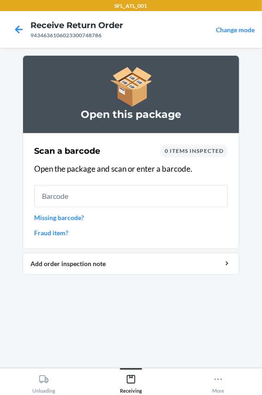
click at [93, 192] on input "text" at bounding box center [130, 196] width 193 height 22
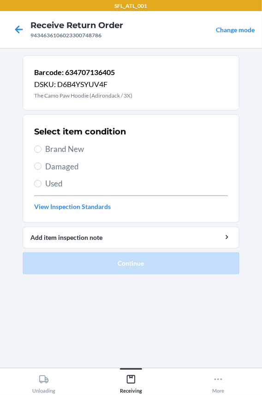
click at [61, 151] on span "Brand New" at bounding box center [136, 149] width 182 height 12
click at [41, 151] on input "Brand New" at bounding box center [37, 148] width 7 height 7
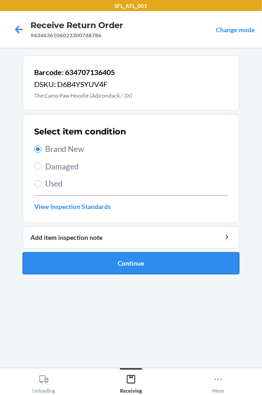
click at [64, 256] on button "Continue" at bounding box center [131, 263] width 216 height 22
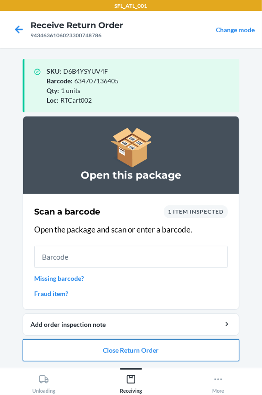
click at [97, 351] on button "Close Return Order" at bounding box center [131, 350] width 216 height 22
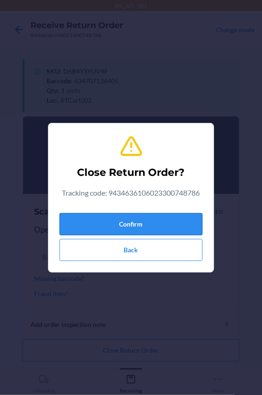
click at [100, 230] on button "Confirm" at bounding box center [130, 224] width 143 height 22
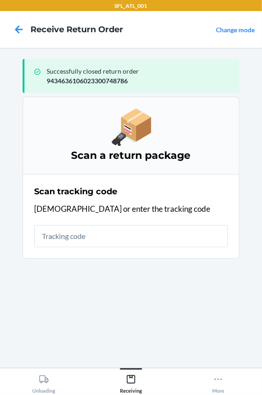
click at [100, 230] on input "text" at bounding box center [130, 236] width 193 height 22
drag, startPoint x: 100, startPoint y: 230, endPoint x: 80, endPoint y: 237, distance: 20.8
click at [80, 237] on input "text" at bounding box center [130, 236] width 193 height 22
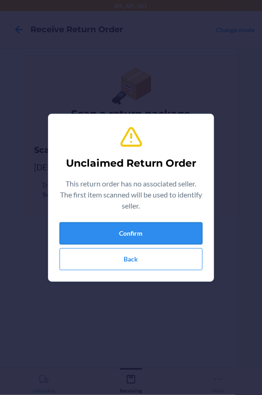
click at [74, 237] on button "Confirm" at bounding box center [130, 233] width 143 height 22
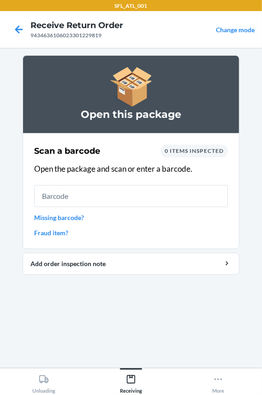
click at [82, 191] on input "text" at bounding box center [130, 196] width 193 height 22
click at [81, 190] on input "text" at bounding box center [130, 196] width 193 height 22
click at [78, 192] on input "text" at bounding box center [130, 196] width 193 height 22
click at [101, 193] on input "text" at bounding box center [130, 196] width 193 height 22
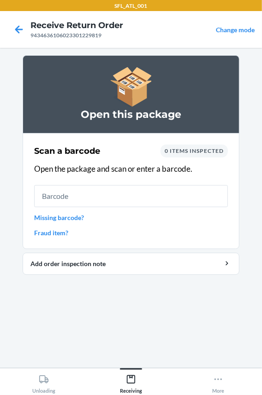
click at [63, 192] on input "text" at bounding box center [130, 196] width 193 height 22
click at [69, 193] on input "text" at bounding box center [130, 196] width 193 height 22
click at [54, 196] on input "text" at bounding box center [130, 196] width 193 height 22
click at [55, 217] on link "Missing barcode?" at bounding box center [130, 218] width 193 height 10
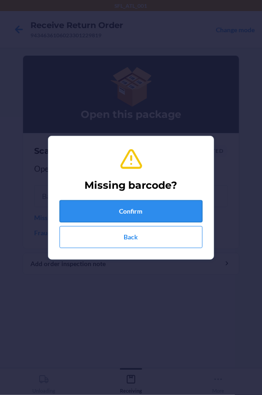
click at [80, 206] on button "Confirm" at bounding box center [130, 211] width 143 height 22
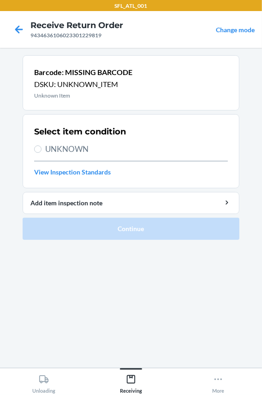
click at [79, 149] on span "UNKNOWN" at bounding box center [136, 149] width 182 height 12
click at [41, 149] on input "UNKNOWN" at bounding box center [37, 148] width 7 height 7
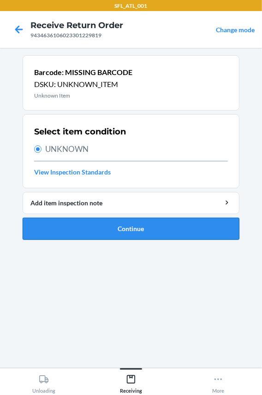
click at [98, 228] on button "Continue" at bounding box center [131, 229] width 216 height 22
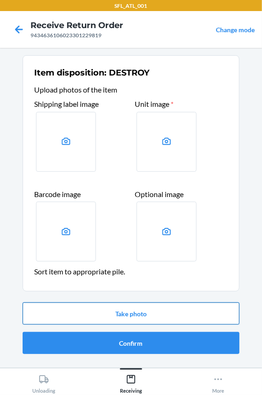
click at [100, 310] on button "Take photo" at bounding box center [131, 314] width 216 height 22
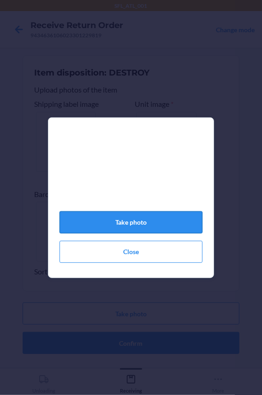
click at [138, 225] on button "Take photo" at bounding box center [130, 222] width 143 height 22
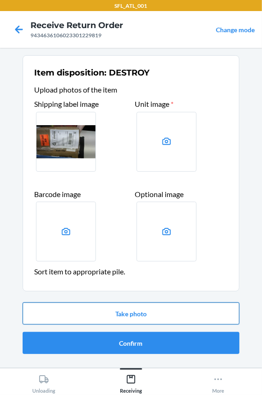
click at [92, 312] on button "Take photo" at bounding box center [131, 314] width 216 height 22
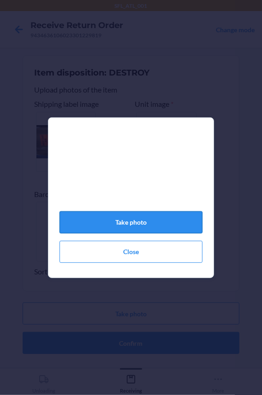
click at [84, 233] on button "Take photo" at bounding box center [130, 222] width 143 height 22
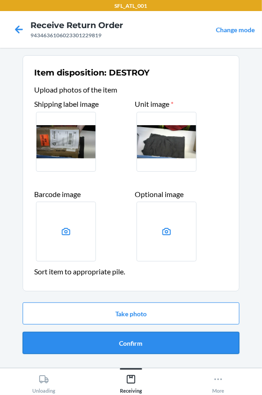
click at [98, 340] on button "Confirm" at bounding box center [131, 343] width 216 height 22
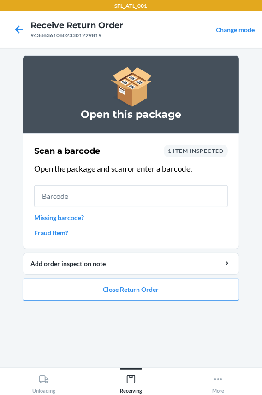
click at [78, 201] on input "text" at bounding box center [130, 196] width 193 height 22
click at [41, 216] on link "Missing barcode?" at bounding box center [130, 218] width 193 height 10
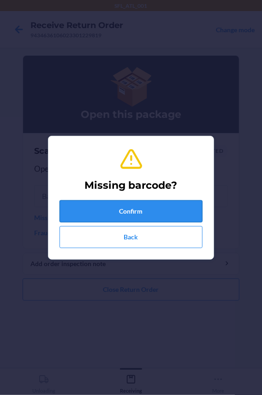
click at [83, 206] on button "Confirm" at bounding box center [130, 211] width 143 height 22
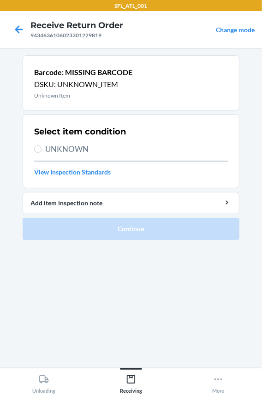
click at [77, 148] on span "UNKNOWN" at bounding box center [136, 149] width 182 height 12
click at [41, 148] on input "UNKNOWN" at bounding box center [37, 148] width 7 height 7
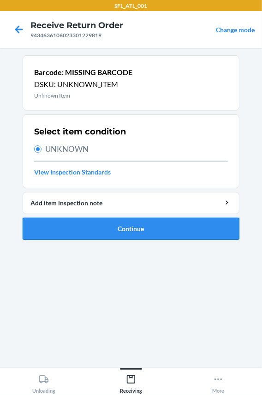
click at [110, 227] on button "Continue" at bounding box center [131, 229] width 216 height 22
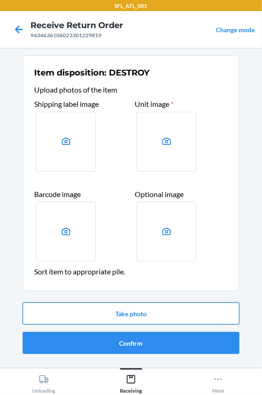
click at [113, 313] on button "Take photo" at bounding box center [131, 314] width 216 height 22
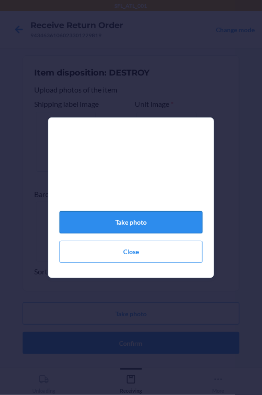
click at [112, 225] on button "Take photo" at bounding box center [130, 222] width 143 height 22
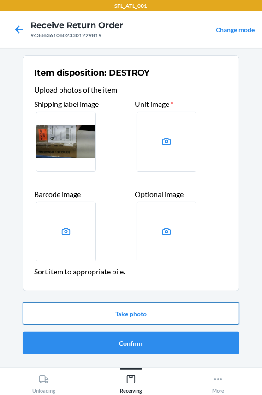
click at [117, 311] on button "Take photo" at bounding box center [131, 314] width 216 height 22
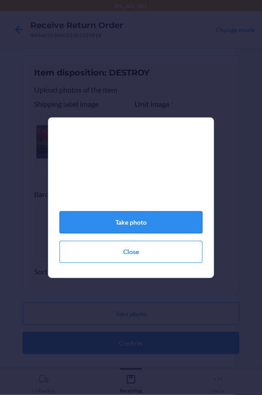
click at [100, 223] on button "Take photo" at bounding box center [130, 222] width 143 height 22
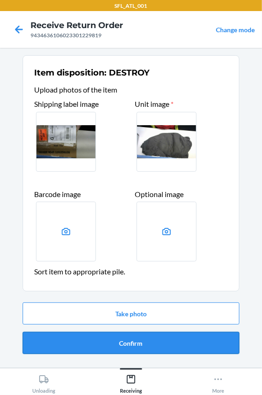
click at [104, 341] on button "Confirm" at bounding box center [131, 343] width 216 height 22
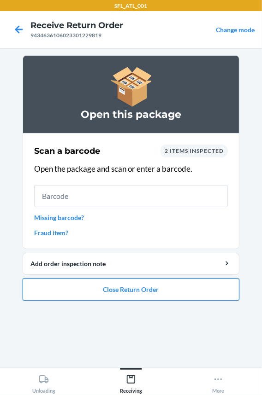
click at [104, 289] on button "Close Return Order" at bounding box center [131, 290] width 216 height 22
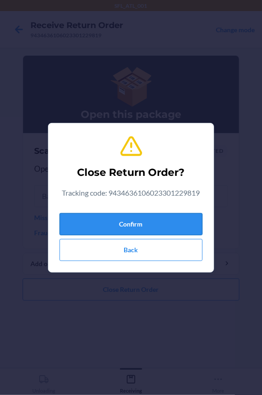
click at [83, 227] on button "Confirm" at bounding box center [130, 224] width 143 height 22
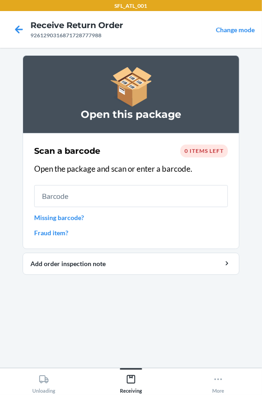
click at [81, 195] on input "text" at bounding box center [130, 196] width 193 height 22
click at [93, 192] on input "text" at bounding box center [130, 196] width 193 height 22
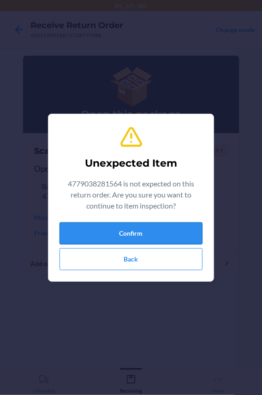
click at [103, 231] on button "Confirm" at bounding box center [130, 233] width 143 height 22
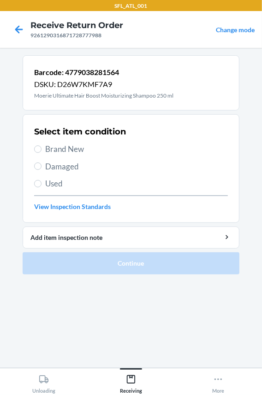
click at [66, 152] on span "Brand New" at bounding box center [136, 149] width 182 height 12
click at [41, 152] on input "Brand New" at bounding box center [37, 148] width 7 height 7
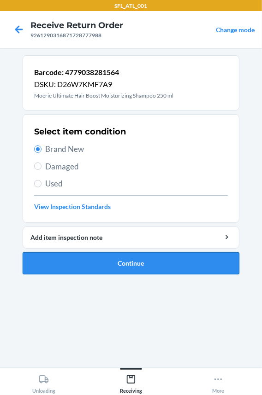
click at [79, 266] on button "Continue" at bounding box center [131, 263] width 216 height 22
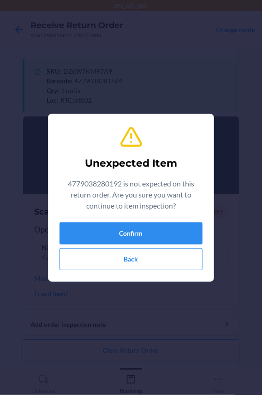
click at [93, 215] on div "Unexpected Item 4779038280192 is not expected on this return order. Are you sur…" at bounding box center [130, 198] width 143 height 152
click at [90, 233] on button "Confirm" at bounding box center [130, 233] width 143 height 22
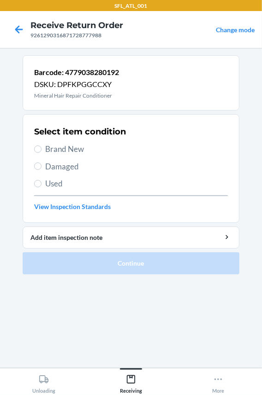
click at [59, 146] on span "Brand New" at bounding box center [136, 149] width 182 height 12
click at [41, 146] on input "Brand New" at bounding box center [37, 148] width 7 height 7
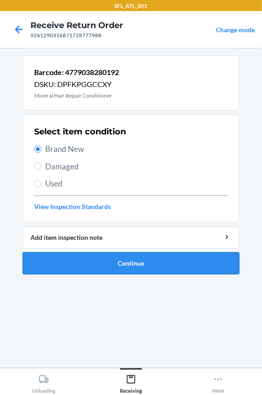
click at [82, 261] on button "Continue" at bounding box center [131, 263] width 216 height 22
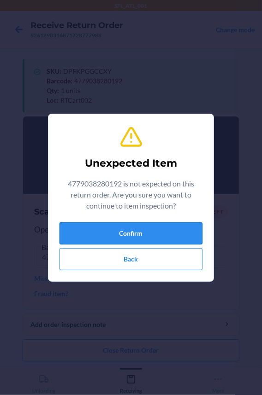
click at [99, 233] on button "Confirm" at bounding box center [130, 233] width 143 height 22
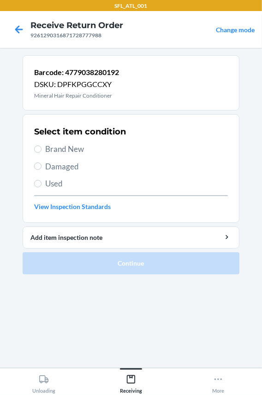
click at [59, 149] on span "Brand New" at bounding box center [136, 149] width 182 height 12
click at [41, 149] on input "Brand New" at bounding box center [37, 148] width 7 height 7
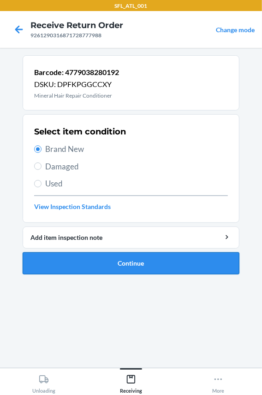
click at [67, 257] on button "Continue" at bounding box center [131, 263] width 216 height 22
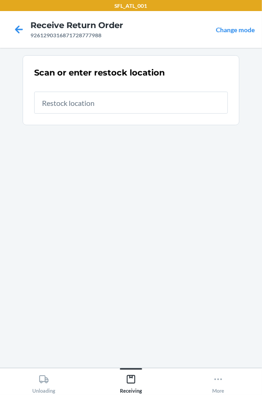
click at [66, 111] on input "text" at bounding box center [130, 103] width 193 height 22
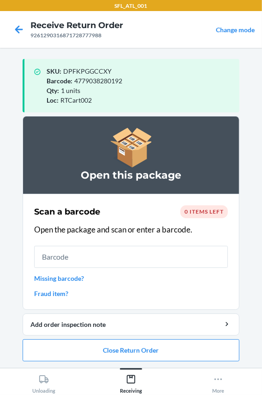
click at [122, 258] on input "text" at bounding box center [130, 257] width 193 height 22
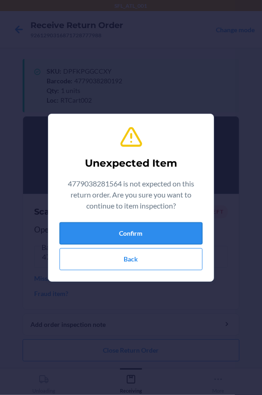
click at [117, 229] on button "Confirm" at bounding box center [130, 233] width 143 height 22
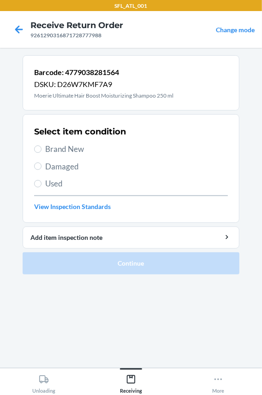
click at [67, 142] on div "Select item condition Brand New Damaged Used View Inspection Standards" at bounding box center [130, 168] width 193 height 91
click at [64, 148] on span "Brand New" at bounding box center [136, 149] width 182 height 12
click at [41, 148] on input "Brand New" at bounding box center [37, 148] width 7 height 7
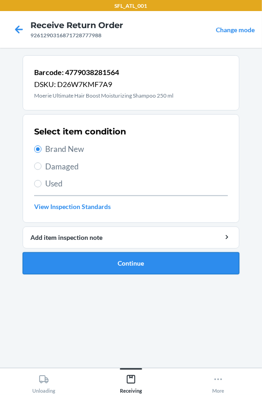
click at [81, 268] on button "Continue" at bounding box center [131, 263] width 216 height 22
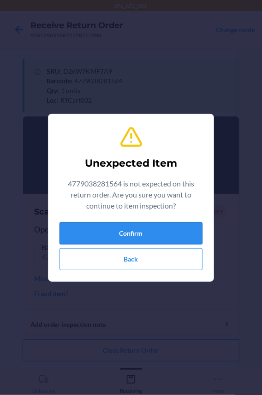
click at [87, 225] on button "Confirm" at bounding box center [130, 233] width 143 height 22
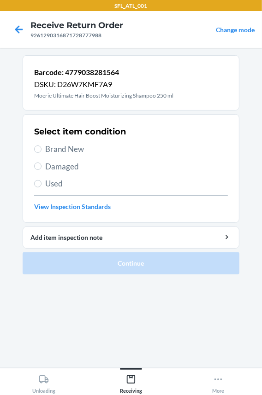
click at [59, 146] on span "Brand New" at bounding box center [136, 149] width 182 height 12
click at [41, 146] on input "Brand New" at bounding box center [37, 148] width 7 height 7
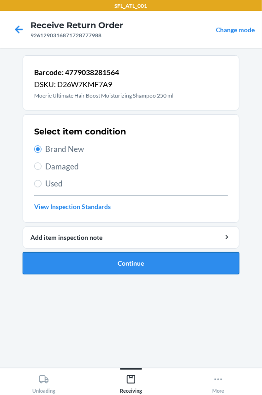
click at [59, 258] on button "Continue" at bounding box center [131, 263] width 216 height 22
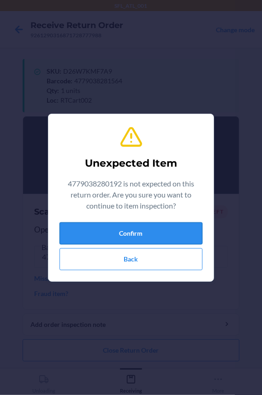
click at [75, 225] on button "Confirm" at bounding box center [130, 233] width 143 height 22
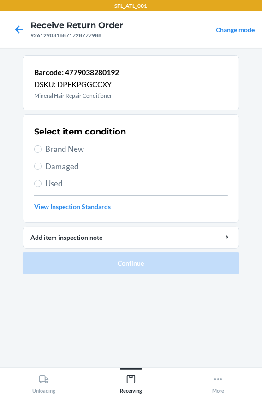
click at [68, 151] on span "Brand New" at bounding box center [136, 149] width 182 height 12
click at [41, 151] on input "Brand New" at bounding box center [37, 148] width 7 height 7
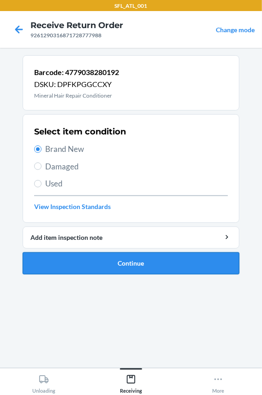
click at [69, 267] on button "Continue" at bounding box center [131, 263] width 216 height 22
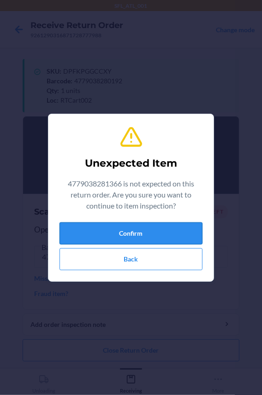
click at [81, 222] on button "Confirm" at bounding box center [130, 233] width 143 height 22
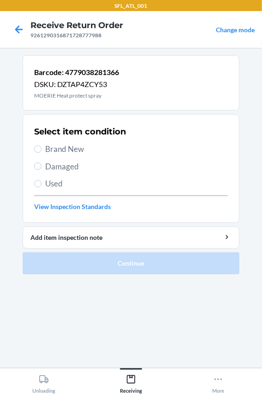
click at [66, 151] on span "Brand New" at bounding box center [136, 149] width 182 height 12
click at [41, 151] on input "Brand New" at bounding box center [37, 148] width 7 height 7
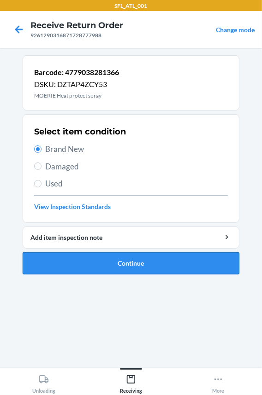
click at [75, 264] on button "Continue" at bounding box center [131, 263] width 216 height 22
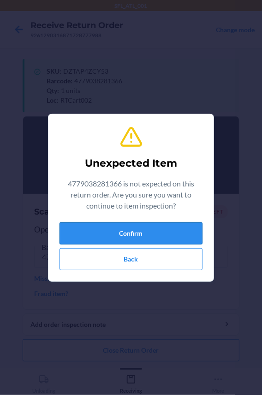
click at [138, 233] on button "Confirm" at bounding box center [130, 233] width 143 height 22
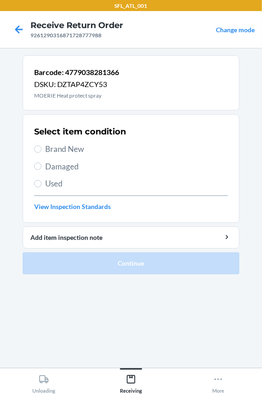
click at [65, 145] on span "Brand New" at bounding box center [136, 149] width 182 height 12
click at [41, 145] on input "Brand New" at bounding box center [37, 148] width 7 height 7
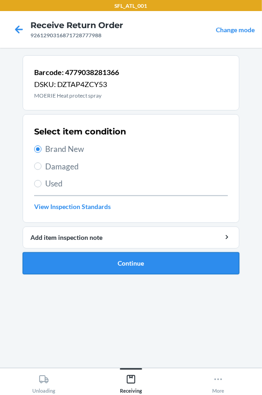
click at [75, 256] on button "Continue" at bounding box center [131, 263] width 216 height 22
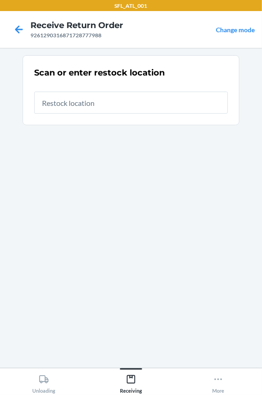
click at [68, 96] on input "text" at bounding box center [130, 103] width 193 height 22
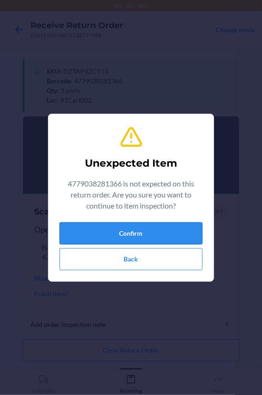
click at [97, 231] on button "Confirm" at bounding box center [130, 233] width 143 height 22
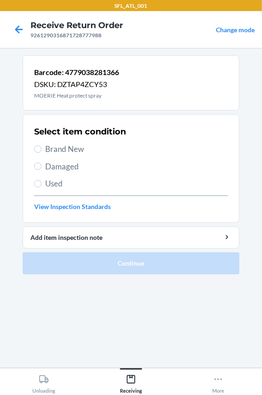
click at [78, 145] on span "Brand New" at bounding box center [136, 149] width 182 height 12
click at [41, 145] on input "Brand New" at bounding box center [37, 148] width 7 height 7
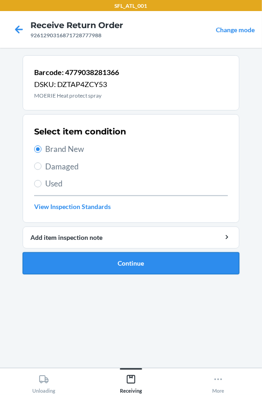
click at [82, 253] on button "Continue" at bounding box center [131, 263] width 216 height 22
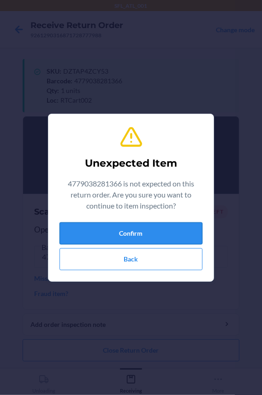
click at [83, 234] on button "Confirm" at bounding box center [130, 233] width 143 height 22
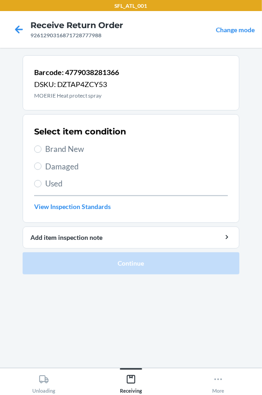
click at [73, 153] on span "Brand New" at bounding box center [136, 149] width 182 height 12
click at [41, 153] on input "Brand New" at bounding box center [37, 148] width 7 height 7
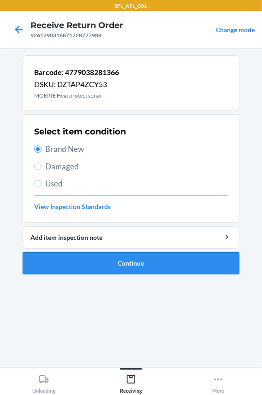
click at [78, 257] on button "Continue" at bounding box center [131, 263] width 216 height 22
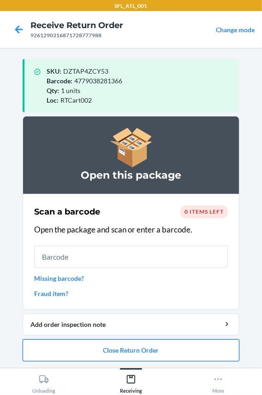
click at [76, 343] on button "Close Return Order" at bounding box center [131, 350] width 216 height 22
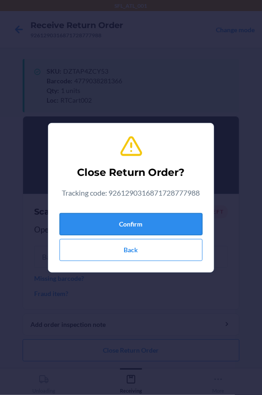
click at [99, 225] on button "Confirm" at bounding box center [130, 224] width 143 height 22
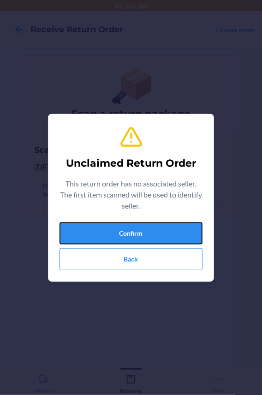
click at [97, 236] on button "Confirm" at bounding box center [130, 233] width 143 height 22
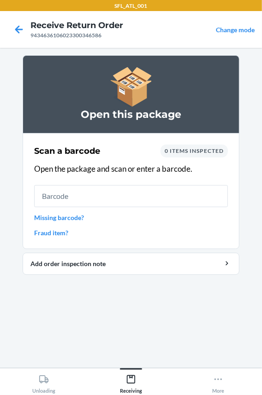
click at [79, 197] on input "text" at bounding box center [130, 196] width 193 height 22
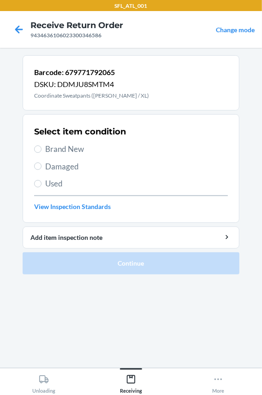
click at [71, 142] on div "Select item condition Brand New Damaged Used View Inspection Standards" at bounding box center [130, 168] width 193 height 91
click at [79, 151] on span "Brand New" at bounding box center [136, 149] width 182 height 12
click at [41, 151] on input "Brand New" at bounding box center [37, 148] width 7 height 7
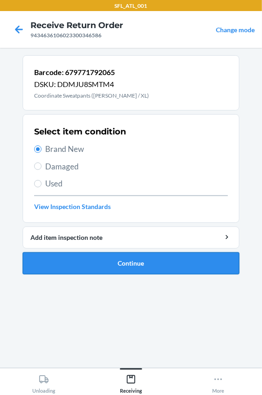
click at [89, 261] on button "Continue" at bounding box center [131, 263] width 216 height 22
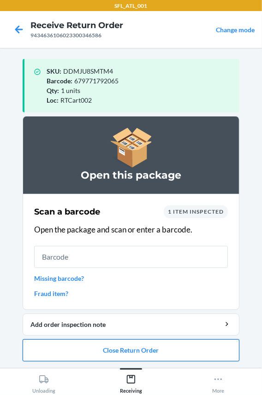
click at [85, 352] on button "Close Return Order" at bounding box center [131, 350] width 216 height 22
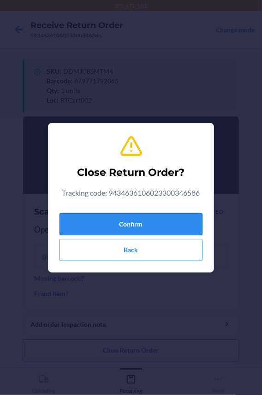
click at [85, 219] on button "Confirm" at bounding box center [130, 224] width 143 height 22
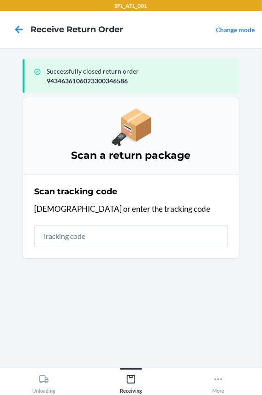
click at [91, 238] on input "text" at bounding box center [130, 236] width 193 height 22
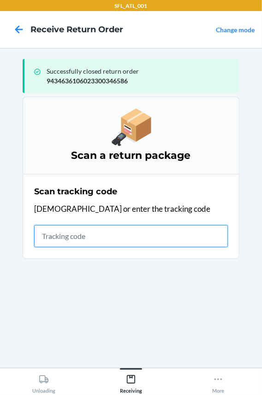
click at [73, 235] on input "text" at bounding box center [130, 236] width 193 height 22
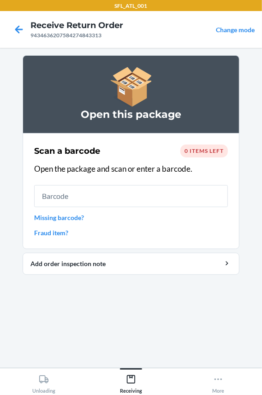
click at [63, 194] on input "text" at bounding box center [130, 196] width 193 height 22
drag, startPoint x: 61, startPoint y: 193, endPoint x: 67, endPoint y: 189, distance: 7.6
click at [67, 189] on input "text" at bounding box center [130, 196] width 193 height 22
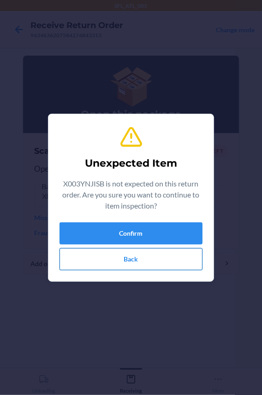
click at [95, 259] on button "Back" at bounding box center [130, 259] width 143 height 22
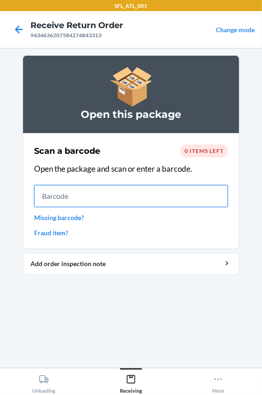
click at [64, 196] on input "text" at bounding box center [130, 196] width 193 height 22
click at [83, 194] on input "text" at bounding box center [130, 196] width 193 height 22
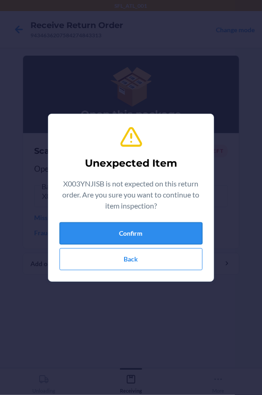
click at [88, 233] on button "Confirm" at bounding box center [130, 233] width 143 height 22
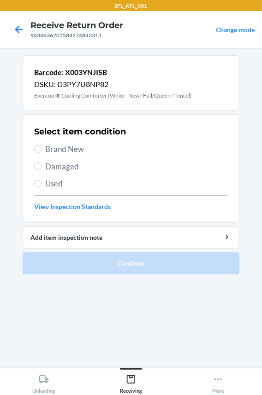
click at [58, 185] on span "Used" at bounding box center [136, 184] width 182 height 12
click at [41, 185] on input "Used" at bounding box center [37, 183] width 7 height 7
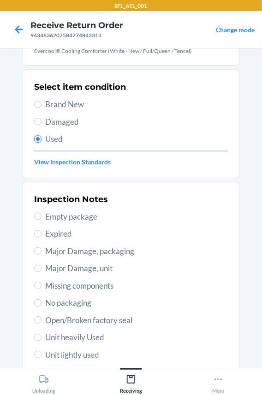
scroll to position [83, 0]
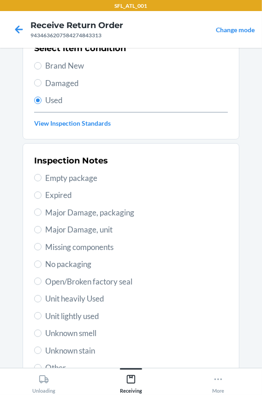
click at [69, 212] on span "Major Damage, packaging" at bounding box center [136, 213] width 182 height 12
click at [41, 212] on input "Major Damage, packaging" at bounding box center [37, 212] width 7 height 7
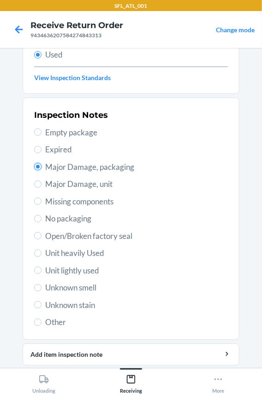
scroll to position [158, 0]
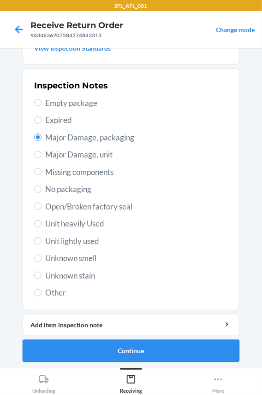
click at [98, 349] on button "Continue" at bounding box center [131, 351] width 216 height 22
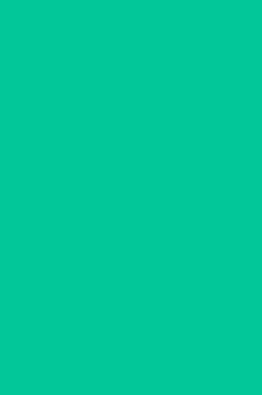
scroll to position [0, 0]
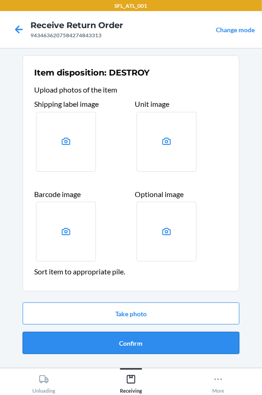
click at [91, 343] on button "Confirm" at bounding box center [131, 343] width 216 height 22
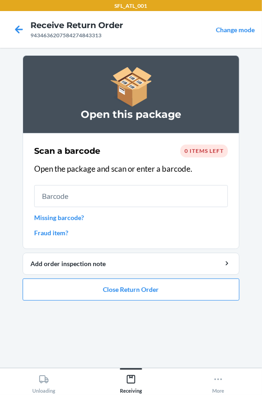
click at [130, 189] on input "text" at bounding box center [130, 196] width 193 height 22
click at [49, 220] on link "Missing barcode?" at bounding box center [130, 218] width 193 height 10
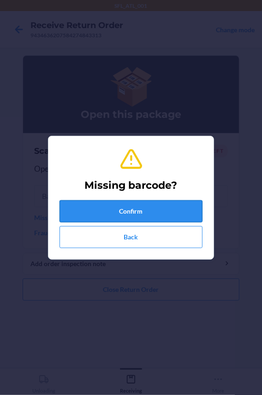
click at [80, 208] on button "Confirm" at bounding box center [130, 211] width 143 height 22
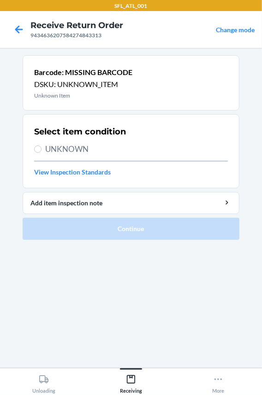
click at [46, 150] on span "UNKNOWN" at bounding box center [136, 149] width 182 height 12
click at [41, 150] on input "UNKNOWN" at bounding box center [37, 148] width 7 height 7
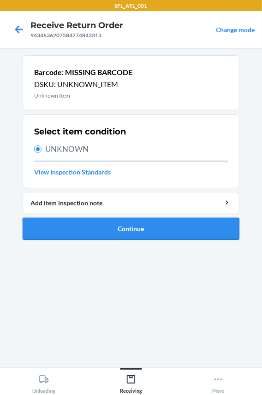
click at [58, 234] on button "Continue" at bounding box center [131, 229] width 216 height 22
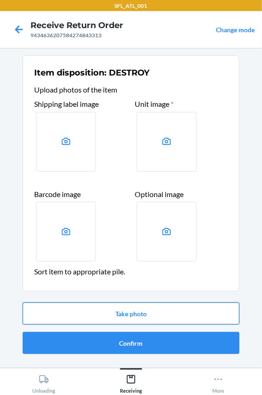
click at [70, 311] on button "Take photo" at bounding box center [131, 314] width 216 height 22
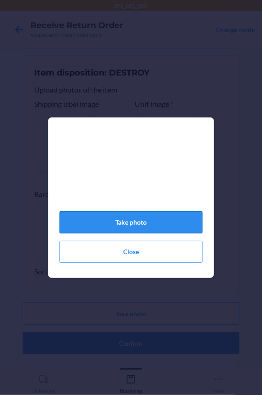
click at [109, 225] on button "Take photo" at bounding box center [130, 222] width 143 height 22
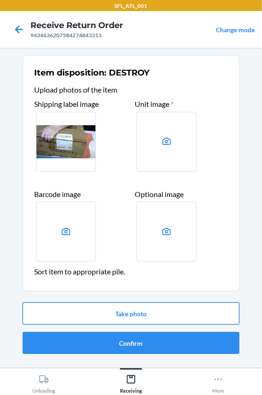
click at [81, 314] on button "Take photo" at bounding box center [131, 314] width 216 height 22
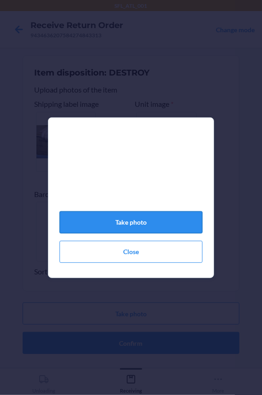
click at [81, 224] on button "Take photo" at bounding box center [130, 222] width 143 height 22
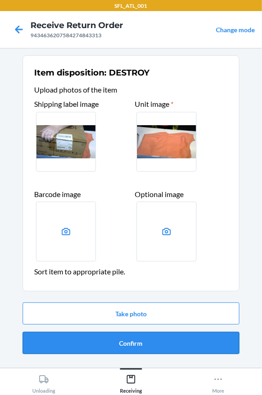
click at [108, 341] on button "Confirm" at bounding box center [131, 343] width 216 height 22
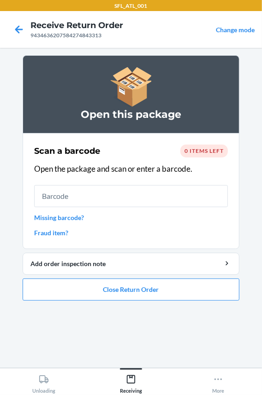
click at [65, 217] on link "Missing barcode?" at bounding box center [130, 218] width 193 height 10
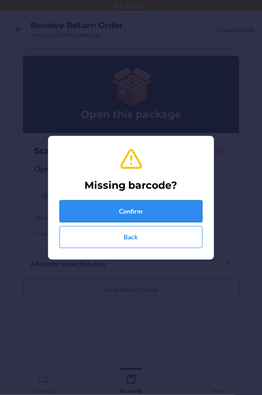
click at [72, 214] on button "Confirm" at bounding box center [130, 211] width 143 height 22
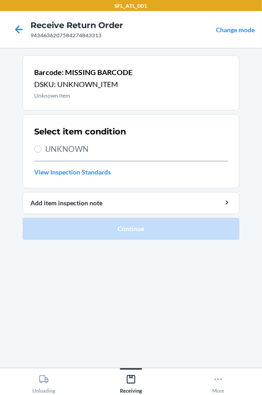
click at [76, 156] on div "Select item condition UNKNOWN View Inspection Standards" at bounding box center [130, 151] width 193 height 57
click at [75, 151] on span "UNKNOWN" at bounding box center [136, 149] width 182 height 12
click at [41, 151] on input "UNKNOWN" at bounding box center [37, 148] width 7 height 7
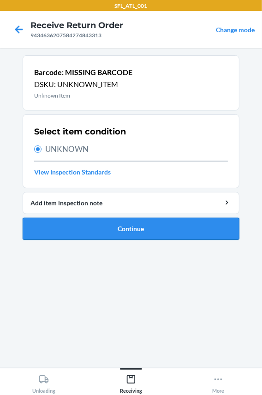
click at [86, 238] on button "Continue" at bounding box center [131, 229] width 216 height 22
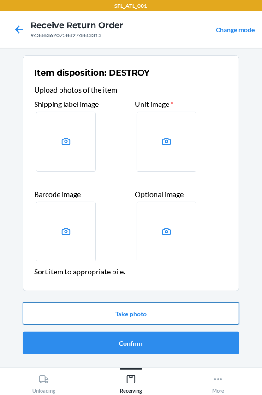
click at [88, 314] on button "Take photo" at bounding box center [131, 314] width 216 height 22
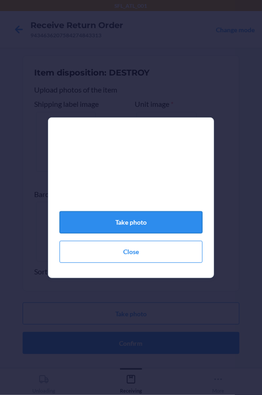
click at [87, 221] on button "Take photo" at bounding box center [130, 222] width 143 height 22
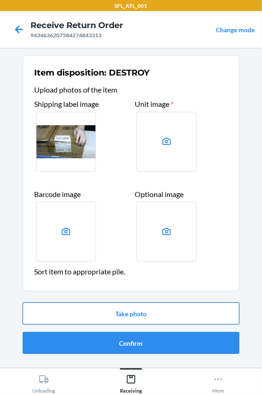
click at [102, 312] on button "Take photo" at bounding box center [131, 314] width 216 height 22
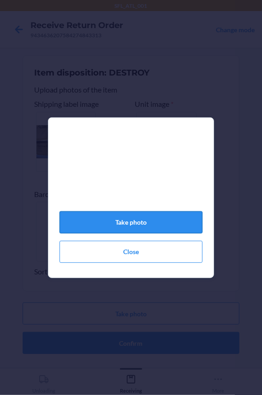
click at [121, 229] on button "Take photo" at bounding box center [130, 222] width 143 height 22
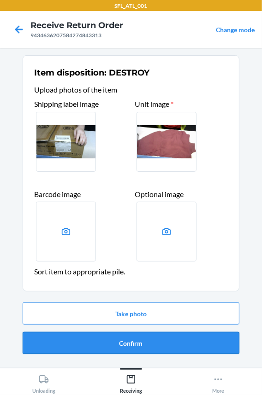
click at [83, 334] on button "Confirm" at bounding box center [131, 343] width 216 height 22
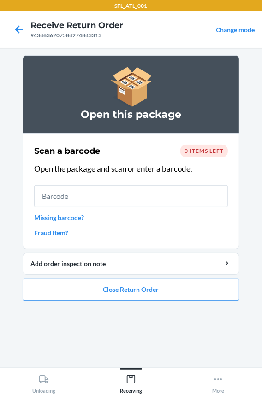
click at [69, 190] on input "text" at bounding box center [130, 196] width 193 height 22
click at [65, 297] on button "Close Return Order" at bounding box center [131, 290] width 216 height 22
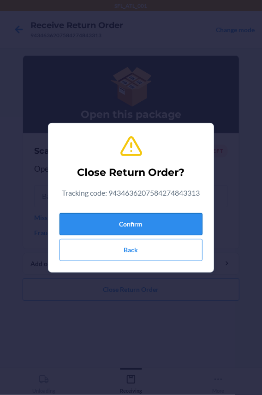
click at [99, 215] on button "Confirm" at bounding box center [130, 224] width 143 height 22
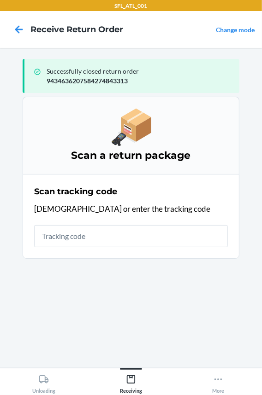
click at [78, 239] on input "text" at bounding box center [130, 236] width 193 height 22
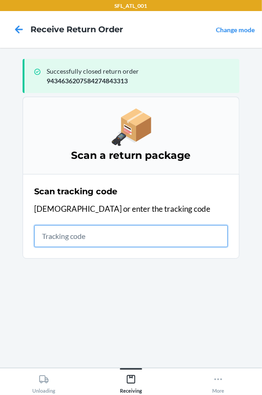
click at [52, 242] on input "text" at bounding box center [130, 236] width 193 height 22
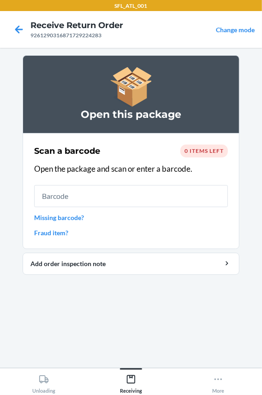
click at [80, 199] on input "text" at bounding box center [130, 196] width 193 height 22
click at [80, 197] on input "text" at bounding box center [130, 196] width 193 height 22
click at [66, 202] on input "text" at bounding box center [130, 196] width 193 height 22
click at [64, 198] on input "text" at bounding box center [130, 196] width 193 height 22
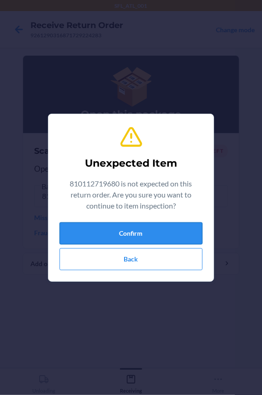
click at [87, 227] on button "Confirm" at bounding box center [130, 233] width 143 height 22
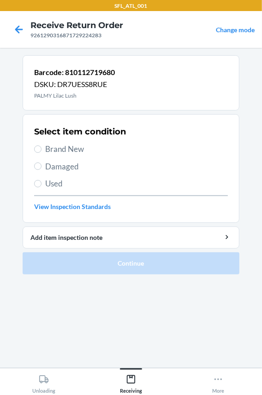
click at [60, 147] on span "Brand New" at bounding box center [136, 149] width 182 height 12
click at [41, 147] on input "Brand New" at bounding box center [37, 148] width 7 height 7
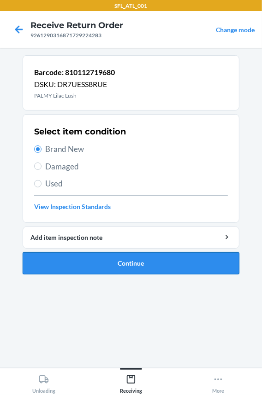
click at [50, 254] on button "Continue" at bounding box center [131, 263] width 216 height 22
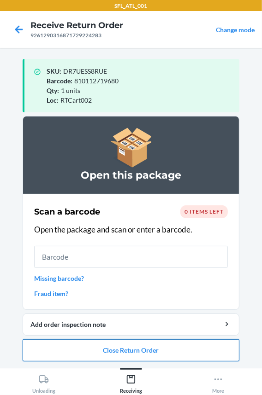
click at [120, 345] on button "Close Return Order" at bounding box center [131, 350] width 216 height 22
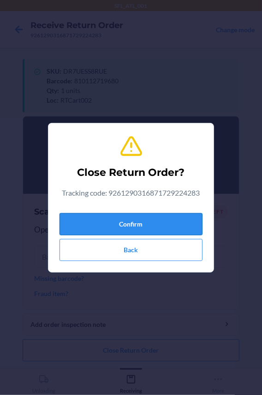
click at [106, 222] on button "Confirm" at bounding box center [130, 224] width 143 height 22
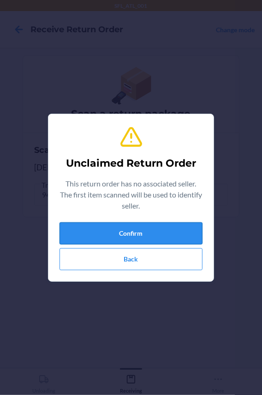
click at [106, 222] on button "Confirm" at bounding box center [130, 233] width 143 height 22
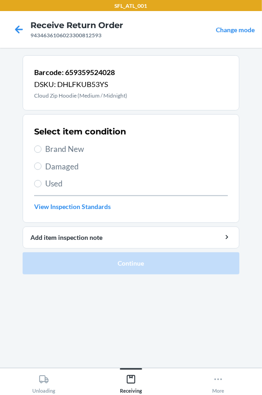
click at [68, 154] on span "Brand New" at bounding box center [136, 149] width 182 height 12
click at [41, 153] on input "Brand New" at bounding box center [37, 148] width 7 height 7
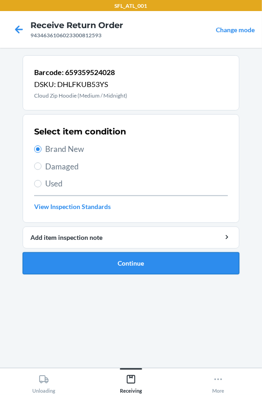
click at [80, 268] on button "Continue" at bounding box center [131, 263] width 216 height 22
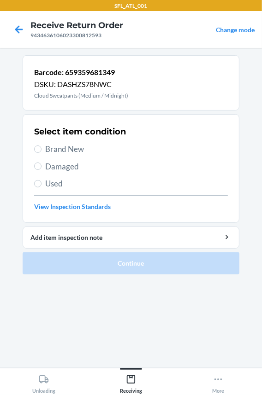
click at [46, 145] on span "Brand New" at bounding box center [136, 149] width 182 height 12
click at [41, 145] on input "Brand New" at bounding box center [37, 148] width 7 height 7
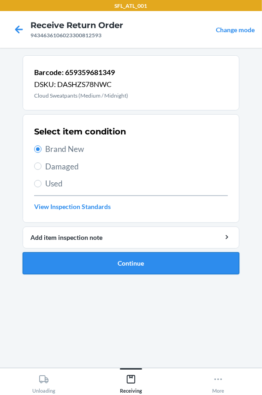
click at [78, 267] on button "Continue" at bounding box center [131, 263] width 216 height 22
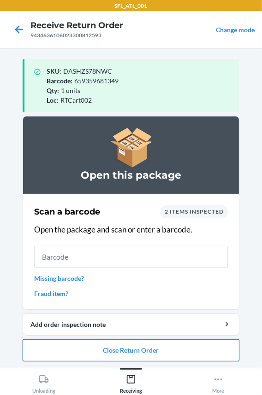
click at [87, 343] on button "Close Return Order" at bounding box center [131, 350] width 216 height 22
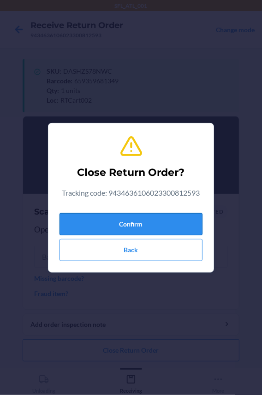
click at [91, 231] on button "Confirm" at bounding box center [130, 224] width 143 height 22
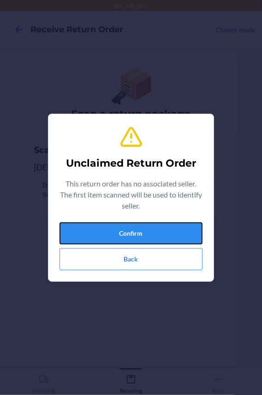
click at [91, 231] on button "Confirm" at bounding box center [130, 233] width 143 height 22
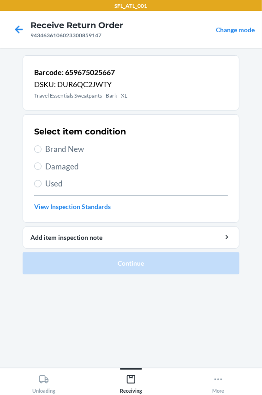
click at [58, 145] on span "Brand New" at bounding box center [136, 149] width 182 height 12
click at [41, 145] on input "Brand New" at bounding box center [37, 148] width 7 height 7
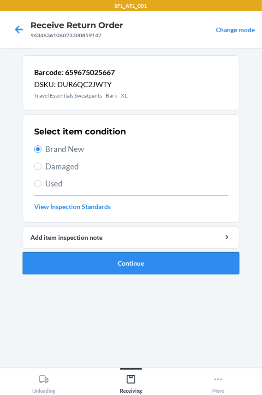
click at [61, 263] on button "Continue" at bounding box center [131, 263] width 216 height 22
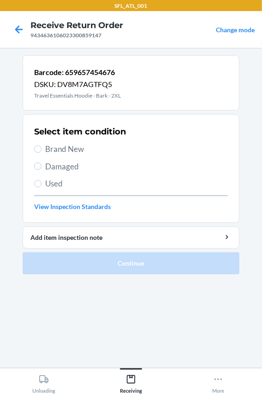
click at [70, 152] on span "Brand New" at bounding box center [136, 149] width 182 height 12
click at [41, 152] on input "Brand New" at bounding box center [37, 148] width 7 height 7
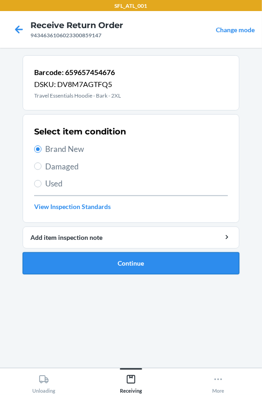
click at [74, 260] on button "Continue" at bounding box center [131, 263] width 216 height 22
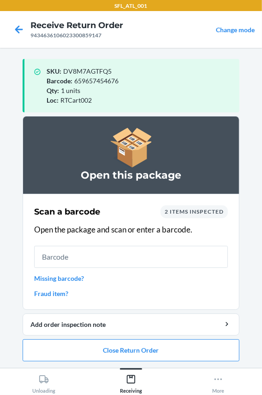
click at [94, 261] on input "text" at bounding box center [130, 257] width 193 height 22
click at [66, 345] on button "Close Return Order" at bounding box center [131, 350] width 216 height 22
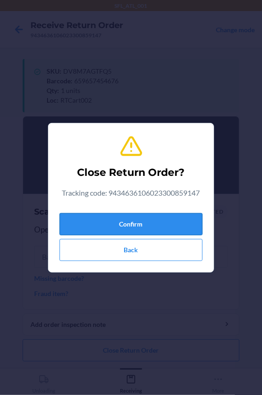
click at [92, 228] on button "Confirm" at bounding box center [130, 224] width 143 height 22
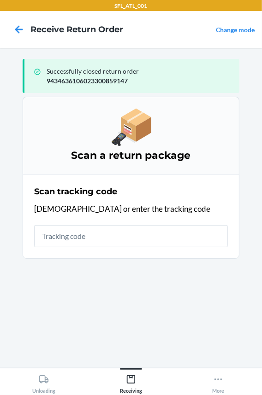
click at [92, 234] on input "text" at bounding box center [130, 236] width 193 height 22
click at [106, 243] on input "text" at bounding box center [130, 236] width 193 height 22
click at [110, 243] on input "text" at bounding box center [130, 236] width 193 height 22
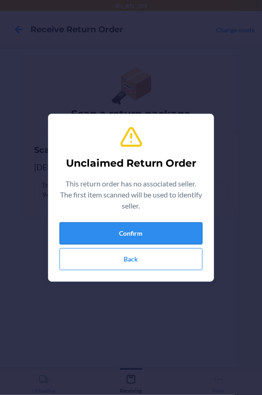
click at [106, 231] on button "Confirm" at bounding box center [130, 233] width 143 height 22
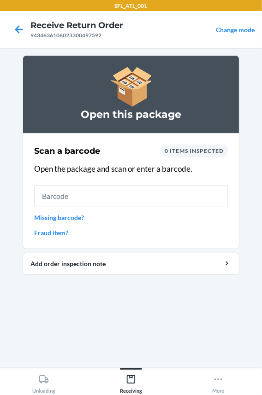
click at [99, 195] on input "text" at bounding box center [130, 196] width 193 height 22
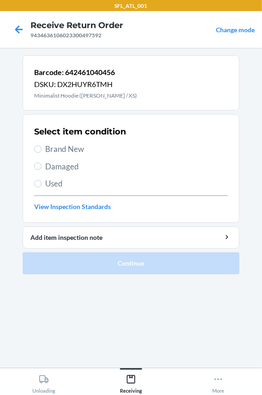
click at [68, 149] on span "Brand New" at bounding box center [136, 149] width 182 height 12
click at [41, 149] on input "Brand New" at bounding box center [37, 148] width 7 height 7
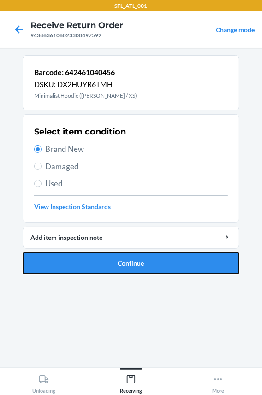
click at [92, 262] on button "Continue" at bounding box center [131, 263] width 216 height 22
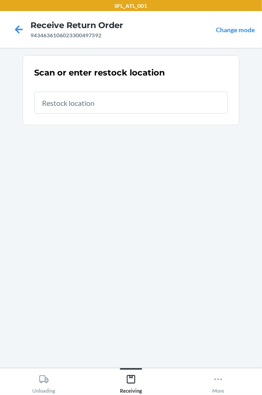
click at [86, 99] on input "text" at bounding box center [130, 103] width 193 height 22
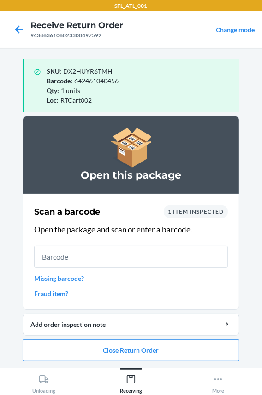
click at [73, 261] on input "text" at bounding box center [130, 257] width 193 height 22
click at [69, 258] on input "text" at bounding box center [130, 257] width 193 height 22
click at [60, 250] on input "text" at bounding box center [130, 257] width 193 height 22
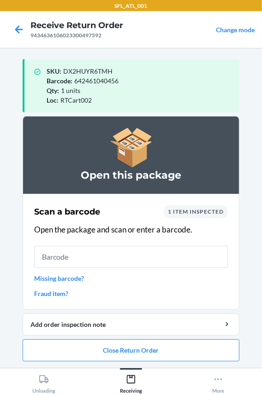
click at [83, 256] on input "text" at bounding box center [130, 257] width 193 height 22
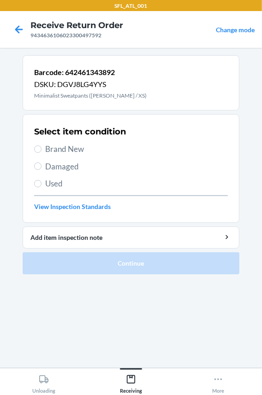
click at [68, 149] on span "Brand New" at bounding box center [136, 149] width 182 height 12
click at [41, 149] on input "Brand New" at bounding box center [37, 148] width 7 height 7
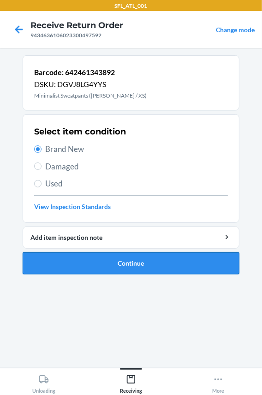
click at [87, 255] on button "Continue" at bounding box center [131, 263] width 216 height 22
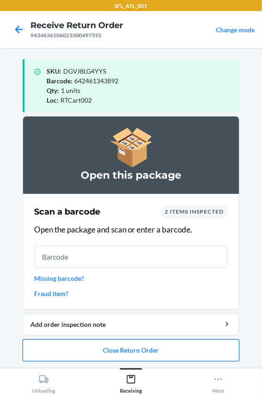
click at [76, 356] on button "Close Return Order" at bounding box center [131, 350] width 216 height 22
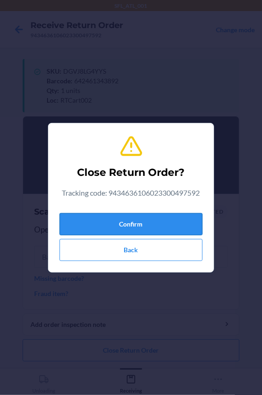
click at [115, 227] on button "Confirm" at bounding box center [130, 224] width 143 height 22
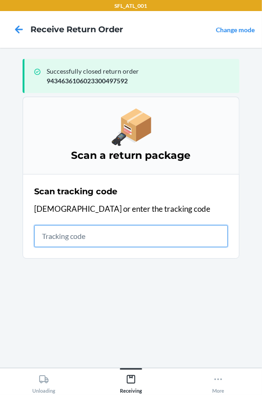
click at [87, 230] on input "text" at bounding box center [130, 236] width 193 height 22
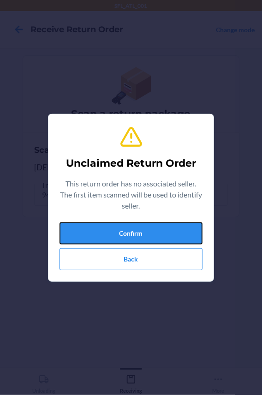
click at [87, 230] on button "Confirm" at bounding box center [130, 233] width 143 height 22
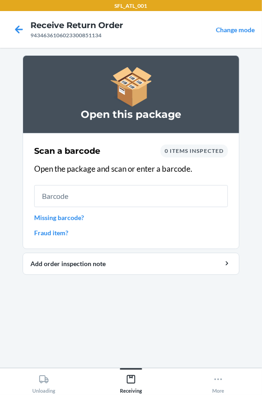
click at [69, 195] on input "text" at bounding box center [130, 196] width 193 height 22
click at [105, 196] on input "text" at bounding box center [130, 196] width 193 height 22
click at [62, 216] on link "Missing barcode?" at bounding box center [130, 218] width 193 height 10
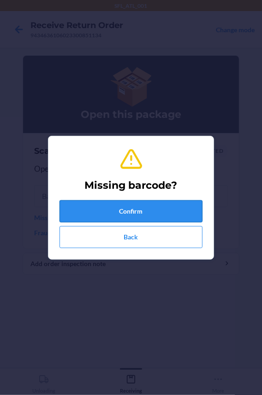
click at [70, 214] on button "Confirm" at bounding box center [130, 211] width 143 height 22
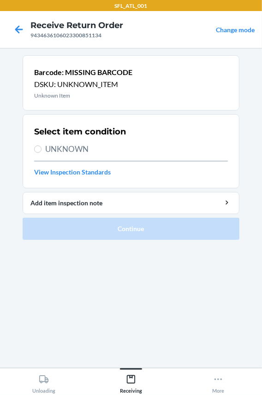
click at [74, 148] on span "UNKNOWN" at bounding box center [136, 149] width 182 height 12
click at [41, 148] on input "UNKNOWN" at bounding box center [37, 148] width 7 height 7
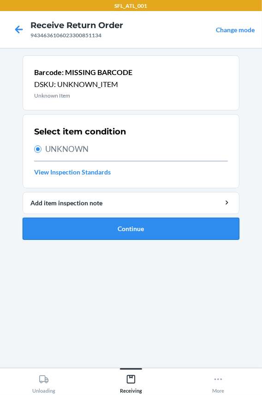
click at [64, 225] on button "Continue" at bounding box center [131, 229] width 216 height 22
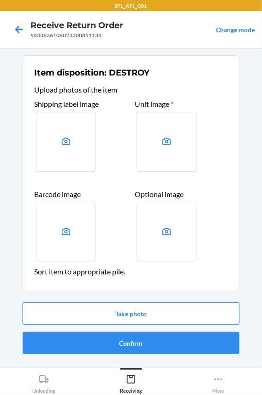
click at [89, 314] on button "Take photo" at bounding box center [131, 314] width 216 height 22
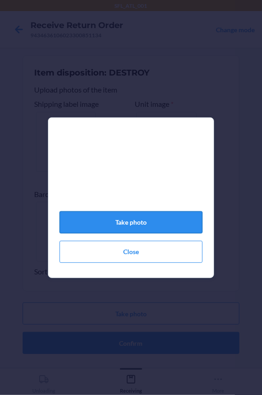
click at [95, 217] on button "Take photo" at bounding box center [130, 222] width 143 height 22
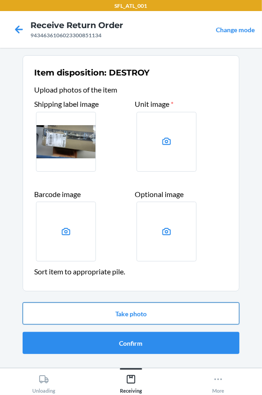
click at [73, 318] on button "Take photo" at bounding box center [131, 314] width 216 height 22
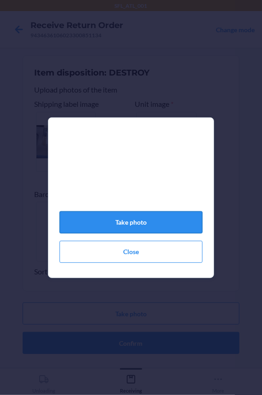
click at [97, 230] on button "Take photo" at bounding box center [130, 222] width 143 height 22
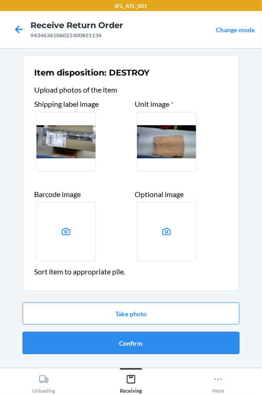
click at [61, 340] on button "Confirm" at bounding box center [131, 343] width 216 height 22
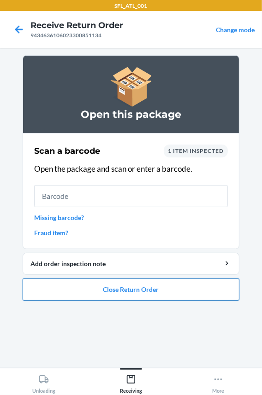
click at [74, 290] on button "Close Return Order" at bounding box center [131, 290] width 216 height 22
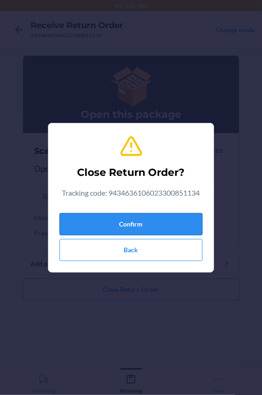
click at [78, 225] on button "Confirm" at bounding box center [130, 224] width 143 height 22
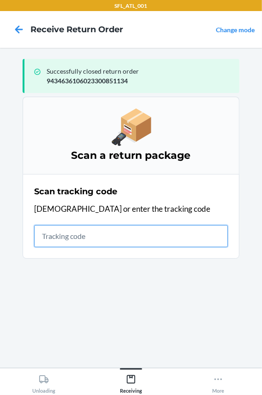
click at [119, 234] on input "text" at bounding box center [130, 236] width 193 height 22
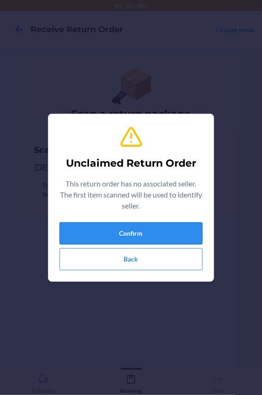
click at [146, 239] on button "Confirm" at bounding box center [130, 233] width 143 height 22
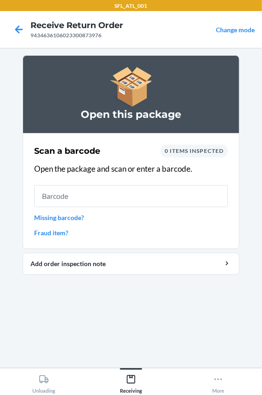
click at [137, 201] on input "text" at bounding box center [130, 196] width 193 height 22
click at [138, 201] on input "text" at bounding box center [130, 196] width 193 height 22
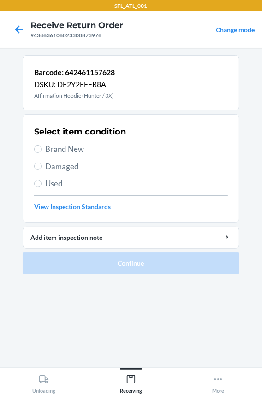
click at [76, 149] on span "Brand New" at bounding box center [136, 149] width 182 height 12
click at [41, 149] on input "Brand New" at bounding box center [37, 148] width 7 height 7
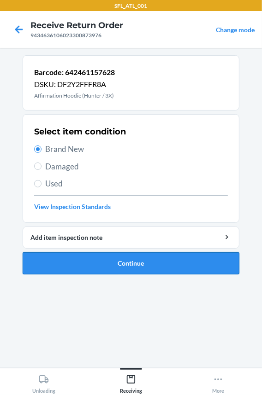
click at [93, 262] on button "Continue" at bounding box center [131, 263] width 216 height 22
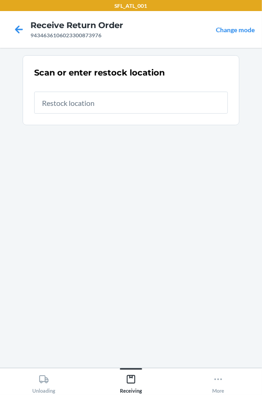
click at [83, 105] on input "text" at bounding box center [130, 103] width 193 height 22
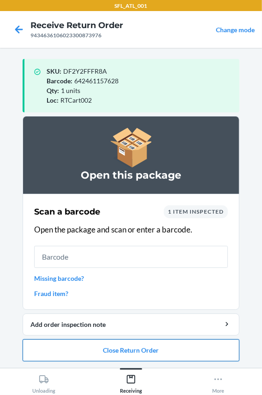
click at [81, 346] on button "Close Return Order" at bounding box center [131, 350] width 216 height 22
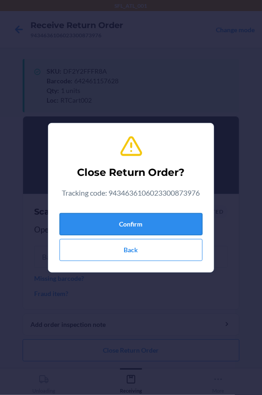
click at [104, 225] on button "Confirm" at bounding box center [130, 224] width 143 height 22
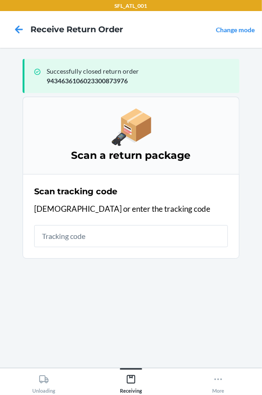
click at [101, 239] on input "text" at bounding box center [130, 236] width 193 height 22
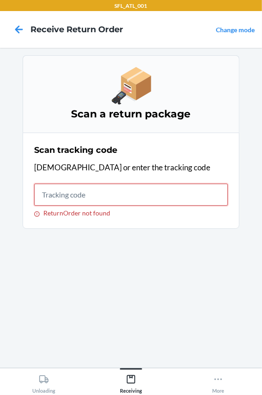
click at [83, 197] on input "ReturnOrder not found" at bounding box center [130, 195] width 193 height 22
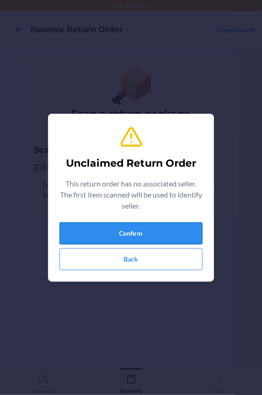
click at [103, 228] on button "Confirm" at bounding box center [130, 233] width 143 height 22
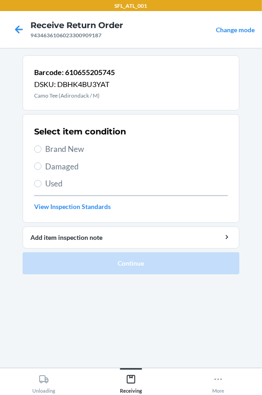
click at [66, 154] on span "Brand New" at bounding box center [136, 149] width 182 height 12
click at [41, 153] on input "Brand New" at bounding box center [37, 148] width 7 height 7
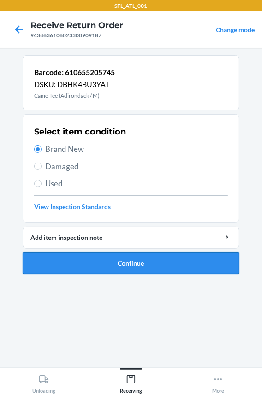
click at [90, 259] on button "Continue" at bounding box center [131, 263] width 216 height 22
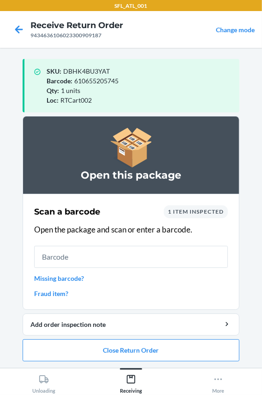
click at [67, 254] on input "text" at bounding box center [130, 257] width 193 height 22
click at [91, 351] on button "Close Return Order" at bounding box center [131, 350] width 216 height 22
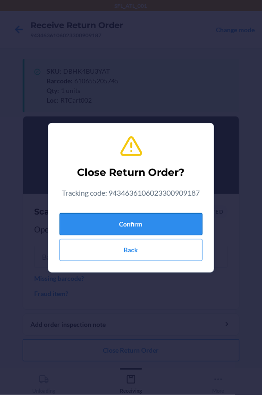
click at [102, 214] on button "Confirm" at bounding box center [130, 224] width 143 height 22
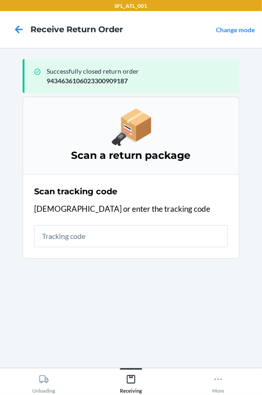
click at [93, 236] on input "text" at bounding box center [130, 236] width 193 height 22
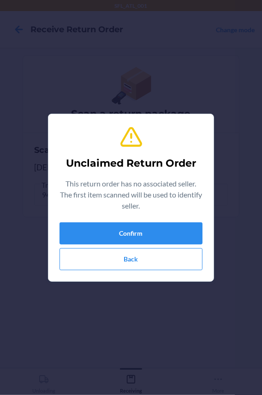
click at [95, 218] on div "Unclaimed Return Order This return order has no associated seller. The first it…" at bounding box center [130, 198] width 143 height 152
click at [124, 231] on button "Confirm" at bounding box center [130, 233] width 143 height 22
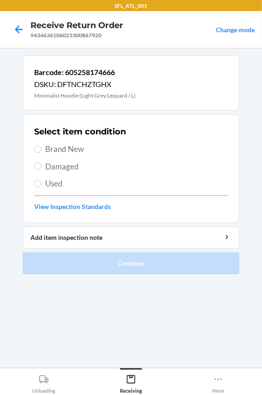
click at [73, 149] on span "Brand New" at bounding box center [136, 149] width 182 height 12
click at [41, 149] on input "Brand New" at bounding box center [37, 148] width 7 height 7
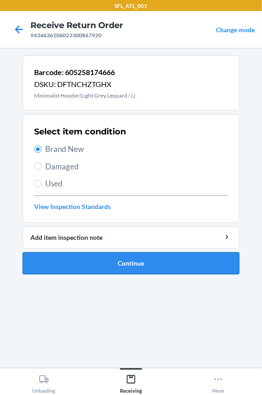
click at [78, 266] on button "Continue" at bounding box center [131, 263] width 216 height 22
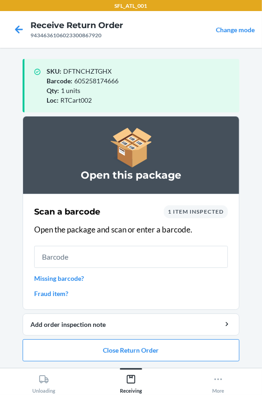
click at [85, 258] on input "text" at bounding box center [130, 257] width 193 height 22
click at [90, 257] on input "text" at bounding box center [130, 257] width 193 height 22
click at [90, 258] on input "text" at bounding box center [130, 257] width 193 height 22
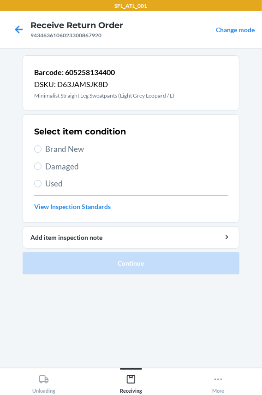
click at [70, 151] on span "Brand New" at bounding box center [136, 149] width 182 height 12
click at [41, 151] on input "Brand New" at bounding box center [37, 148] width 7 height 7
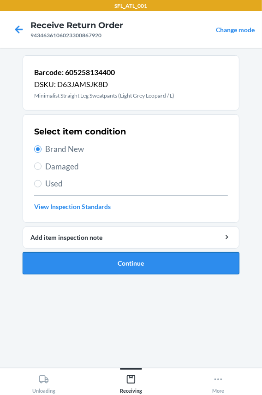
click at [68, 259] on button "Continue" at bounding box center [131, 263] width 216 height 22
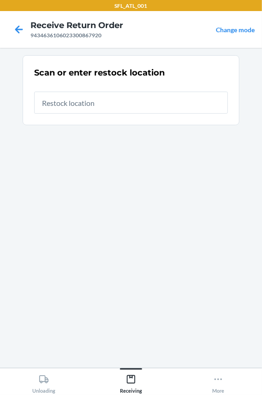
click at [63, 100] on input "text" at bounding box center [130, 103] width 193 height 22
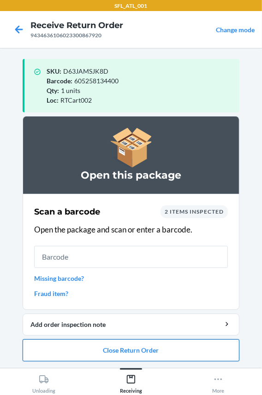
click at [111, 352] on button "Close Return Order" at bounding box center [131, 350] width 216 height 22
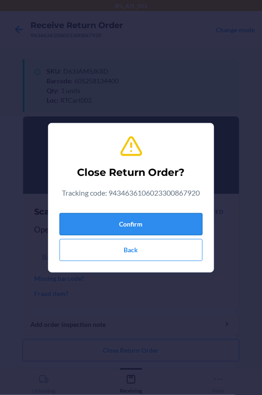
click at [120, 231] on button "Confirm" at bounding box center [130, 224] width 143 height 22
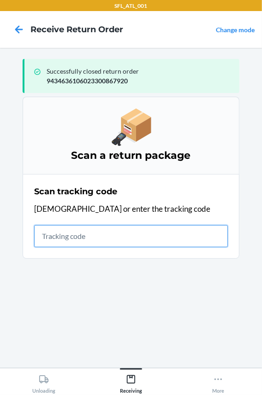
click at [55, 237] on input "text" at bounding box center [130, 236] width 193 height 22
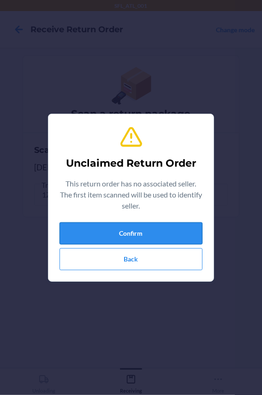
click at [93, 243] on button "Confirm" at bounding box center [130, 233] width 143 height 22
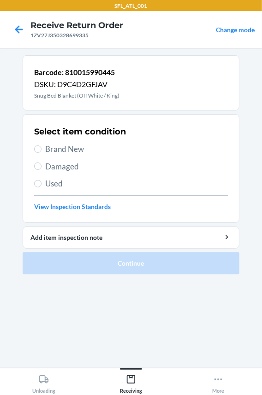
click at [62, 148] on span "Brand New" at bounding box center [136, 149] width 182 height 12
click at [41, 148] on input "Brand New" at bounding box center [37, 148] width 7 height 7
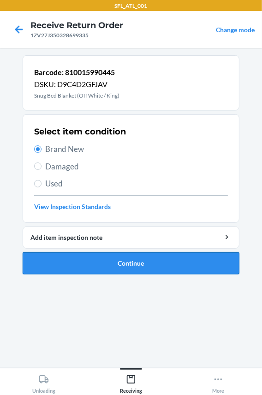
click at [76, 259] on button "Continue" at bounding box center [131, 263] width 216 height 22
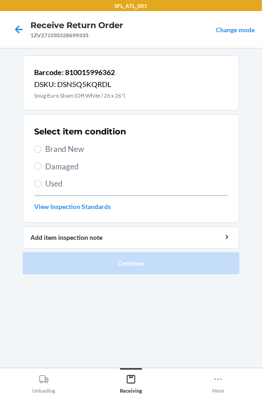
click at [61, 143] on span "Brand New" at bounding box center [136, 149] width 182 height 12
click at [41, 145] on input "Brand New" at bounding box center [37, 148] width 7 height 7
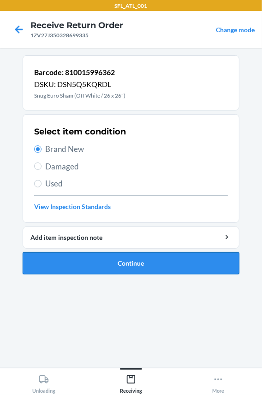
click at [57, 254] on button "Continue" at bounding box center [131, 263] width 216 height 22
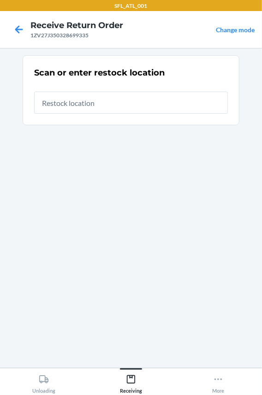
click at [48, 105] on input "text" at bounding box center [130, 103] width 193 height 22
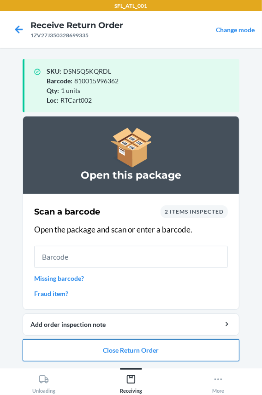
click at [111, 354] on button "Close Return Order" at bounding box center [131, 350] width 216 height 22
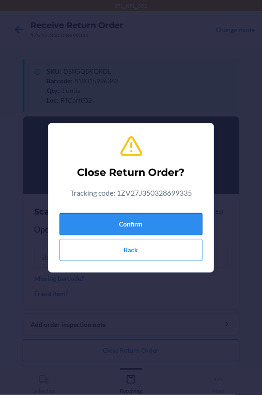
click at [147, 227] on button "Confirm" at bounding box center [130, 224] width 143 height 22
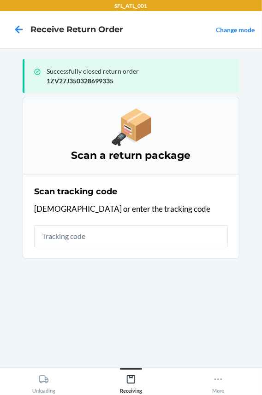
click at [126, 234] on input "text" at bounding box center [130, 236] width 193 height 22
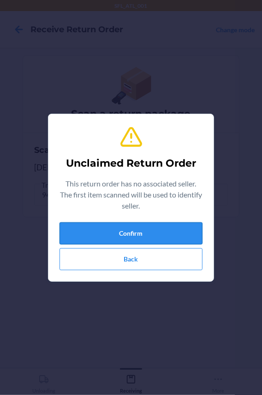
click at [95, 233] on button "Confirm" at bounding box center [130, 233] width 143 height 22
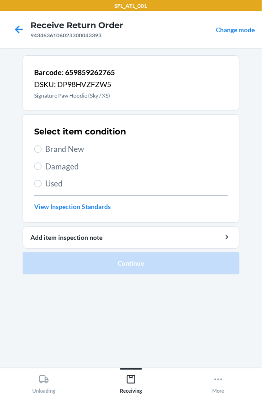
click at [64, 146] on span "Brand New" at bounding box center [136, 149] width 182 height 12
click at [41, 146] on input "Brand New" at bounding box center [37, 148] width 7 height 7
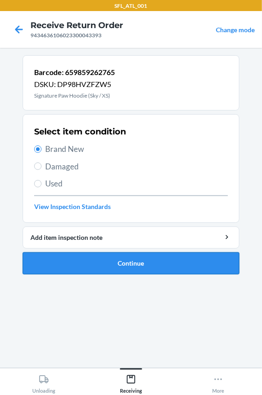
click at [55, 256] on button "Continue" at bounding box center [131, 263] width 216 height 22
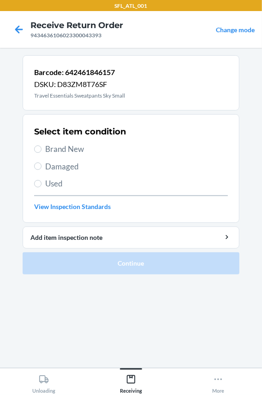
click at [67, 146] on span "Brand New" at bounding box center [136, 149] width 182 height 12
click at [41, 146] on input "Brand New" at bounding box center [37, 148] width 7 height 7
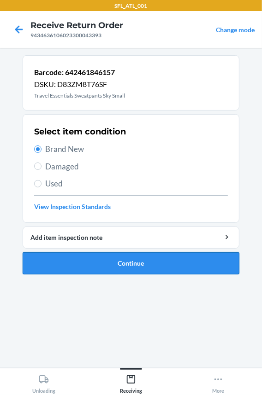
click at [87, 267] on button "Continue" at bounding box center [131, 263] width 216 height 22
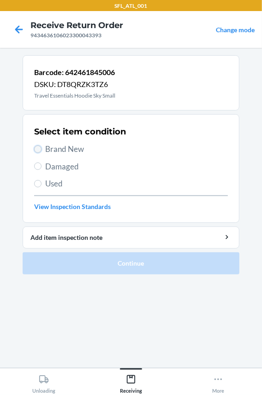
click at [37, 152] on input "Brand New" at bounding box center [37, 148] width 7 height 7
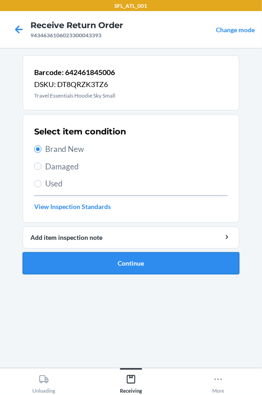
click at [65, 256] on button "Continue" at bounding box center [131, 263] width 216 height 22
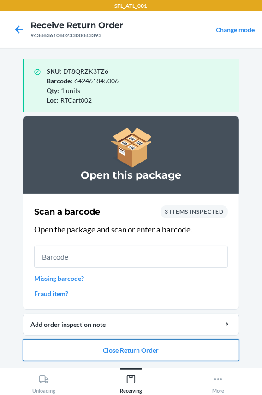
click at [84, 346] on button "Close Return Order" at bounding box center [131, 350] width 216 height 22
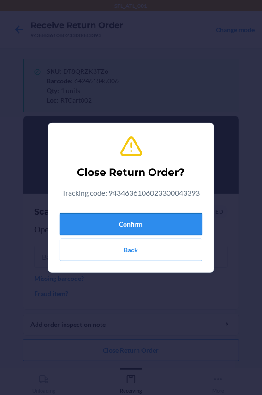
click at [85, 225] on button "Confirm" at bounding box center [130, 224] width 143 height 22
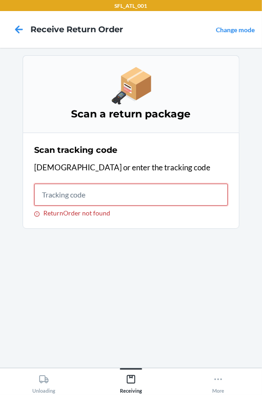
click at [58, 192] on input "ReturnOrder not found" at bounding box center [130, 195] width 193 height 22
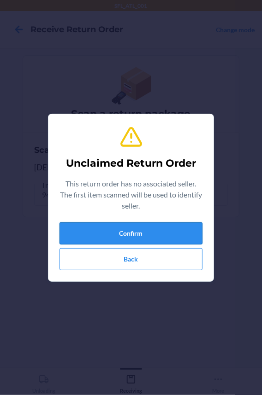
click at [82, 239] on button "Confirm" at bounding box center [130, 233] width 143 height 22
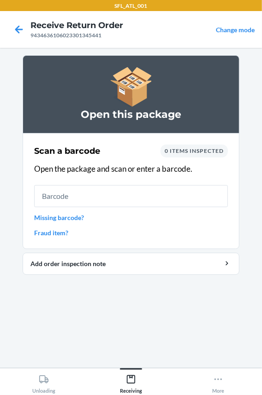
click at [99, 195] on input "text" at bounding box center [130, 196] width 193 height 22
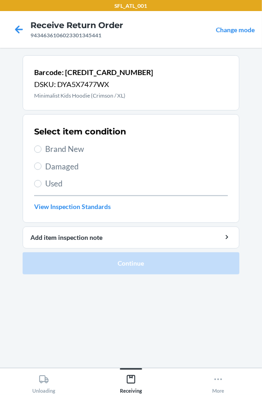
click at [48, 149] on span "Brand New" at bounding box center [136, 149] width 182 height 12
click at [41, 149] on input "Brand New" at bounding box center [37, 148] width 7 height 7
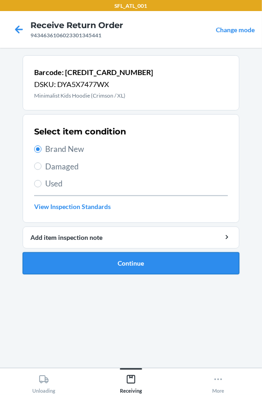
click at [69, 270] on button "Continue" at bounding box center [131, 263] width 216 height 22
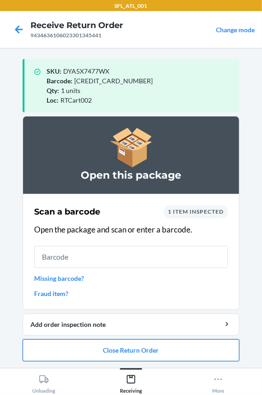
click at [74, 351] on button "Close Return Order" at bounding box center [131, 350] width 216 height 22
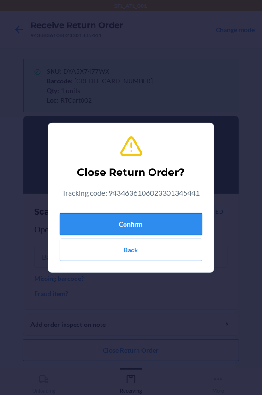
click at [105, 226] on button "Confirm" at bounding box center [130, 224] width 143 height 22
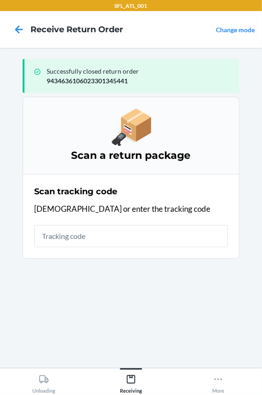
click at [86, 239] on input "text" at bounding box center [130, 236] width 193 height 22
click at [81, 240] on input "text" at bounding box center [130, 236] width 193 height 22
click at [225, 382] on button "More" at bounding box center [218, 380] width 87 height 25
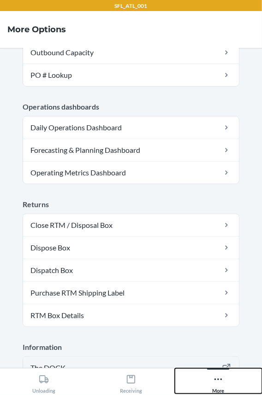
scroll to position [271, 0]
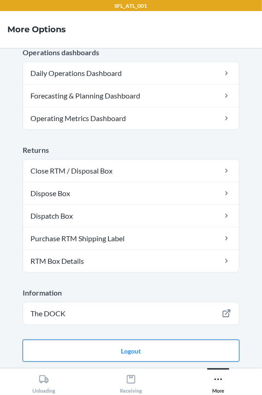
click at [128, 350] on button "Logout" at bounding box center [131, 351] width 216 height 22
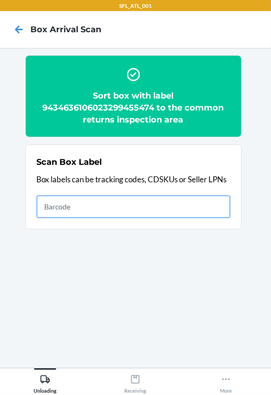
click at [153, 202] on input "text" at bounding box center [133, 207] width 193 height 22
type input "420302599434636106023301193622"
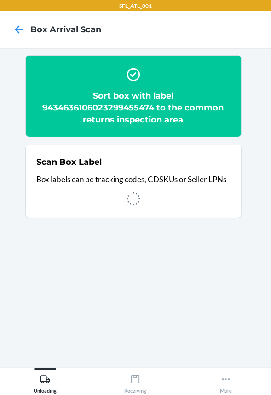
click at [159, 202] on div at bounding box center [133, 199] width 193 height 16
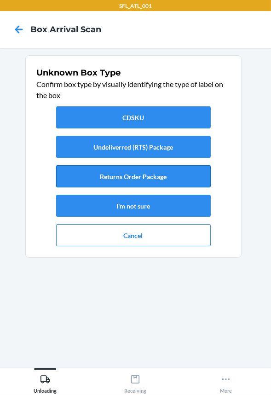
click at [130, 166] on button "Returns Order Package" at bounding box center [133, 176] width 155 height 22
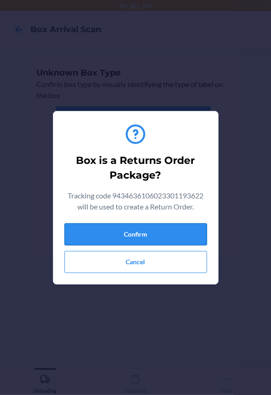
click at [140, 235] on button "Confirm" at bounding box center [135, 234] width 143 height 22
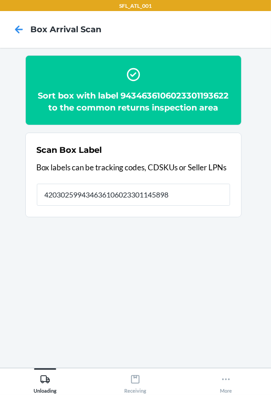
type input "420302599434636106023301145898"
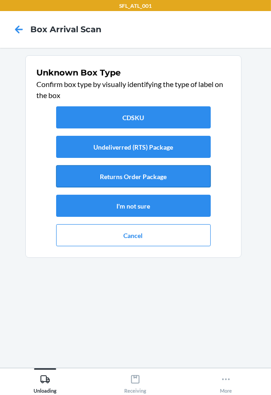
click at [147, 174] on button "Returns Order Package" at bounding box center [133, 176] width 155 height 22
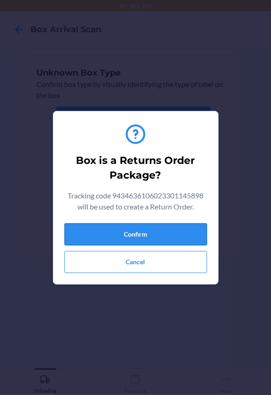
click at [150, 233] on button "Confirm" at bounding box center [135, 234] width 143 height 22
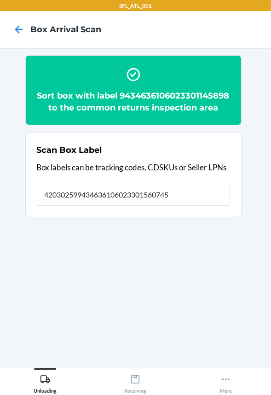
type input "420302599434636106023301560745"
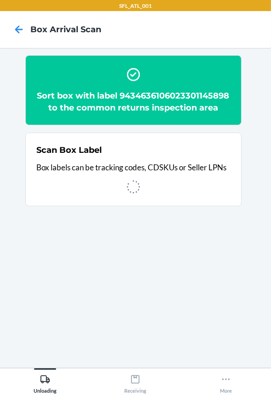
click at [145, 195] on div at bounding box center [133, 187] width 193 height 16
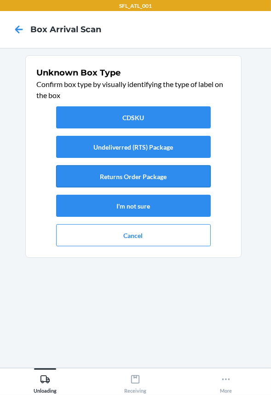
click at [136, 182] on button "Returns Order Package" at bounding box center [133, 176] width 155 height 22
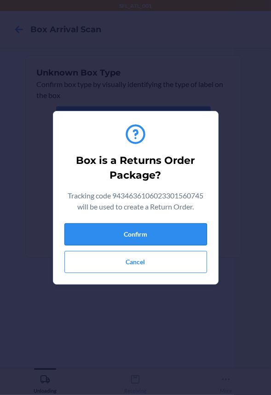
click at [129, 228] on button "Confirm" at bounding box center [135, 234] width 143 height 22
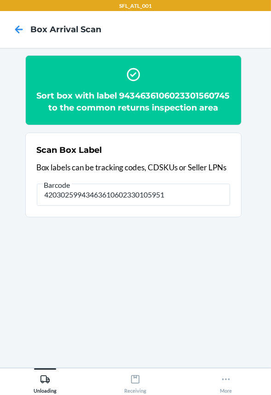
type input "420302599434636106023301059515"
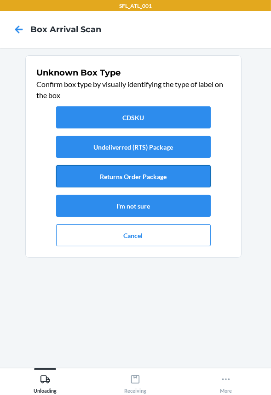
click at [157, 175] on button "Returns Order Package" at bounding box center [133, 176] width 155 height 22
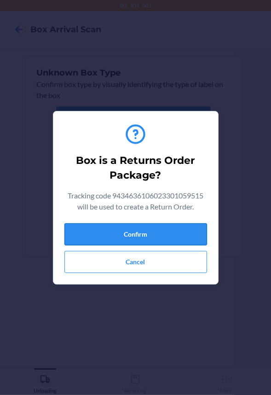
click at [163, 236] on button "Confirm" at bounding box center [135, 234] width 143 height 22
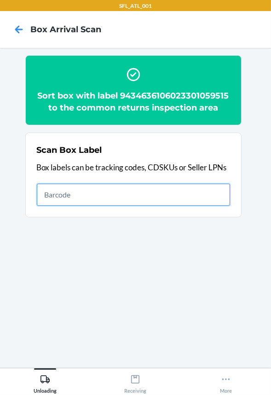
drag, startPoint x: 186, startPoint y: 199, endPoint x: 207, endPoint y: 196, distance: 21.4
click at [207, 196] on input "text" at bounding box center [133, 195] width 193 height 22
type input "420302599434636106023300984931"
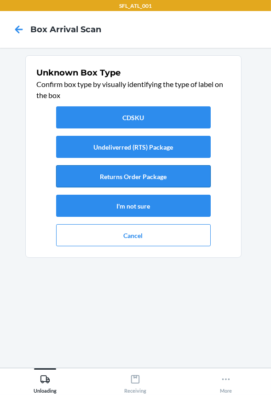
click at [170, 172] on button "Returns Order Package" at bounding box center [133, 176] width 155 height 22
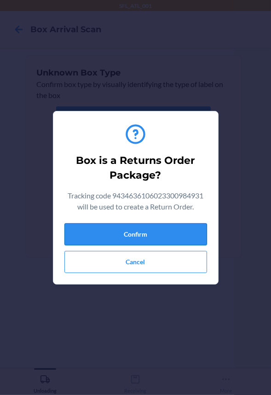
click at [162, 226] on button "Confirm" at bounding box center [135, 234] width 143 height 22
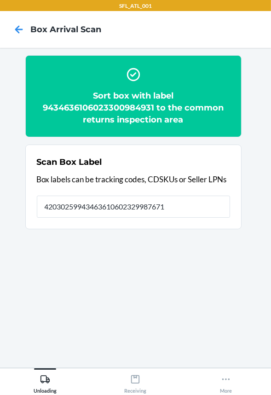
type input "420302599434636106023299876712"
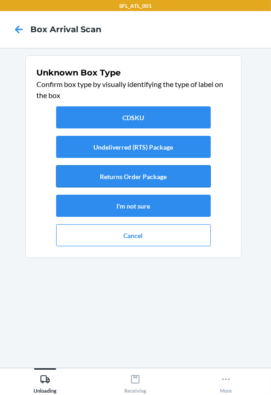
click at [170, 173] on button "Returns Order Package" at bounding box center [133, 176] width 155 height 22
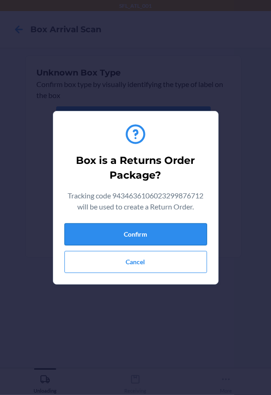
click at [161, 230] on button "Confirm" at bounding box center [135, 234] width 143 height 22
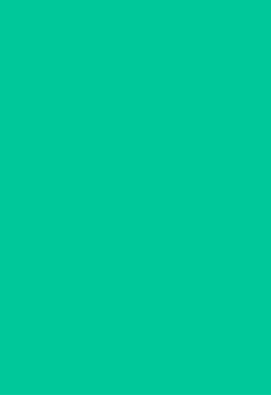
type input "420302599434636106023301193158"
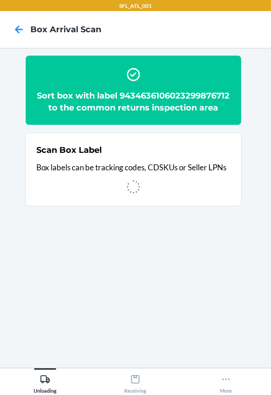
click at [157, 192] on div at bounding box center [133, 187] width 193 height 16
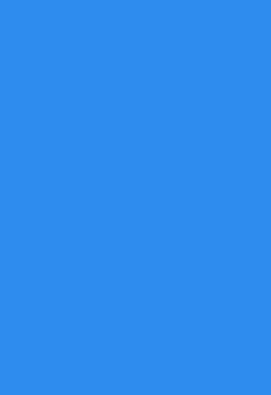
click at [129, 199] on button "I'm not sure" at bounding box center [133, 206] width 155 height 22
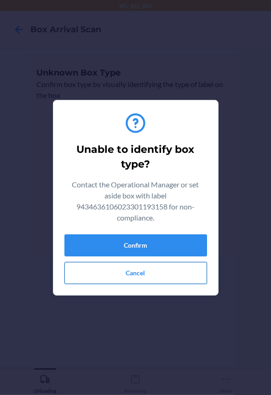
click at [143, 274] on button "Cancel" at bounding box center [135, 273] width 143 height 22
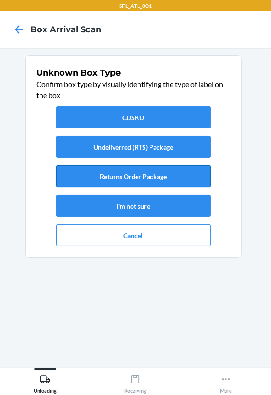
click at [154, 185] on button "Returns Order Package" at bounding box center [133, 176] width 155 height 22
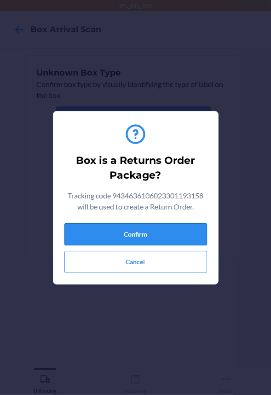
click at [153, 241] on button "Confirm" at bounding box center [135, 234] width 143 height 22
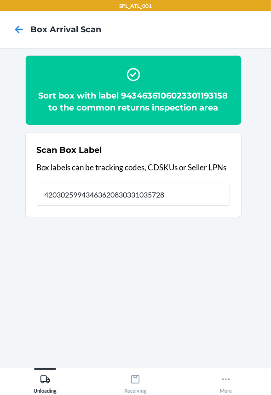
type input "420302599434636208303310357282"
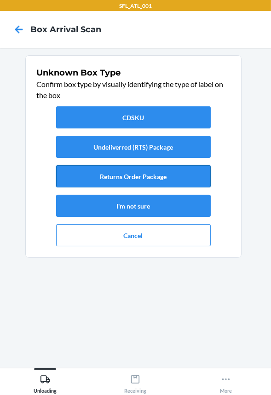
click at [165, 169] on button "Returns Order Package" at bounding box center [133, 176] width 155 height 22
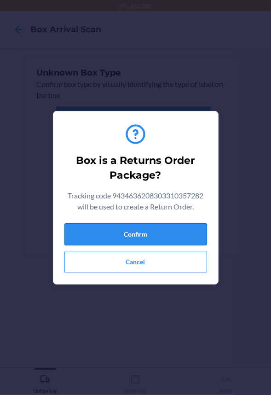
click at [154, 227] on button "Confirm" at bounding box center [135, 234] width 143 height 22
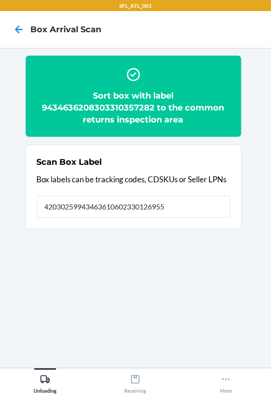
type input "420302599434636106023301269556"
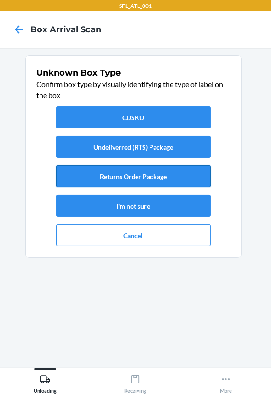
click at [184, 176] on button "Returns Order Package" at bounding box center [133, 176] width 155 height 22
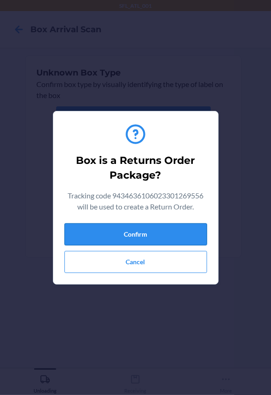
click at [189, 231] on button "Confirm" at bounding box center [135, 234] width 143 height 22
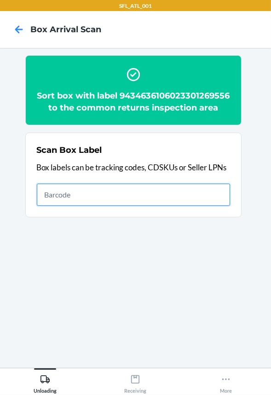
click at [140, 206] on input "text" at bounding box center [133, 195] width 193 height 22
type input "420302599434636106023300963059"
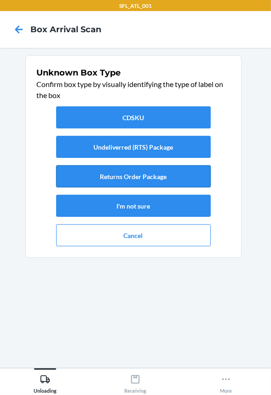
click at [115, 170] on button "Returns Order Package" at bounding box center [133, 176] width 155 height 22
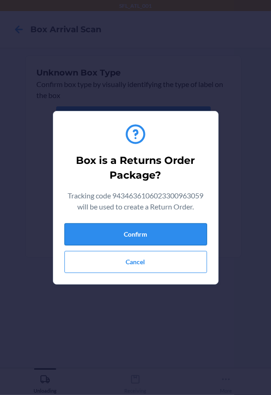
click at [135, 229] on button "Confirm" at bounding box center [135, 234] width 143 height 22
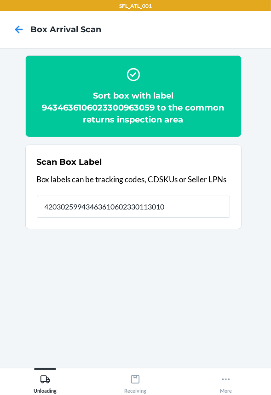
type input "420302599434636106023301130108"
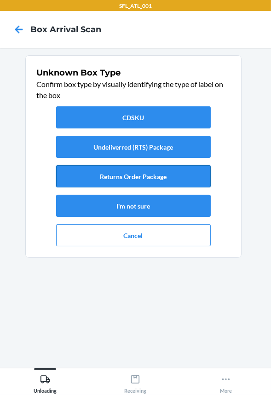
click at [143, 183] on button "Returns Order Package" at bounding box center [133, 176] width 155 height 22
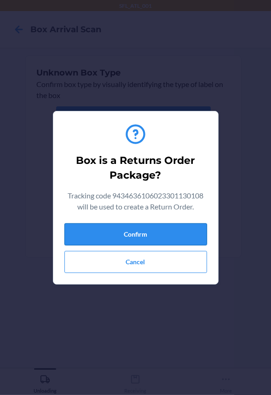
click at [153, 233] on button "Confirm" at bounding box center [135, 234] width 143 height 22
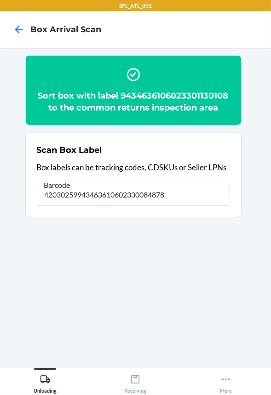
type input "420302599434636106023300848783"
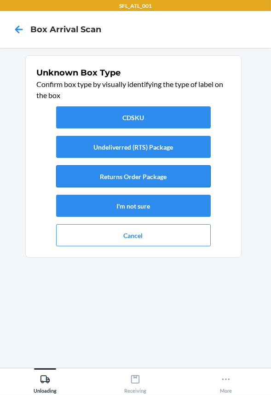
click at [132, 178] on button "Returns Order Package" at bounding box center [133, 176] width 155 height 22
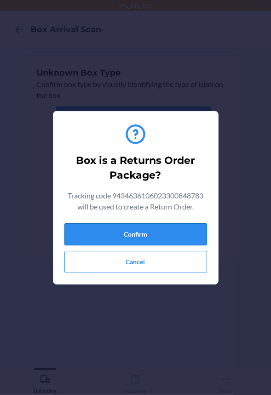
click at [136, 238] on button "Confirm" at bounding box center [135, 234] width 143 height 22
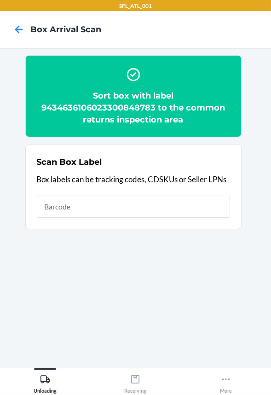
click at [132, 205] on input "text" at bounding box center [133, 207] width 193 height 22
type input "420302599434636106023299904521"
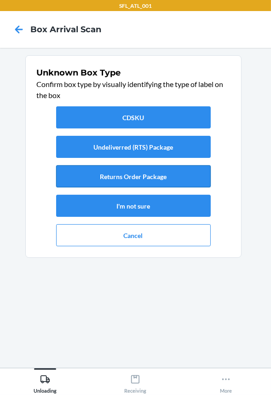
click at [143, 175] on button "Returns Order Package" at bounding box center [133, 176] width 155 height 22
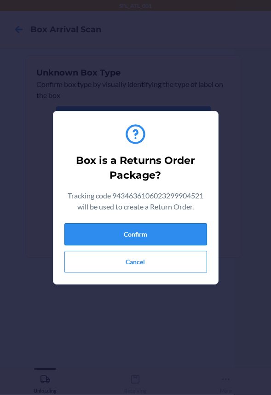
click at [159, 230] on button "Confirm" at bounding box center [135, 234] width 143 height 22
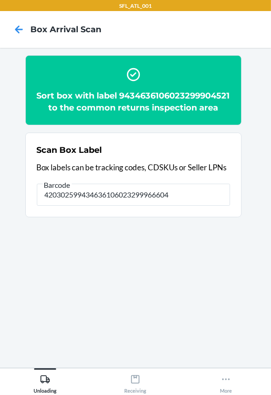
type input "420302599434636106023299966604"
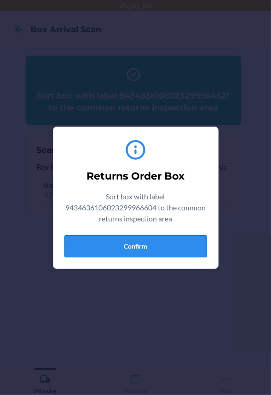
click at [157, 247] on button "Confirm" at bounding box center [135, 246] width 143 height 22
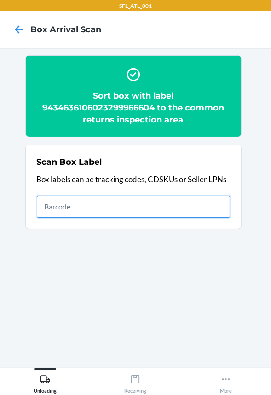
click at [198, 209] on input "text" at bounding box center [133, 207] width 193 height 22
type input "420302599434636106023300942276"
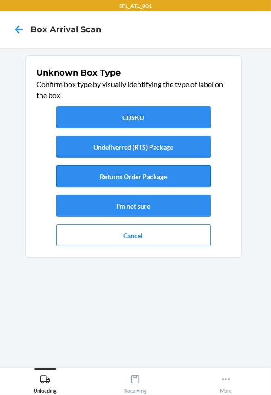
click at [158, 177] on button "Returns Order Package" at bounding box center [133, 176] width 155 height 22
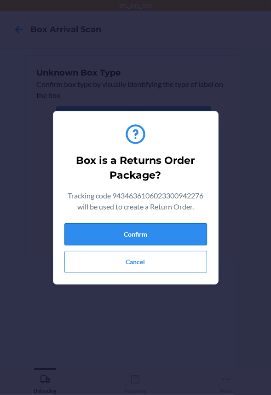
click at [143, 232] on button "Confirm" at bounding box center [135, 234] width 143 height 22
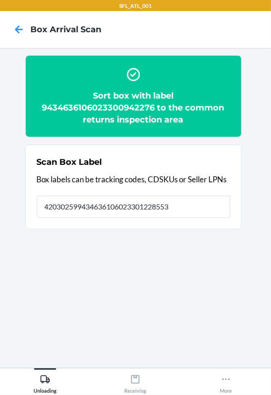
type input "420302599434636106023301228553"
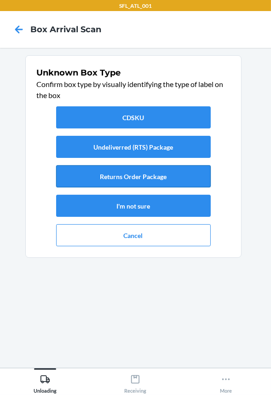
click at [124, 177] on button "Returns Order Package" at bounding box center [133, 176] width 155 height 22
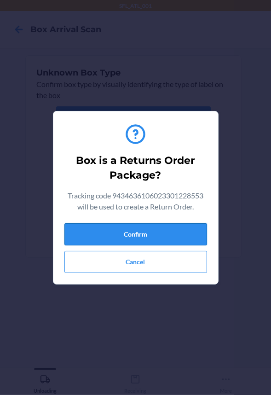
click at [128, 239] on button "Confirm" at bounding box center [135, 234] width 143 height 22
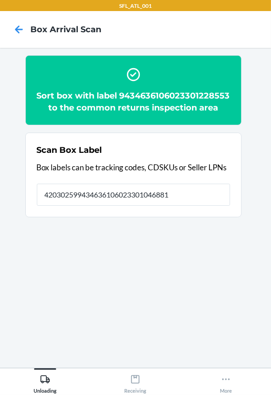
type input "420302599434636106023301046881"
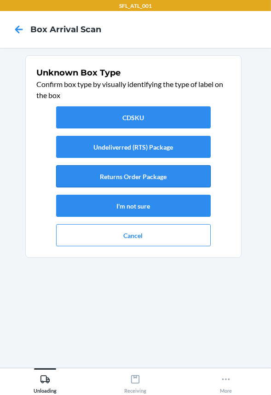
click at [151, 176] on button "Returns Order Package" at bounding box center [133, 176] width 155 height 22
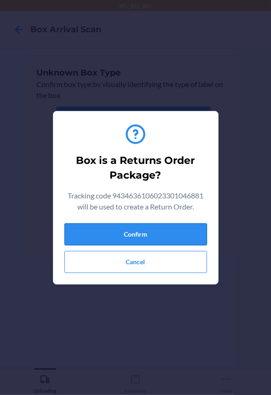
click at [162, 230] on button "Confirm" at bounding box center [135, 234] width 143 height 22
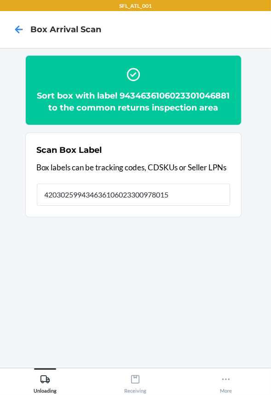
type input "420302599434636106023300978015"
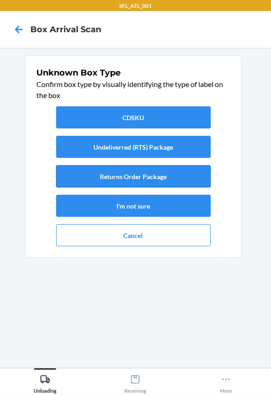
click at [140, 179] on button "Returns Order Package" at bounding box center [133, 176] width 155 height 22
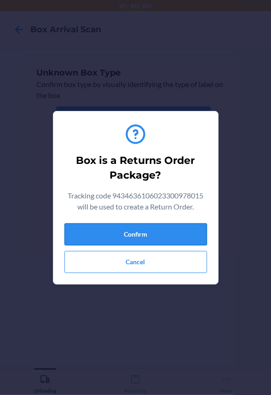
click at [151, 235] on button "Confirm" at bounding box center [135, 234] width 143 height 22
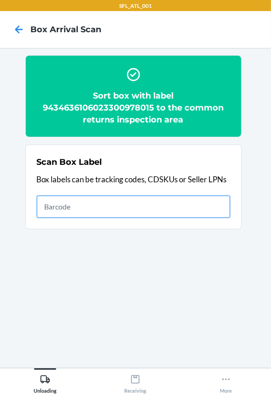
click at [186, 201] on input "text" at bounding box center [133, 207] width 193 height 22
type input "420302599434636106023300885696"
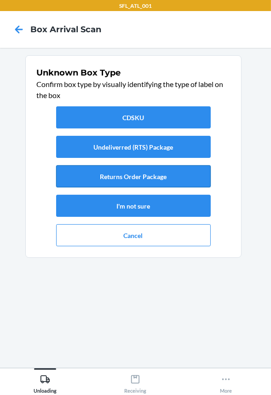
click at [192, 172] on button "Returns Order Package" at bounding box center [133, 176] width 155 height 22
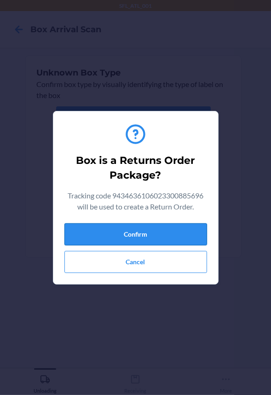
click at [174, 234] on button "Confirm" at bounding box center [135, 234] width 143 height 22
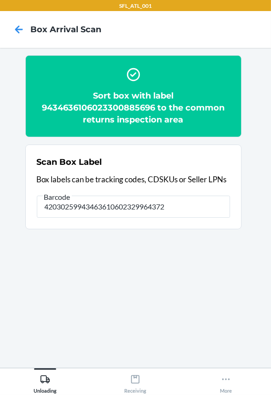
type input "420302599434636106023299643727"
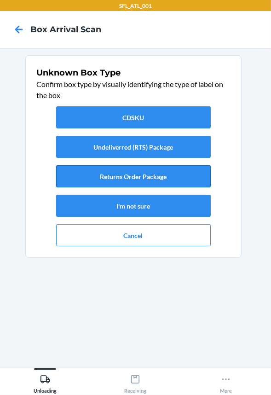
click at [181, 176] on button "Returns Order Package" at bounding box center [133, 176] width 155 height 22
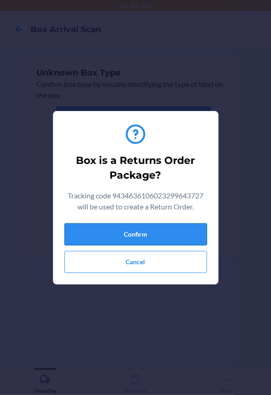
click at [177, 232] on button "Confirm" at bounding box center [135, 234] width 143 height 22
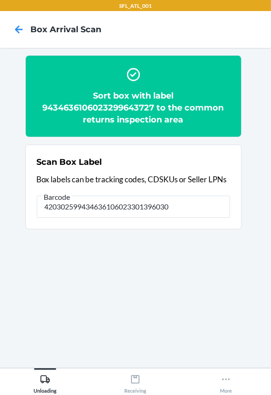
type input "420302599434636106023301396030"
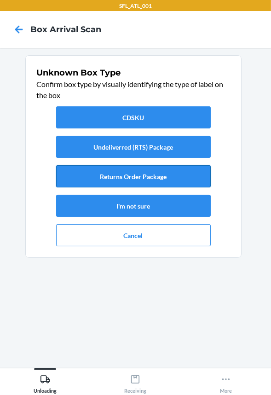
click at [200, 172] on button "Returns Order Package" at bounding box center [133, 176] width 155 height 22
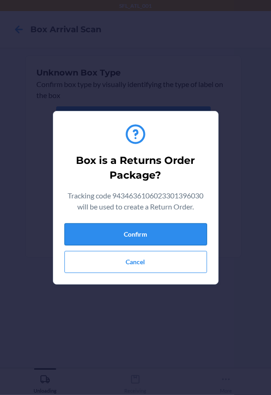
click at [185, 227] on button "Confirm" at bounding box center [135, 234] width 143 height 22
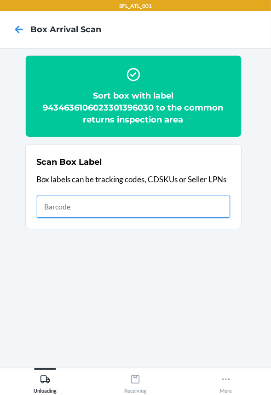
click at [179, 208] on input "text" at bounding box center [133, 207] width 193 height 22
type input "420302599434636106023299487673"
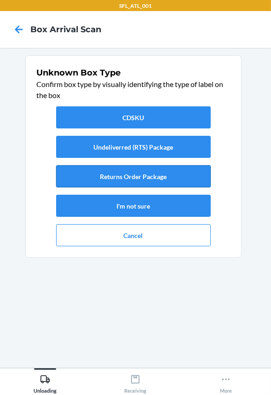
click at [166, 180] on button "Returns Order Package" at bounding box center [133, 176] width 155 height 22
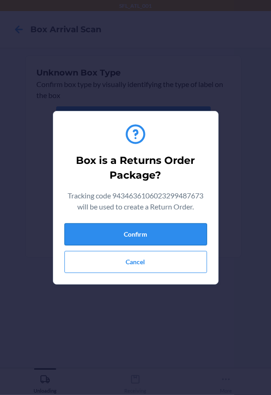
click at [187, 233] on button "Confirm" at bounding box center [135, 234] width 143 height 22
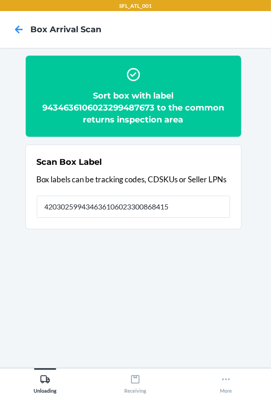
type input "420302599434636106023300868415"
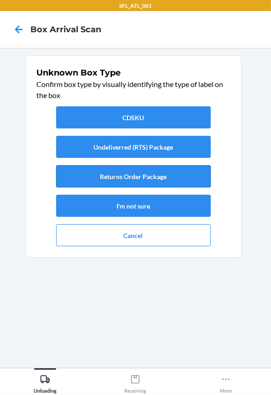
click at [131, 180] on button "Returns Order Package" at bounding box center [133, 176] width 155 height 22
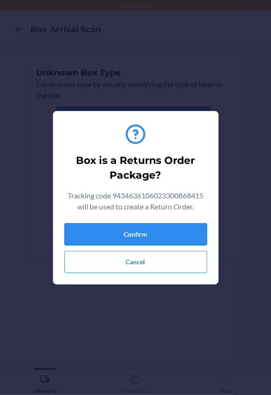
click at [113, 238] on button "Confirm" at bounding box center [135, 234] width 143 height 22
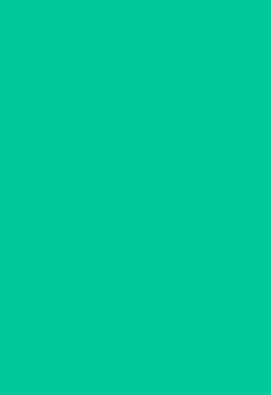
type input "420302599434636106023300208174"
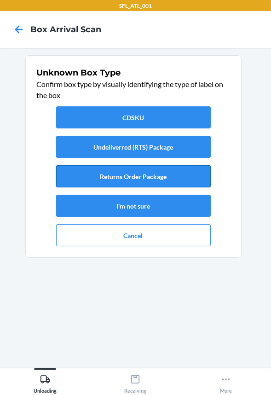
click at [121, 169] on button "Returns Order Package" at bounding box center [133, 176] width 155 height 22
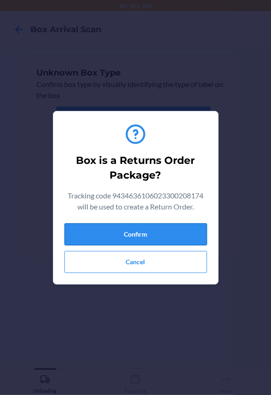
click at [135, 239] on button "Confirm" at bounding box center [135, 234] width 143 height 22
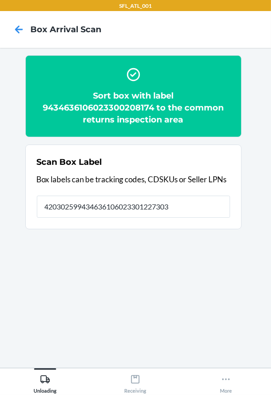
type input "420302599434636106023301227303"
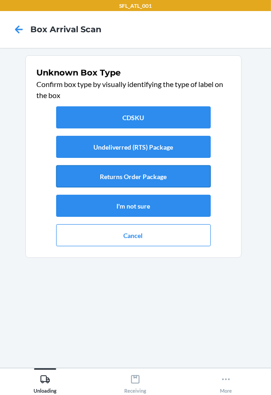
click at [138, 170] on button "Returns Order Package" at bounding box center [133, 176] width 155 height 22
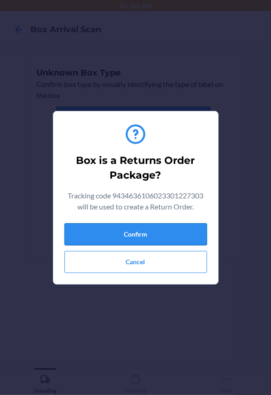
click at [137, 233] on button "Confirm" at bounding box center [135, 234] width 143 height 22
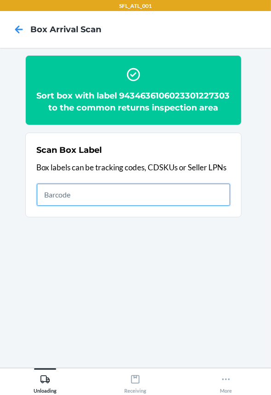
click at [186, 205] on input "text" at bounding box center [133, 195] width 193 height 22
type input "420302599434636208303310768996"
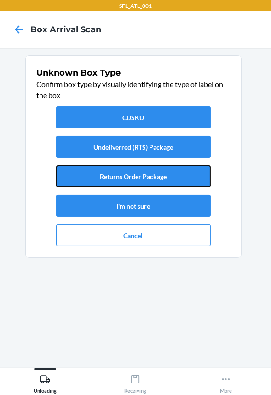
click at [122, 180] on button "Returns Order Package" at bounding box center [133, 176] width 155 height 22
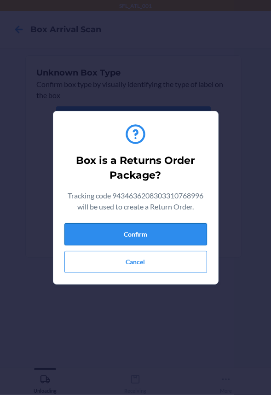
click at [128, 228] on button "Confirm" at bounding box center [135, 234] width 143 height 22
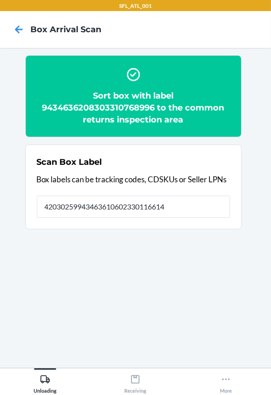
type input "420302599434636106023301166145"
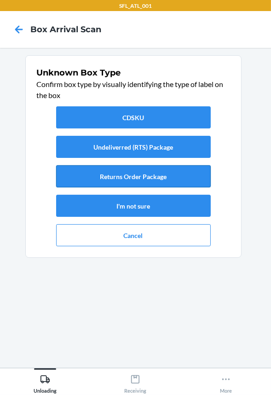
click at [121, 180] on button "Returns Order Package" at bounding box center [133, 176] width 155 height 22
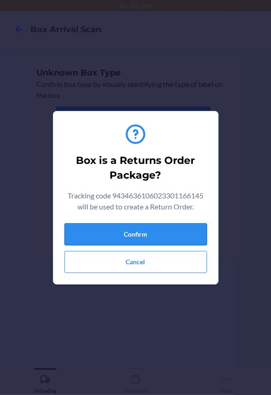
click at [129, 225] on button "Confirm" at bounding box center [135, 234] width 143 height 22
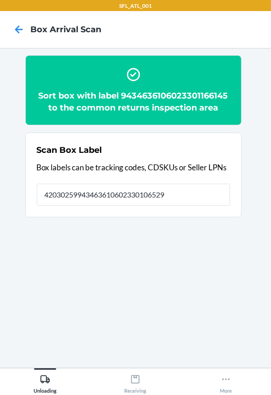
type input "420302599434636106023301065295"
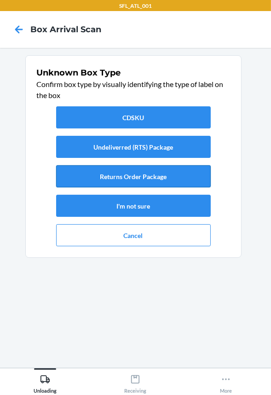
click at [134, 170] on button "Returns Order Package" at bounding box center [133, 176] width 155 height 22
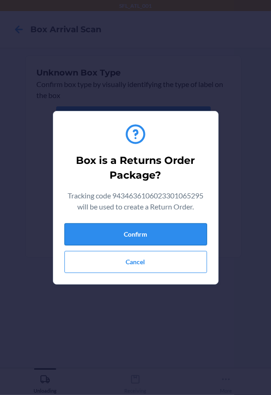
click at [139, 236] on button "Confirm" at bounding box center [135, 234] width 143 height 22
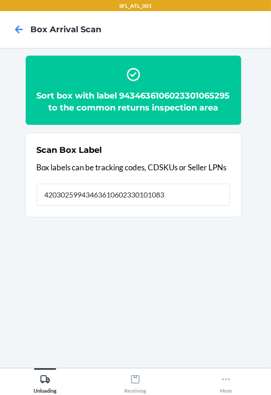
type input "420302599434636106023301010837"
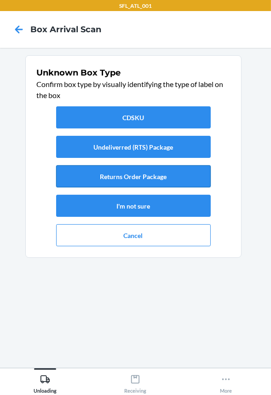
click at [148, 178] on button "Returns Order Package" at bounding box center [133, 176] width 155 height 22
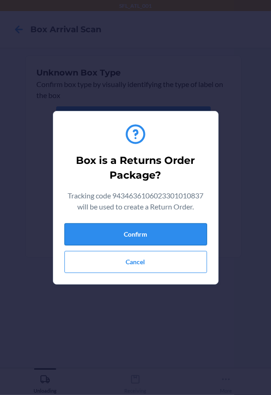
click at [147, 230] on button "Confirm" at bounding box center [135, 234] width 143 height 22
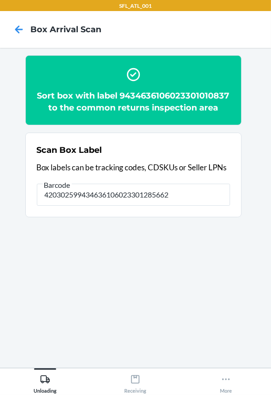
type input "420302599434636106023301285662"
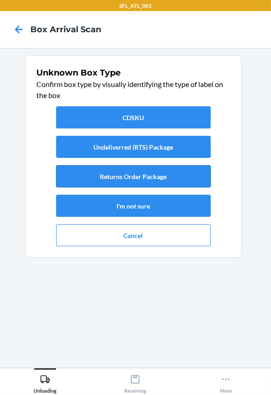
click at [141, 180] on button "Returns Order Package" at bounding box center [133, 176] width 155 height 22
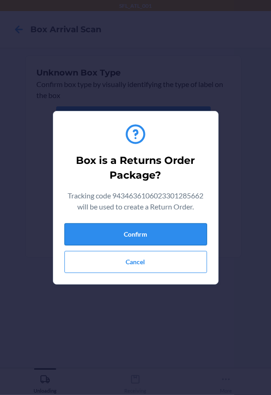
click at [121, 234] on button "Confirm" at bounding box center [135, 234] width 143 height 22
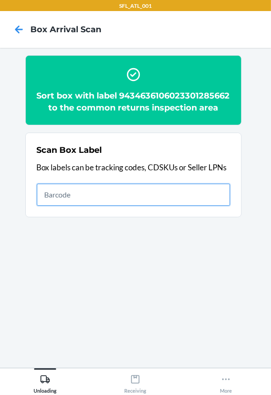
click at [56, 206] on input "text" at bounding box center [133, 195] width 193 height 22
type input "420302599434636106023300973812"
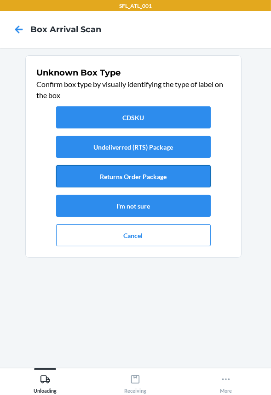
click at [105, 181] on button "Returns Order Package" at bounding box center [133, 176] width 155 height 22
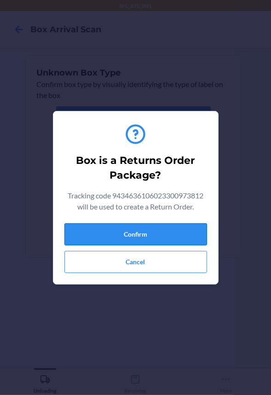
click at [119, 231] on button "Confirm" at bounding box center [135, 234] width 143 height 22
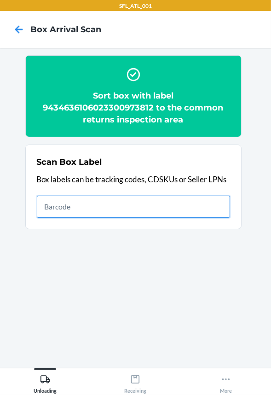
click at [111, 202] on input "text" at bounding box center [133, 207] width 193 height 22
type input "420302599434636106023299343214"
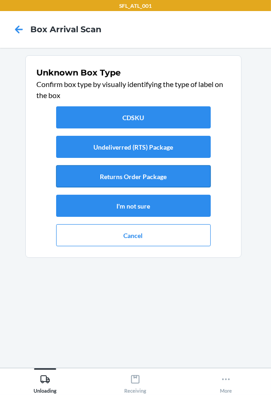
click at [146, 181] on button "Returns Order Package" at bounding box center [133, 176] width 155 height 22
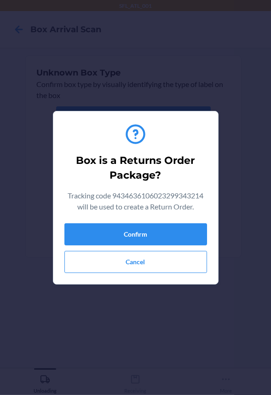
click at [156, 247] on div "Confirm Cancel" at bounding box center [135, 248] width 143 height 50
click at [152, 239] on button "Confirm" at bounding box center [135, 234] width 143 height 22
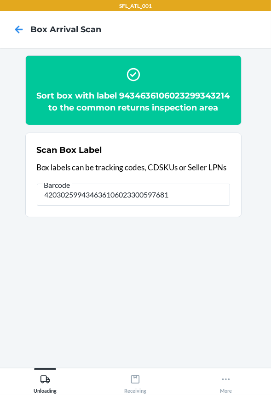
type input "420302599434636106023300597681"
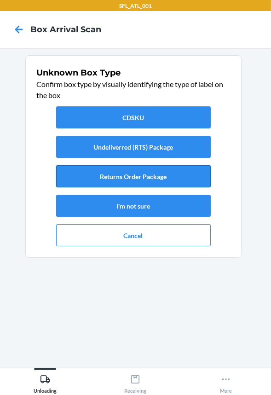
click at [171, 183] on button "Returns Order Package" at bounding box center [133, 176] width 155 height 22
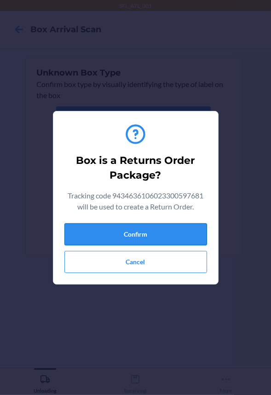
click at [169, 231] on button "Confirm" at bounding box center [135, 234] width 143 height 22
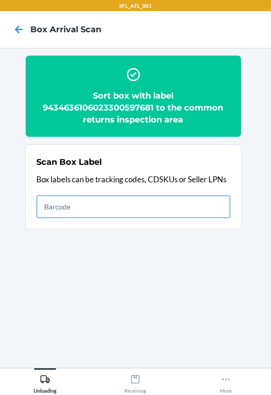
click at [113, 205] on input "text" at bounding box center [133, 207] width 193 height 22
type input "420302599434636106023301094936"
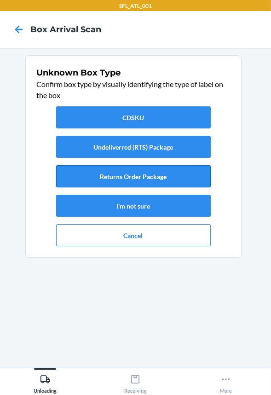
click at [114, 178] on button "Returns Order Package" at bounding box center [133, 176] width 155 height 22
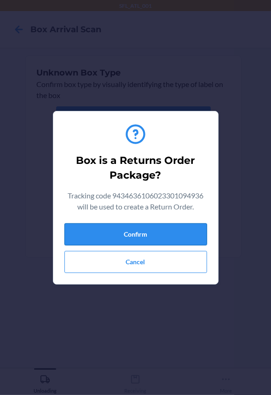
click at [133, 232] on button "Confirm" at bounding box center [135, 234] width 143 height 22
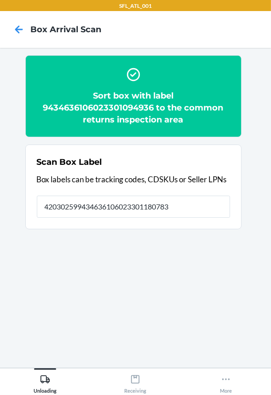
type input "420302599434636106023301180783"
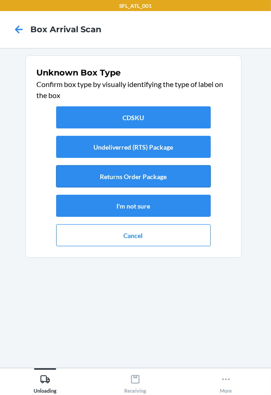
click at [146, 175] on button "Returns Order Package" at bounding box center [133, 176] width 155 height 22
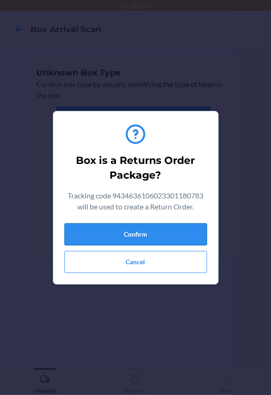
click at [151, 236] on button "Confirm" at bounding box center [135, 234] width 143 height 22
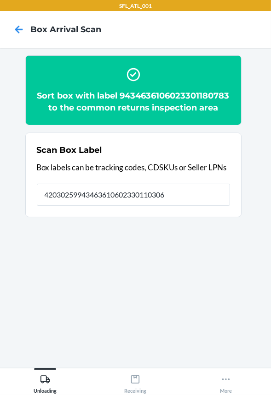
type input "420302599434636106023301103065"
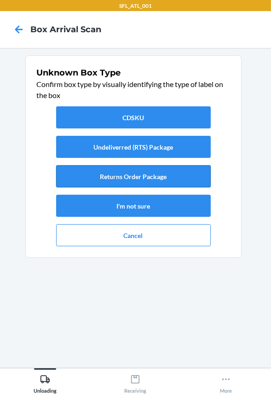
click at [161, 177] on button "Returns Order Package" at bounding box center [133, 176] width 155 height 22
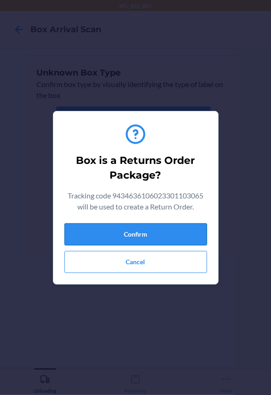
click at [173, 232] on button "Confirm" at bounding box center [135, 234] width 143 height 22
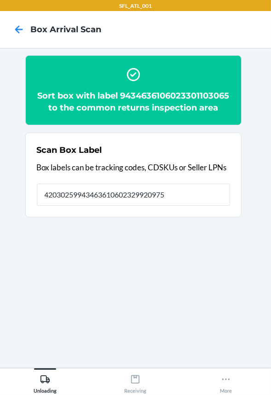
type input "420302599434636106023299209756"
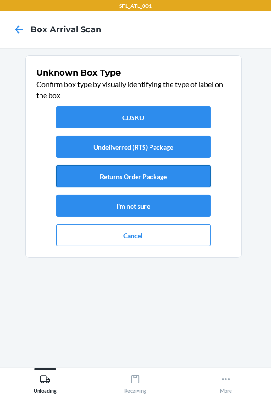
click at [183, 178] on button "Returns Order Package" at bounding box center [133, 176] width 155 height 22
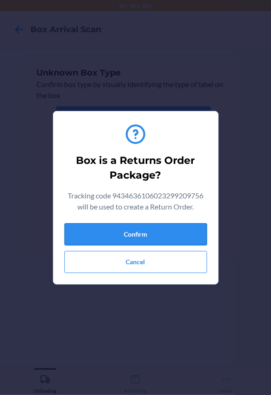
click at [161, 233] on button "Confirm" at bounding box center [135, 234] width 143 height 22
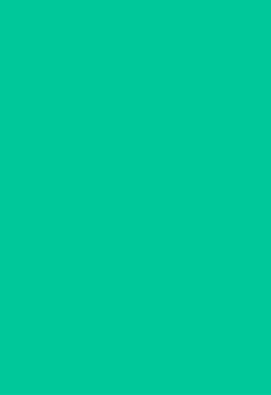
type input "420302599434636106023301216574"
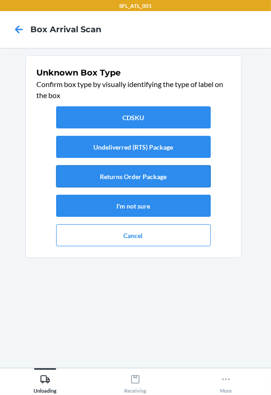
click at [153, 180] on button "Returns Order Package" at bounding box center [133, 176] width 155 height 22
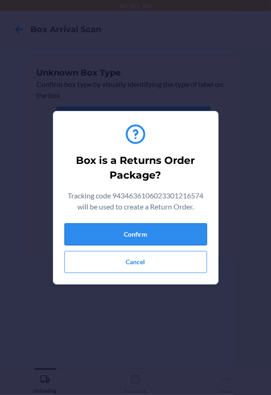
click at [149, 232] on button "Confirm" at bounding box center [135, 234] width 143 height 22
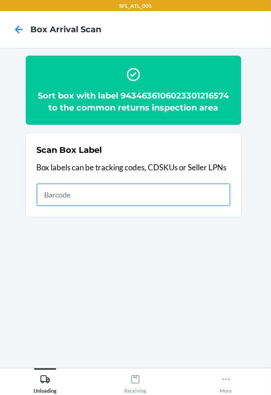
click at [155, 192] on input "text" at bounding box center [133, 195] width 193 height 22
click at [129, 198] on input "text" at bounding box center [133, 195] width 193 height 22
type input "420302599434636106023299078802"
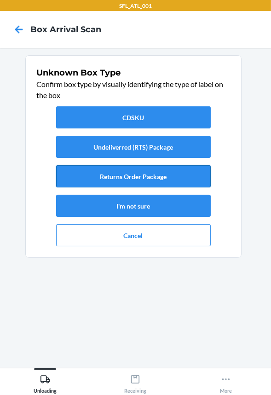
click at [128, 179] on button "Returns Order Package" at bounding box center [133, 176] width 155 height 22
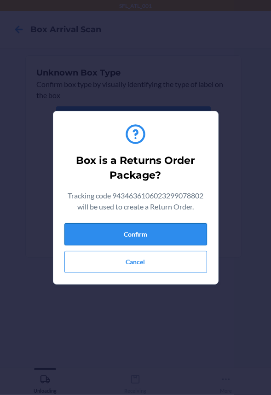
click at [135, 234] on button "Confirm" at bounding box center [135, 234] width 143 height 22
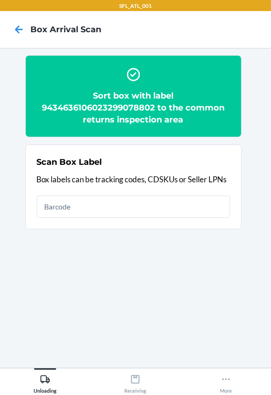
click at [155, 208] on input "text" at bounding box center [133, 207] width 193 height 22
type input "420302599434636106023300748786"
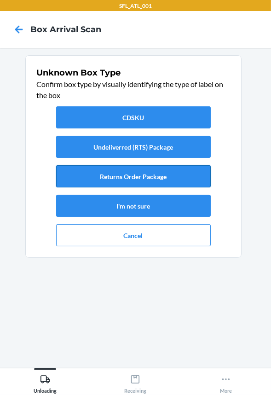
click at [122, 175] on button "Returns Order Package" at bounding box center [133, 176] width 155 height 22
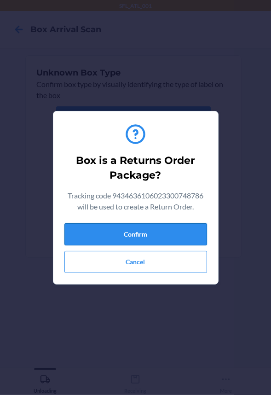
click at [118, 233] on button "Confirm" at bounding box center [135, 234] width 143 height 22
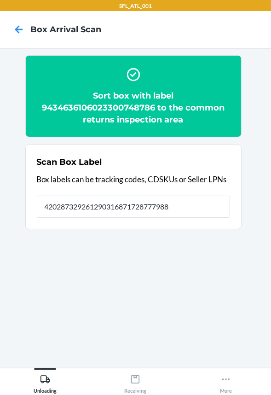
type input "420287329261290316871728777988"
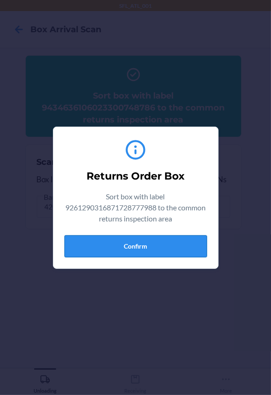
click at [133, 252] on button "Confirm" at bounding box center [135, 246] width 143 height 22
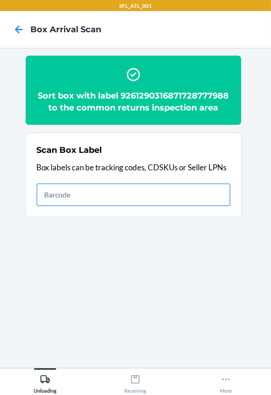
click at [132, 193] on input "text" at bounding box center [133, 195] width 193 height 22
click at [140, 194] on input "text" at bounding box center [133, 195] width 193 height 22
type input "420302599434636106023301229819"
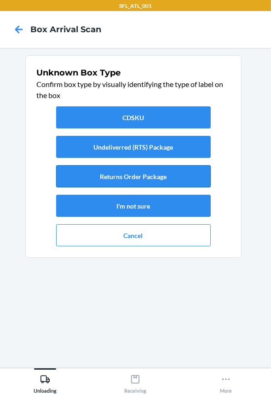
click at [139, 179] on button "Returns Order Package" at bounding box center [133, 176] width 155 height 22
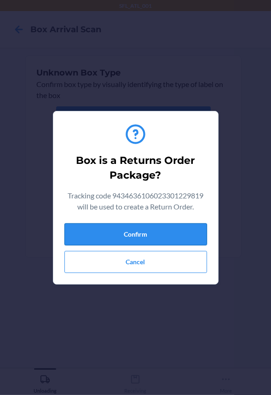
click at [129, 230] on button "Confirm" at bounding box center [135, 234] width 143 height 22
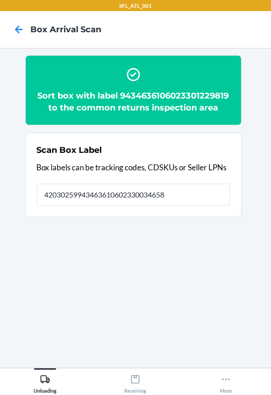
type input "420302599434636106023300346586"
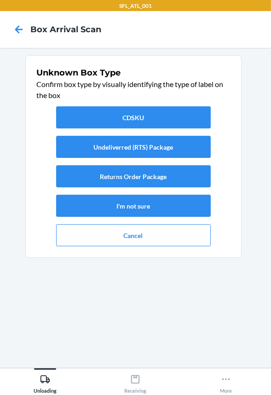
click at [132, 187] on div "CDSKU Undeliverred (RTS) Package Returns Order Package I'm not sure Cancel" at bounding box center [133, 176] width 193 height 147
click at [134, 180] on button "Returns Order Package" at bounding box center [133, 176] width 155 height 22
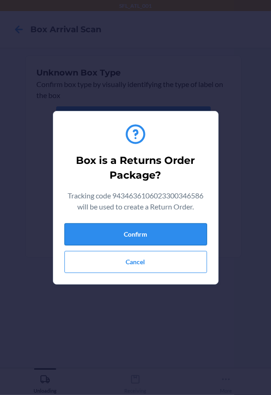
click at [143, 234] on button "Confirm" at bounding box center [135, 234] width 143 height 22
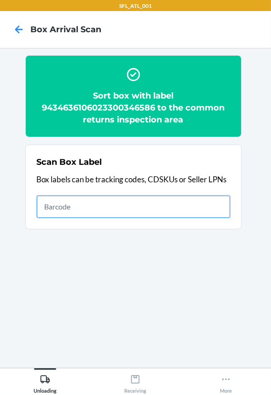
click at [146, 198] on input "text" at bounding box center [133, 207] width 193 height 22
type input "420294129434636207584274843313"
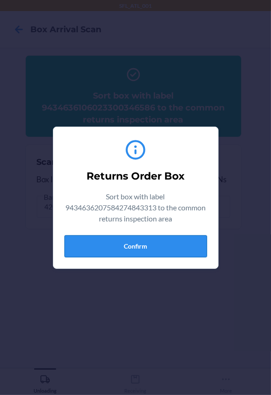
click at [170, 243] on button "Confirm" at bounding box center [135, 246] width 143 height 22
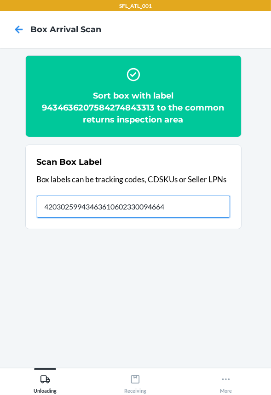
type input "420302599434636106023300946649"
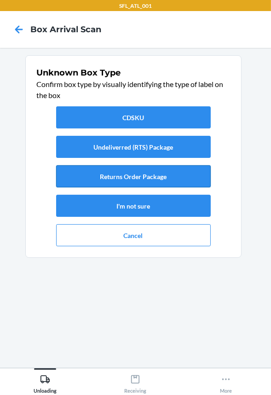
click at [129, 186] on button "Returns Order Package" at bounding box center [133, 176] width 155 height 22
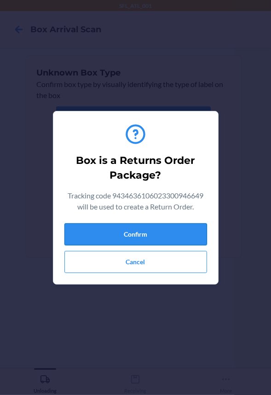
click at [142, 230] on button "Confirm" at bounding box center [135, 234] width 143 height 22
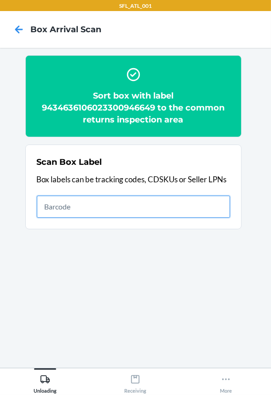
click at [149, 204] on input "text" at bounding box center [133, 207] width 193 height 22
type input "420246099261290316871729224283"
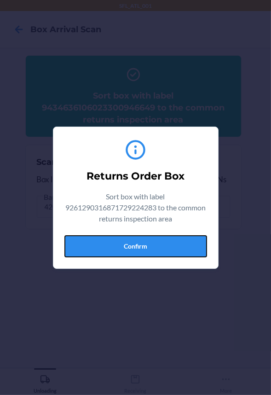
drag, startPoint x: 145, startPoint y: 241, endPoint x: 145, endPoint y: 247, distance: 5.5
click at [145, 247] on button "Confirm" at bounding box center [135, 246] width 143 height 22
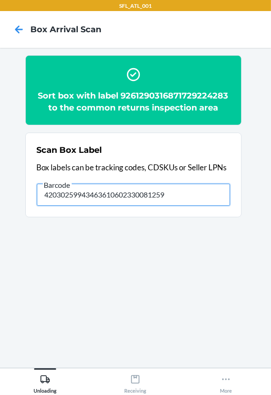
type input "420302599434636106023300812593"
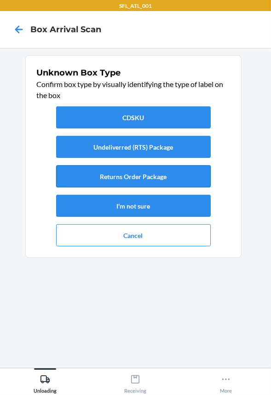
click at [167, 178] on button "Returns Order Package" at bounding box center [133, 176] width 155 height 22
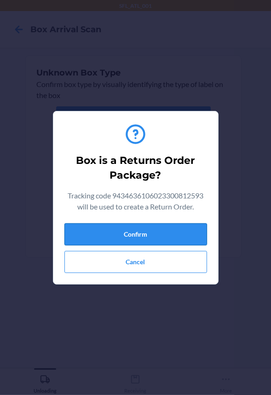
click at [157, 236] on button "Confirm" at bounding box center [135, 234] width 143 height 22
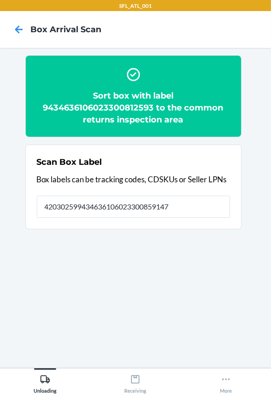
type input "420302599434636106023300859147"
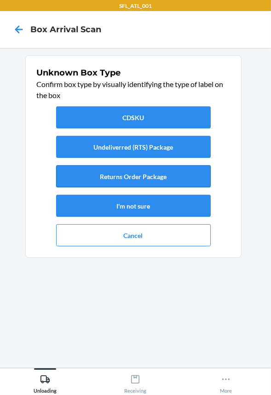
click at [100, 172] on button "Returns Order Package" at bounding box center [133, 176] width 155 height 22
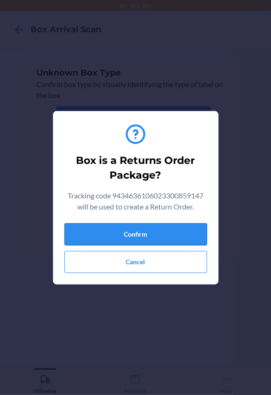
click at [111, 232] on button "Confirm" at bounding box center [135, 234] width 143 height 22
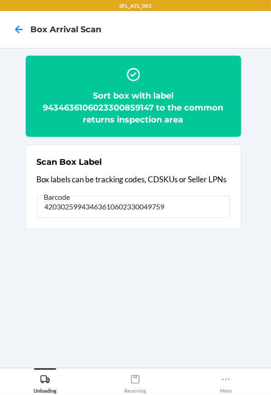
type input "420302599434636106023300497592"
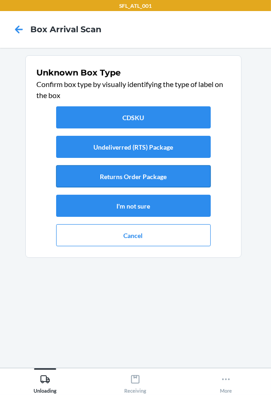
click at [125, 174] on button "Returns Order Package" at bounding box center [133, 176] width 155 height 22
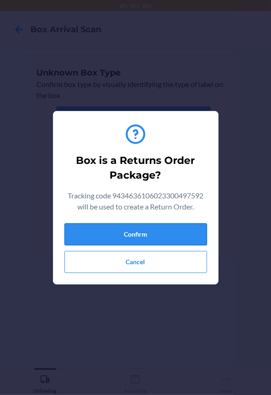
click at [122, 233] on button "Confirm" at bounding box center [135, 234] width 143 height 22
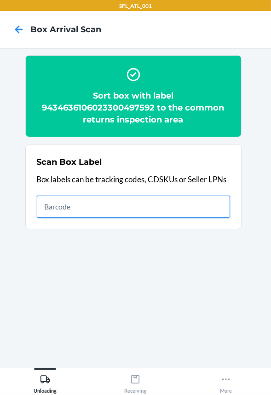
click at [97, 209] on input "text" at bounding box center [133, 207] width 193 height 22
type input "420302599434636106023300851134"
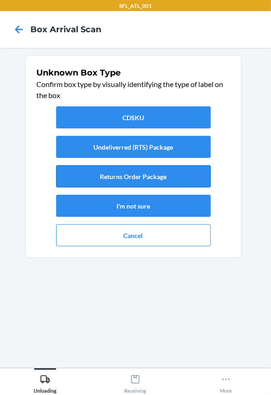
click at [111, 174] on button "Returns Order Package" at bounding box center [133, 176] width 155 height 22
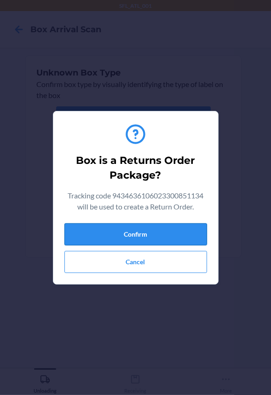
click at [126, 233] on button "Confirm" at bounding box center [135, 234] width 143 height 22
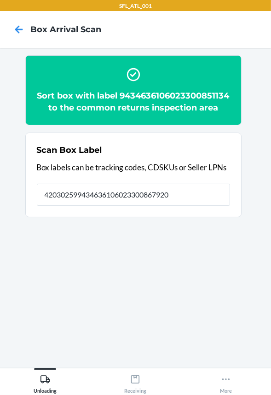
type input "420302599434636106023300867920"
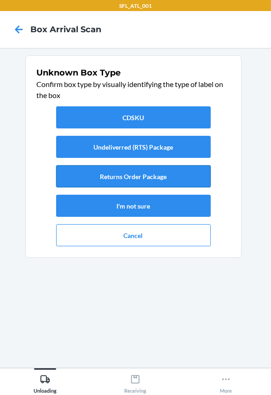
click at [120, 176] on button "Returns Order Package" at bounding box center [133, 176] width 155 height 22
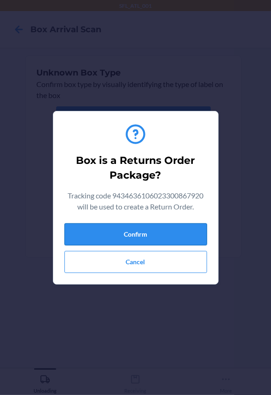
click at [135, 234] on button "Confirm" at bounding box center [135, 234] width 143 height 22
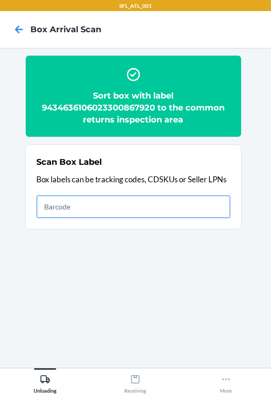
click at [178, 207] on input "text" at bounding box center [133, 207] width 193 height 22
type input "420302599434636106023300873976"
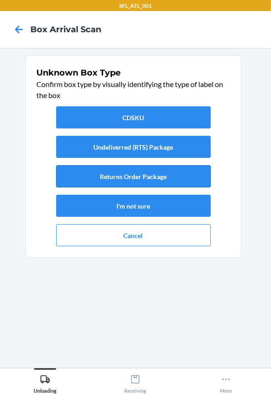
click at [179, 176] on button "Returns Order Package" at bounding box center [133, 176] width 155 height 22
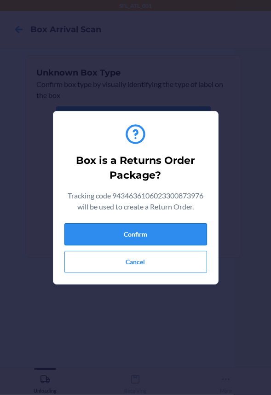
click at [159, 240] on button "Confirm" at bounding box center [135, 234] width 143 height 22
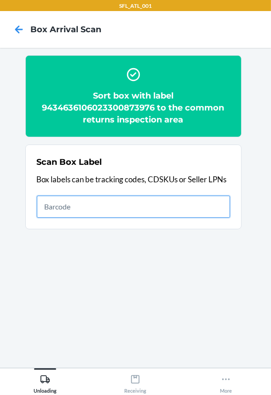
click at [185, 203] on input "text" at bounding box center [133, 207] width 193 height 22
type input "420302599434636106023300909187"
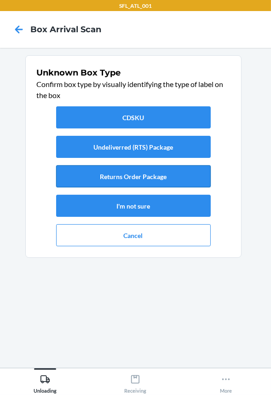
click at [142, 173] on button "Returns Order Package" at bounding box center [133, 176] width 155 height 22
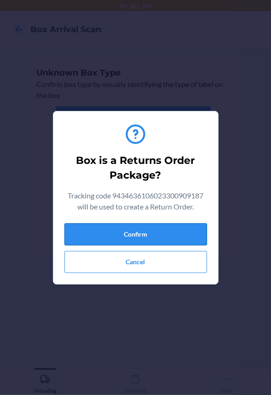
click at [152, 234] on button "Confirm" at bounding box center [135, 234] width 143 height 22
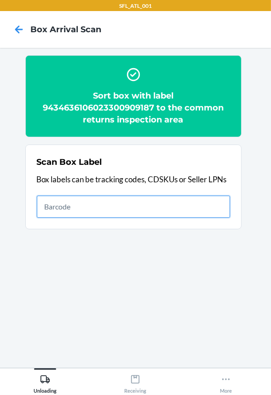
drag, startPoint x: 192, startPoint y: 212, endPoint x: 182, endPoint y: 214, distance: 9.8
click at [192, 217] on div "Scan Box Label Box labels can be tracking codes, CDSKUs or Seller LPNs" at bounding box center [133, 186] width 193 height 67
type input "1ZV27J350328699335"
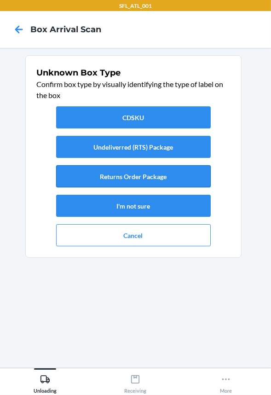
click at [87, 171] on button "Returns Order Package" at bounding box center [133, 176] width 155 height 22
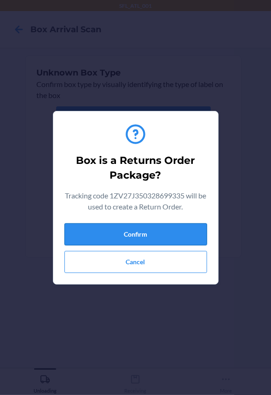
click at [96, 234] on button "Confirm" at bounding box center [135, 234] width 143 height 22
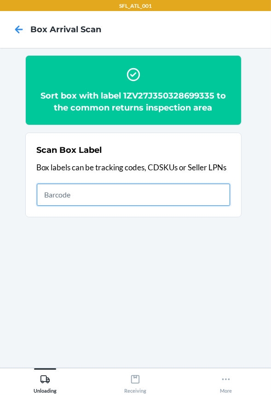
click at [195, 201] on input "text" at bounding box center [133, 195] width 193 height 22
type input "420302599434636106023300043393"
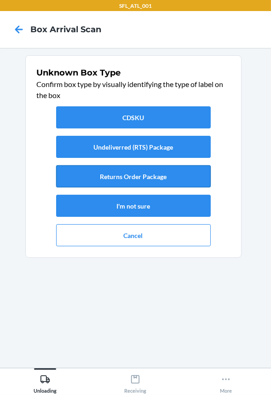
click at [175, 180] on button "Returns Order Package" at bounding box center [133, 176] width 155 height 22
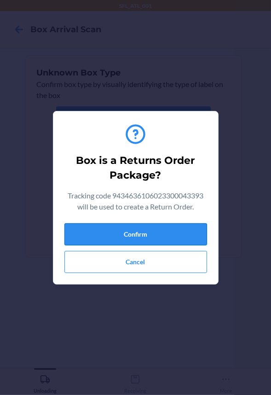
click at [170, 238] on button "Confirm" at bounding box center [135, 234] width 143 height 22
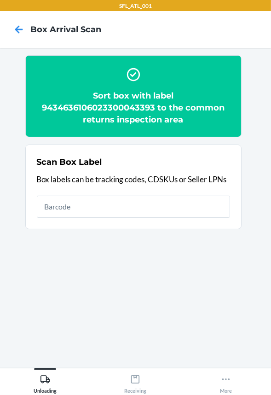
click at [101, 104] on h2 "Sort box with label 9434636106023300043393 to the common returns inspection area" at bounding box center [133, 108] width 193 height 36
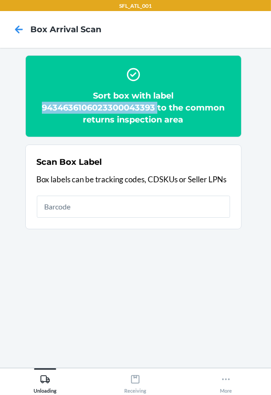
click at [101, 104] on h2 "Sort box with label 9434636106023300043393 to the common returns inspection area" at bounding box center [133, 108] width 193 height 36
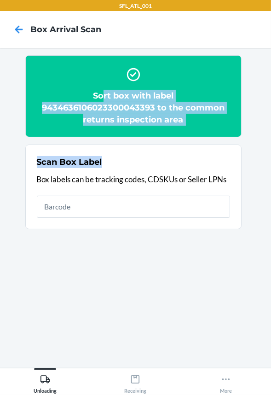
drag, startPoint x: 104, startPoint y: 100, endPoint x: 198, endPoint y: 101, distance: 94.4
click at [258, 115] on section "Sort box with label 9434636106023300043393 to the common returns inspection are…" at bounding box center [135, 207] width 256 height 305
click at [116, 107] on h2 "Sort box with label 9434636106023300043393 to the common returns inspection area" at bounding box center [133, 108] width 193 height 36
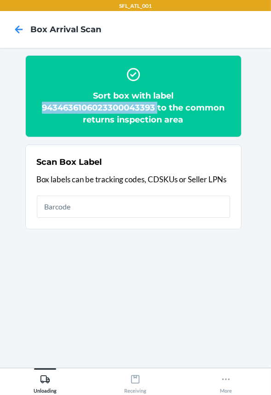
click at [116, 107] on h2 "Sort box with label 9434636106023300043393 to the common returns inspection area" at bounding box center [133, 108] width 193 height 36
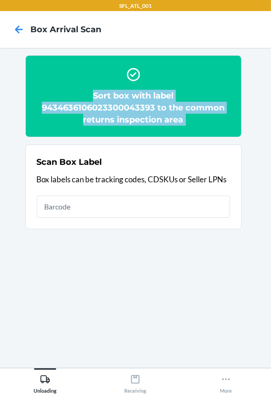
click at [116, 107] on h2 "Sort box with label 9434636106023300043393 to the common returns inspection area" at bounding box center [133, 108] width 193 height 36
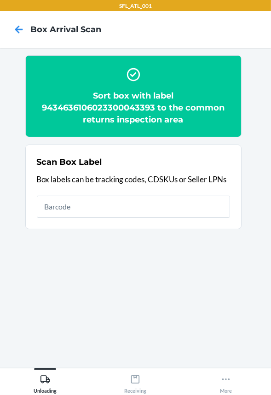
click at [107, 146] on section "Scan Box Label Box labels can be tracking codes, CDSKUs or Seller LPNs" at bounding box center [133, 187] width 216 height 85
click at [116, 105] on h2 "Sort box with label 9434636106023300043393 to the common returns inspection area" at bounding box center [133, 108] width 193 height 36
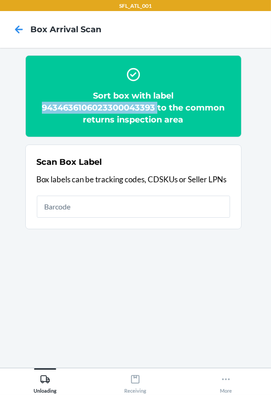
click at [116, 105] on h2 "Sort box with label 9434636106023300043393 to the common returns inspection area" at bounding box center [133, 108] width 193 height 36
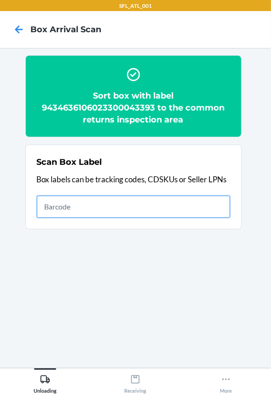
click at [91, 207] on input "text" at bounding box center [133, 207] width 193 height 22
type input "420302599434636106023301345441"
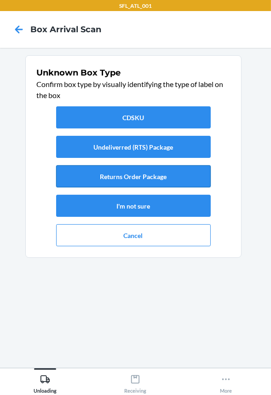
click at [89, 184] on button "Returns Order Package" at bounding box center [133, 176] width 155 height 22
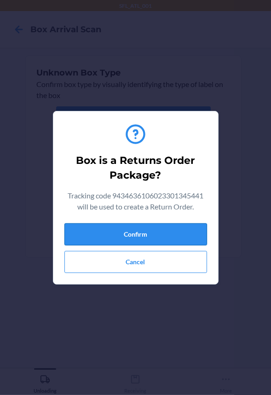
click at [126, 236] on button "Confirm" at bounding box center [135, 234] width 143 height 22
